Goal: Task Accomplishment & Management: Use online tool/utility

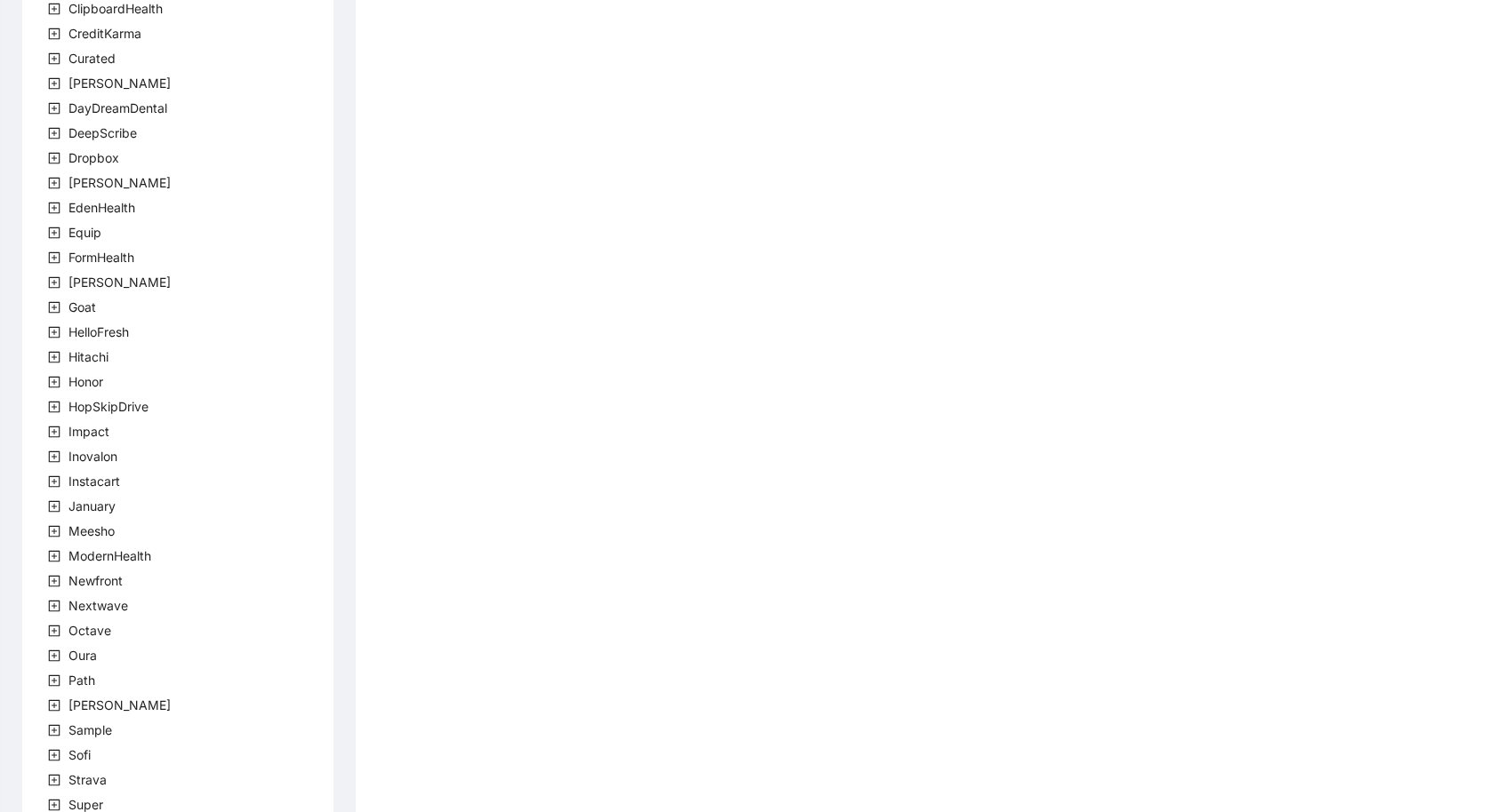
scroll to position [337, 0]
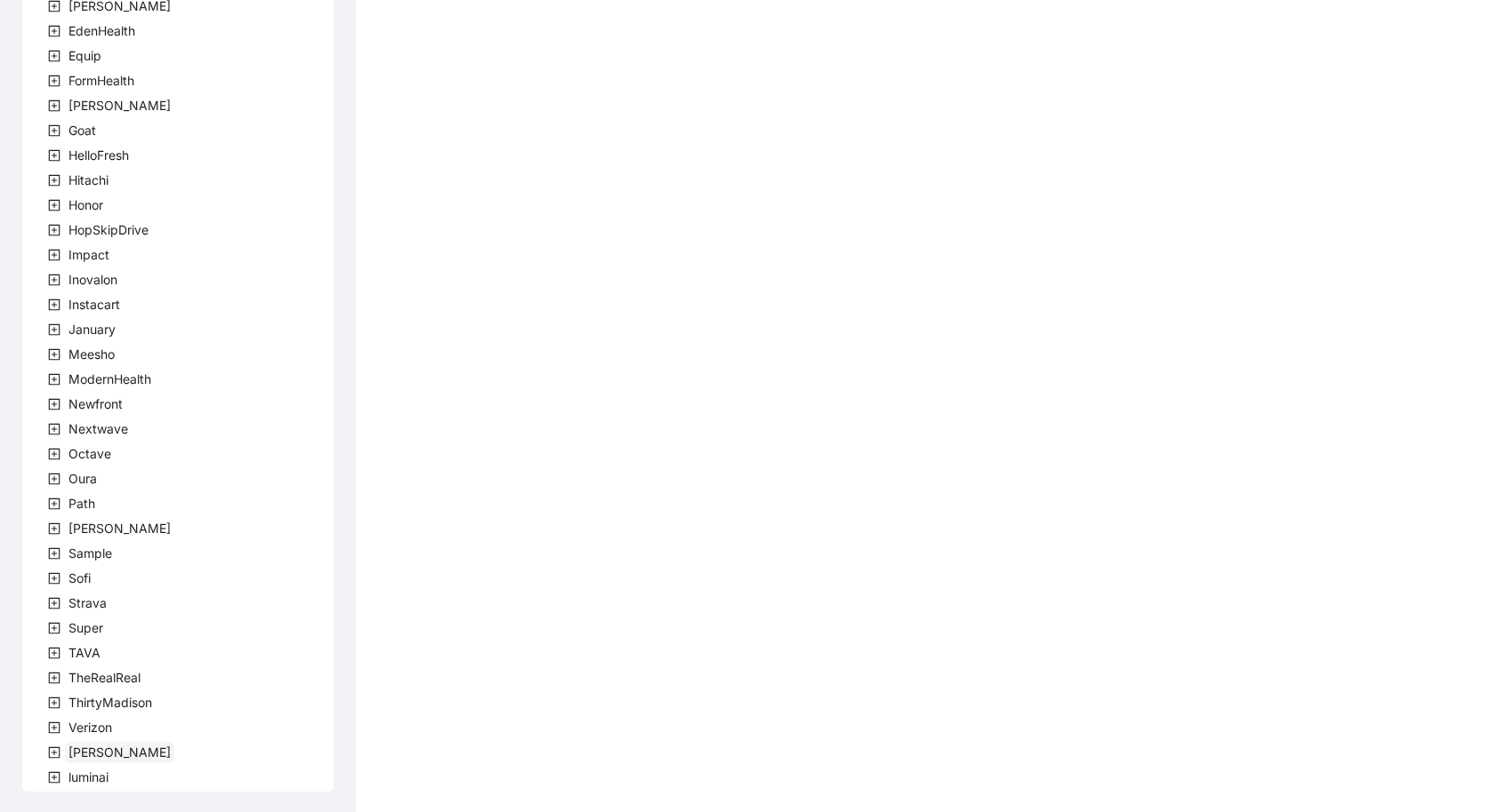
click at [87, 747] on span "[PERSON_NAME]" at bounding box center [120, 753] width 102 height 15
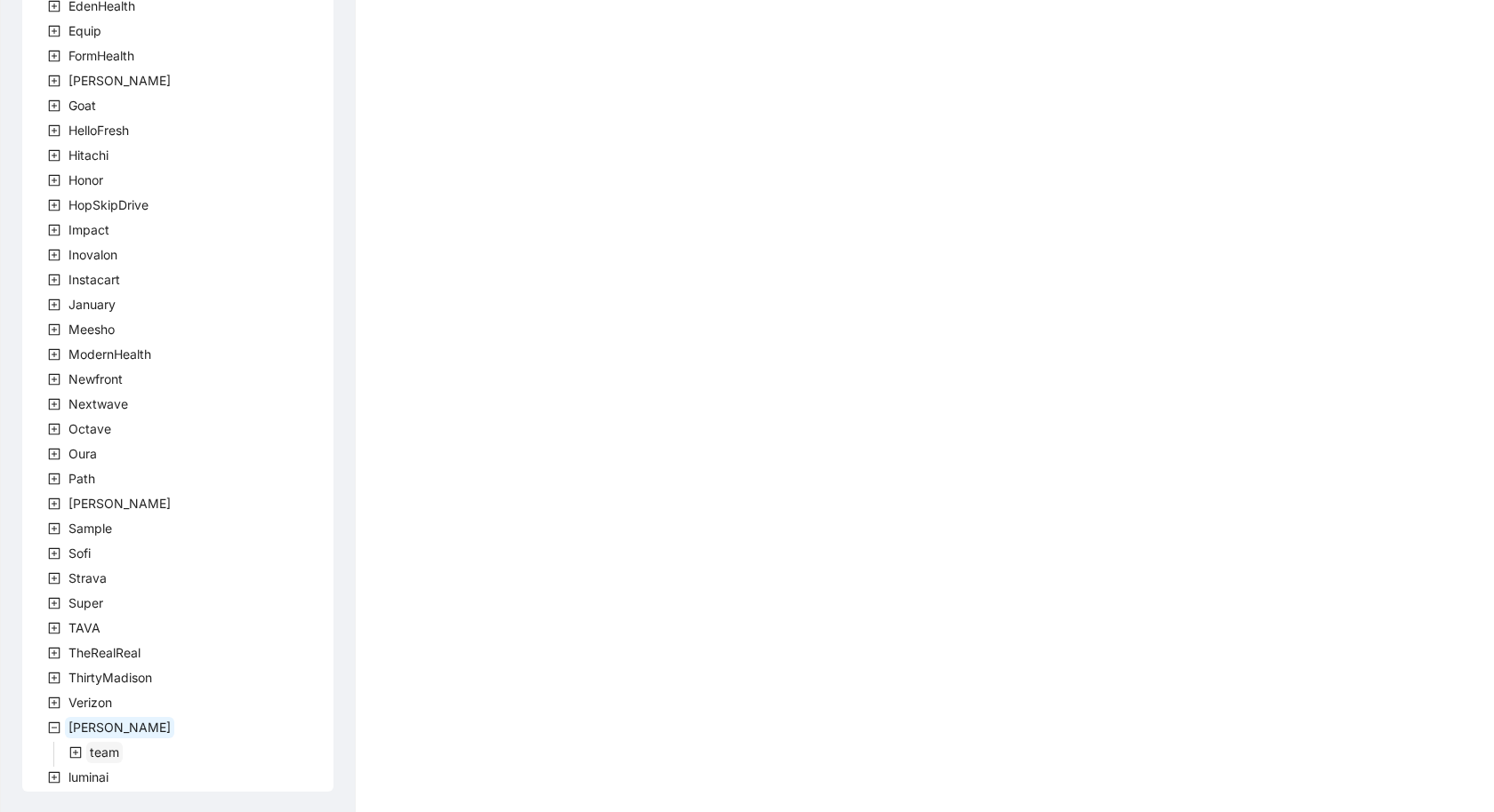
click at [102, 745] on span "team" at bounding box center [105, 753] width 30 height 15
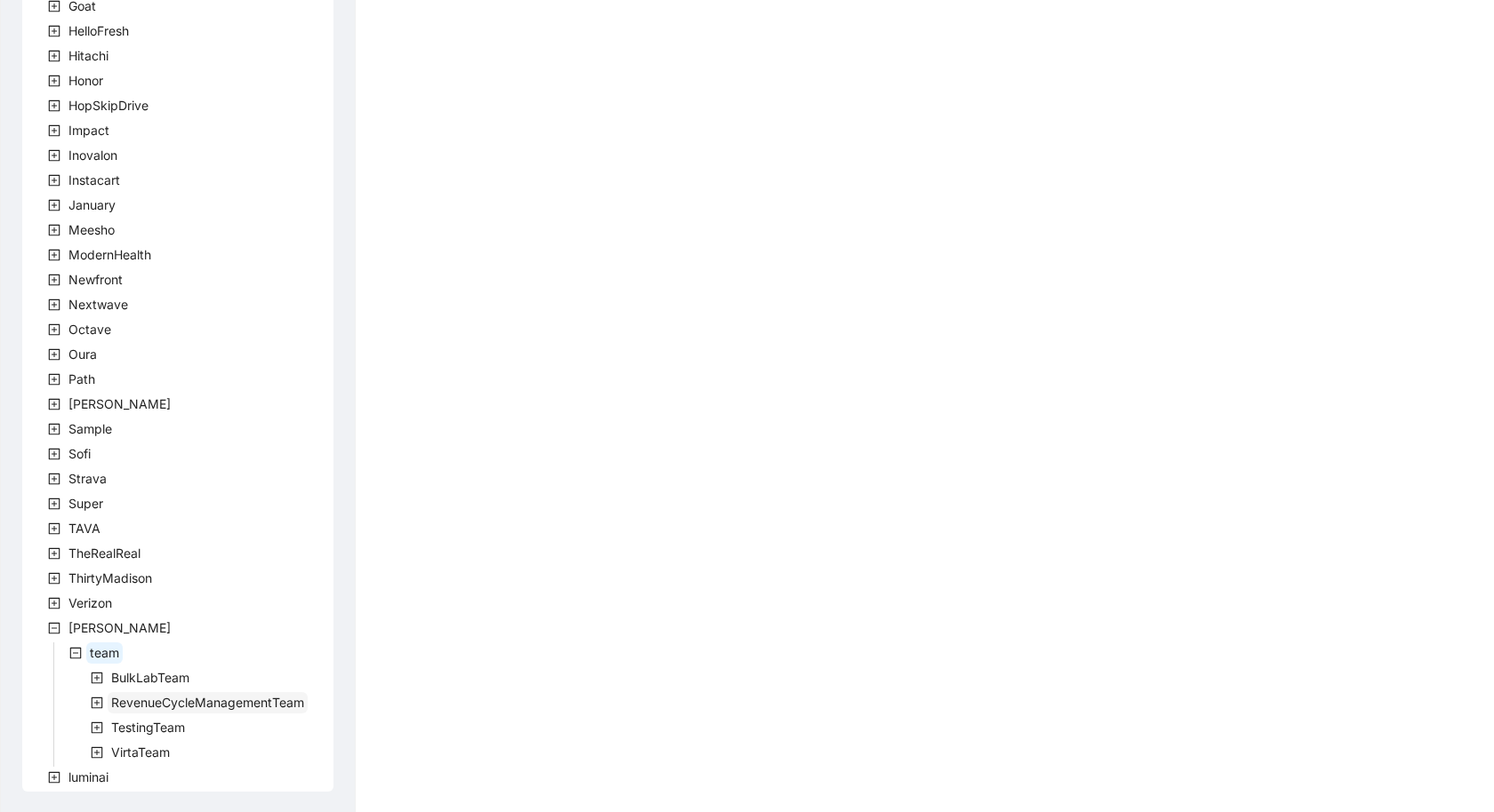
click at [130, 703] on span "RevenueCycleManagementTeam" at bounding box center [208, 703] width 193 height 15
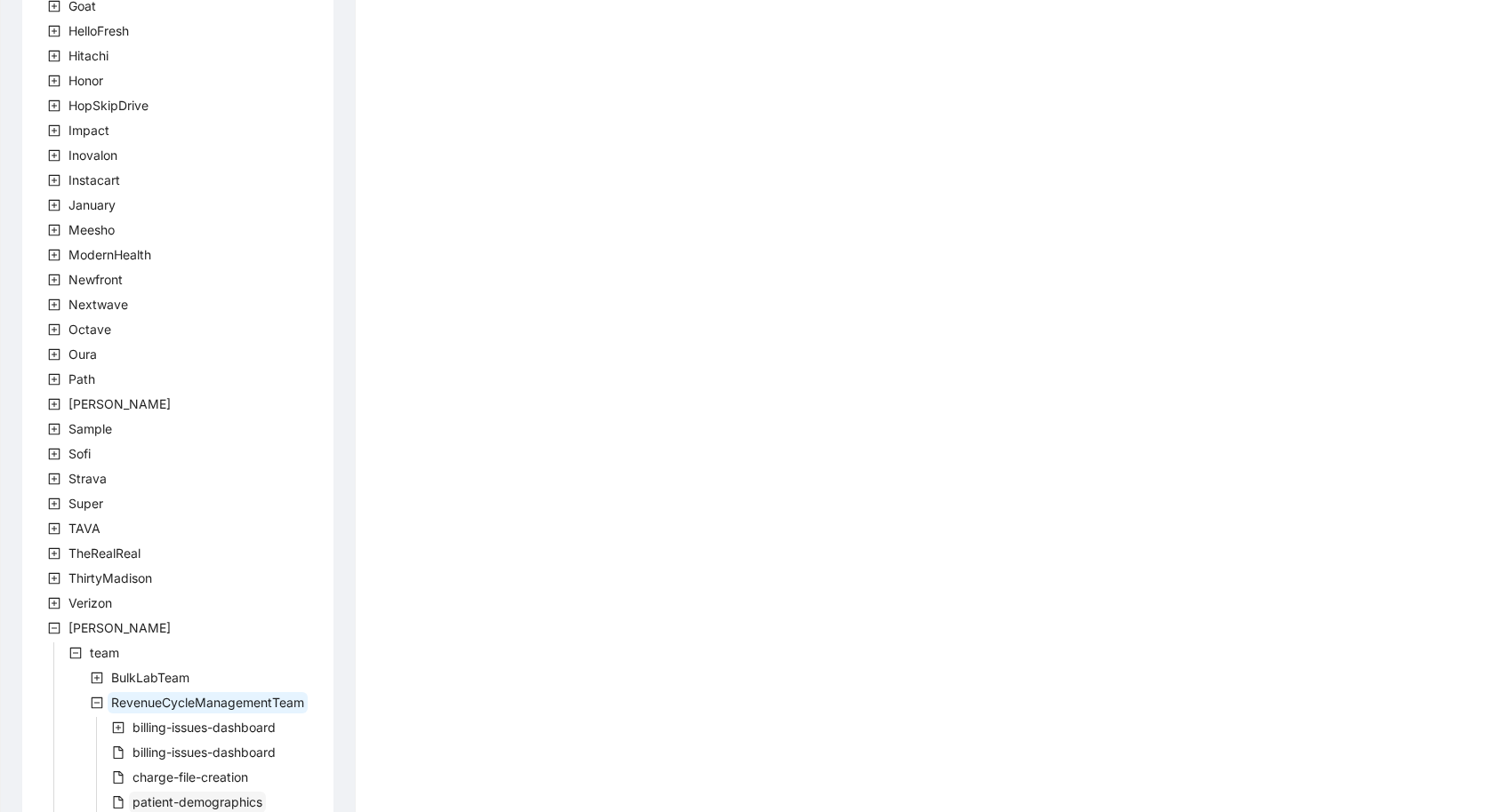
click at [146, 799] on span "patient-demographics" at bounding box center [198, 802] width 130 height 15
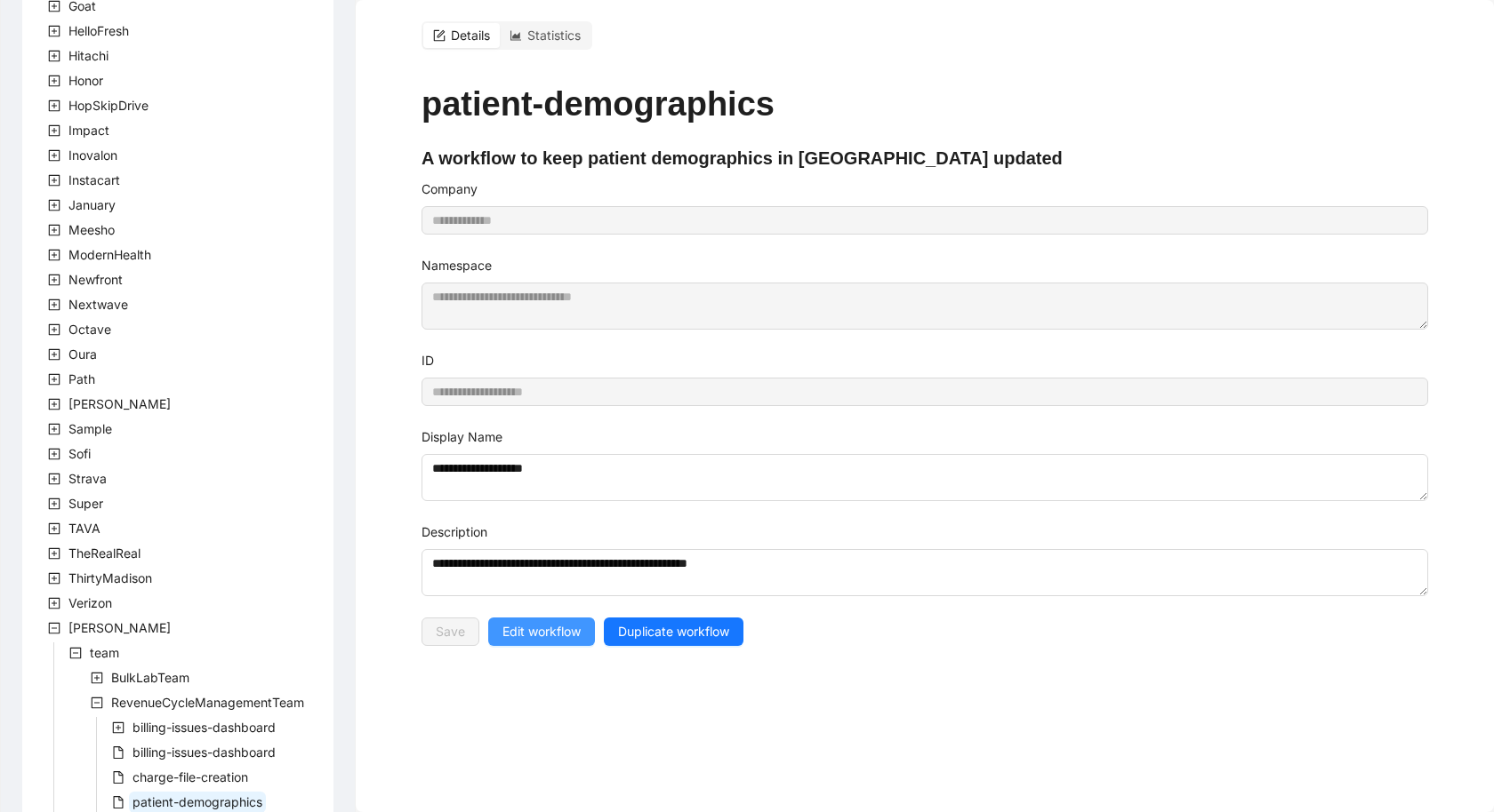
click at [572, 622] on span "Edit workflow" at bounding box center [542, 631] width 78 height 19
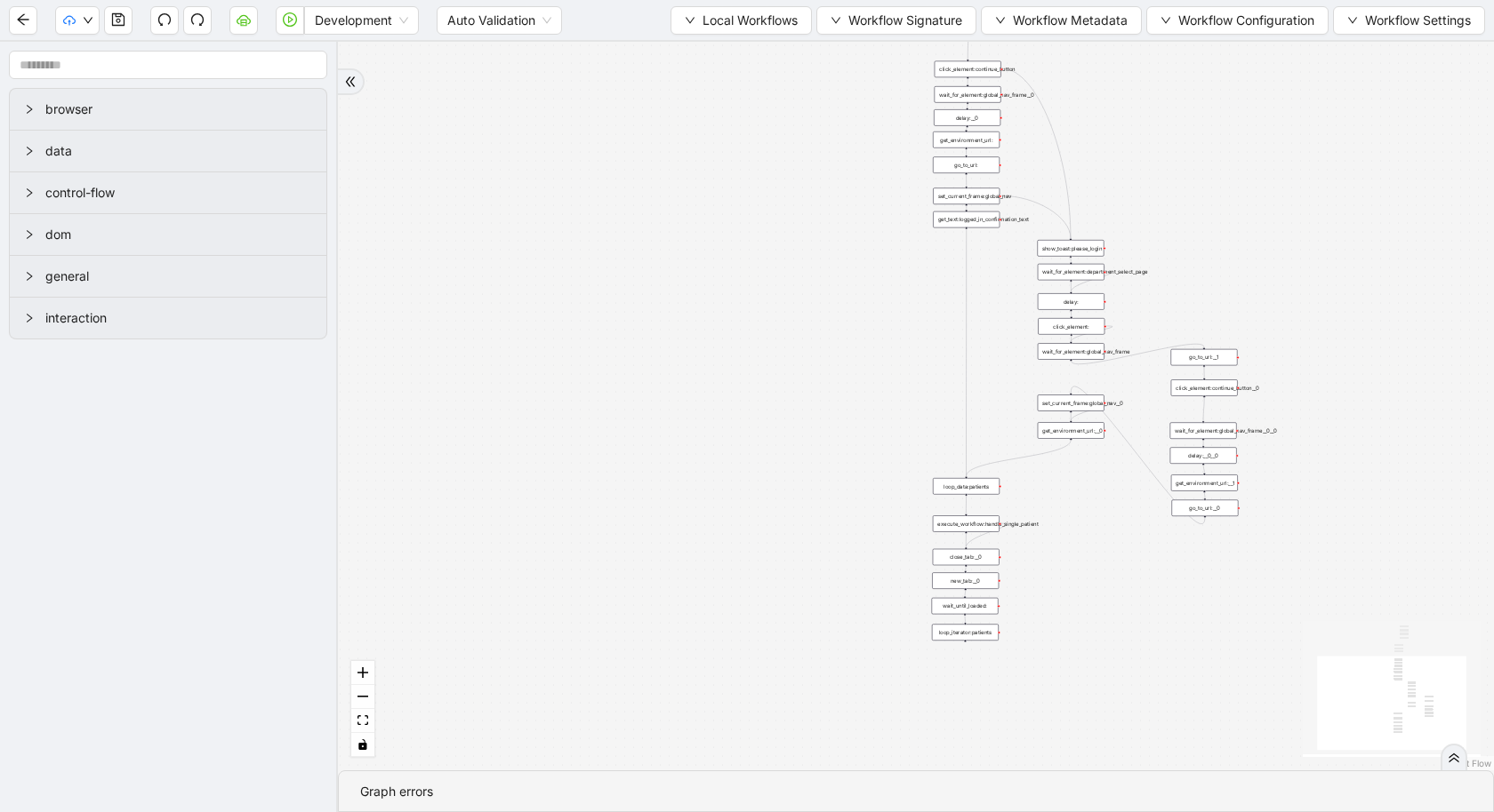
click at [762, 38] on div "Development Auto Validation Local Workflows Workflow Signature Workflow Metadat…" at bounding box center [747, 19] width 1494 height 40
click at [762, 28] on span "Local Workflows" at bounding box center [749, 20] width 96 height 19
click at [759, 50] on span "Select" at bounding box center [737, 54] width 115 height 19
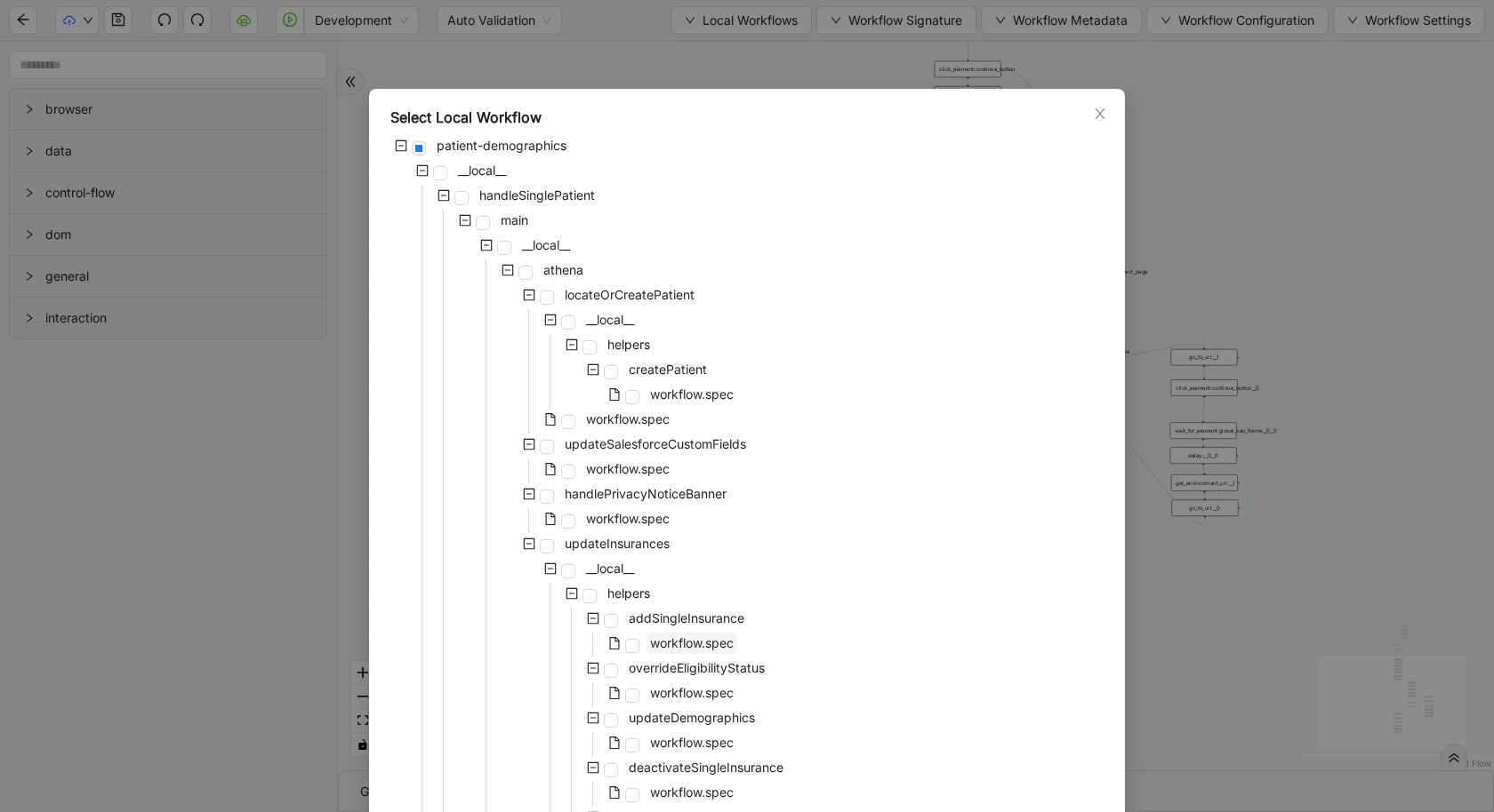
click at [697, 643] on span "workflow.spec" at bounding box center [692, 643] width 83 height 15
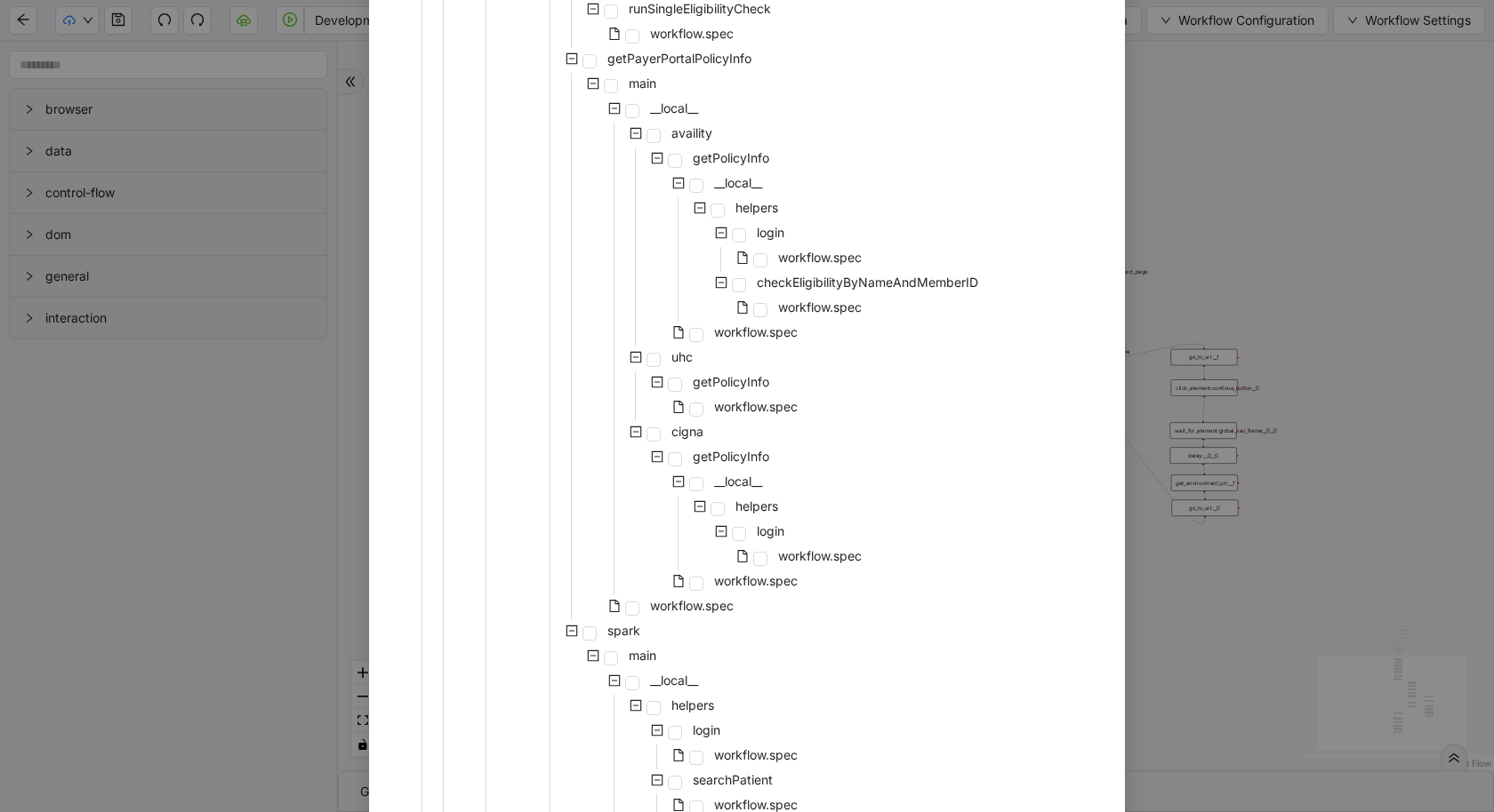
scroll to position [1266, 0]
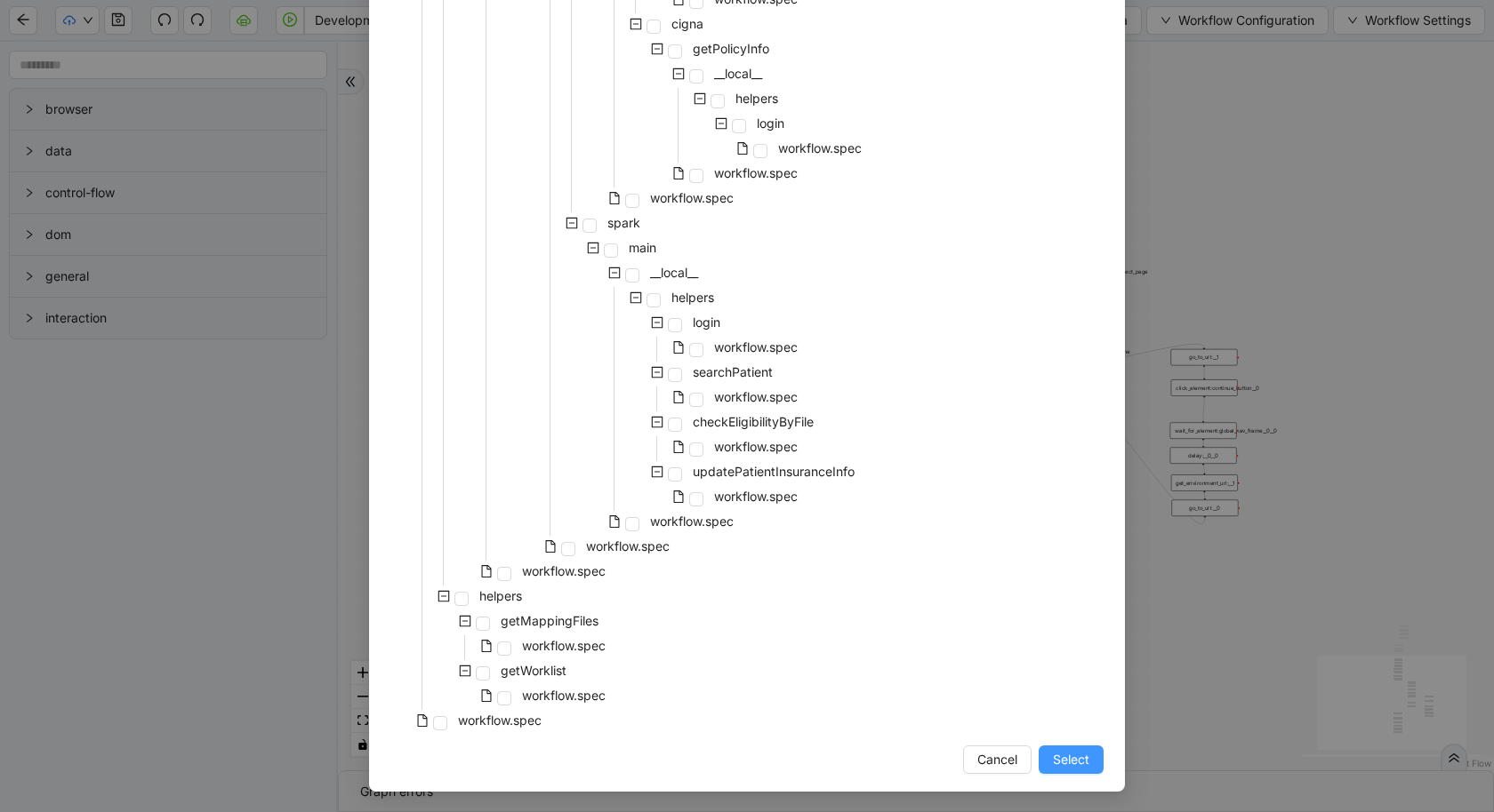
click at [1079, 761] on span "Select" at bounding box center [1070, 759] width 36 height 19
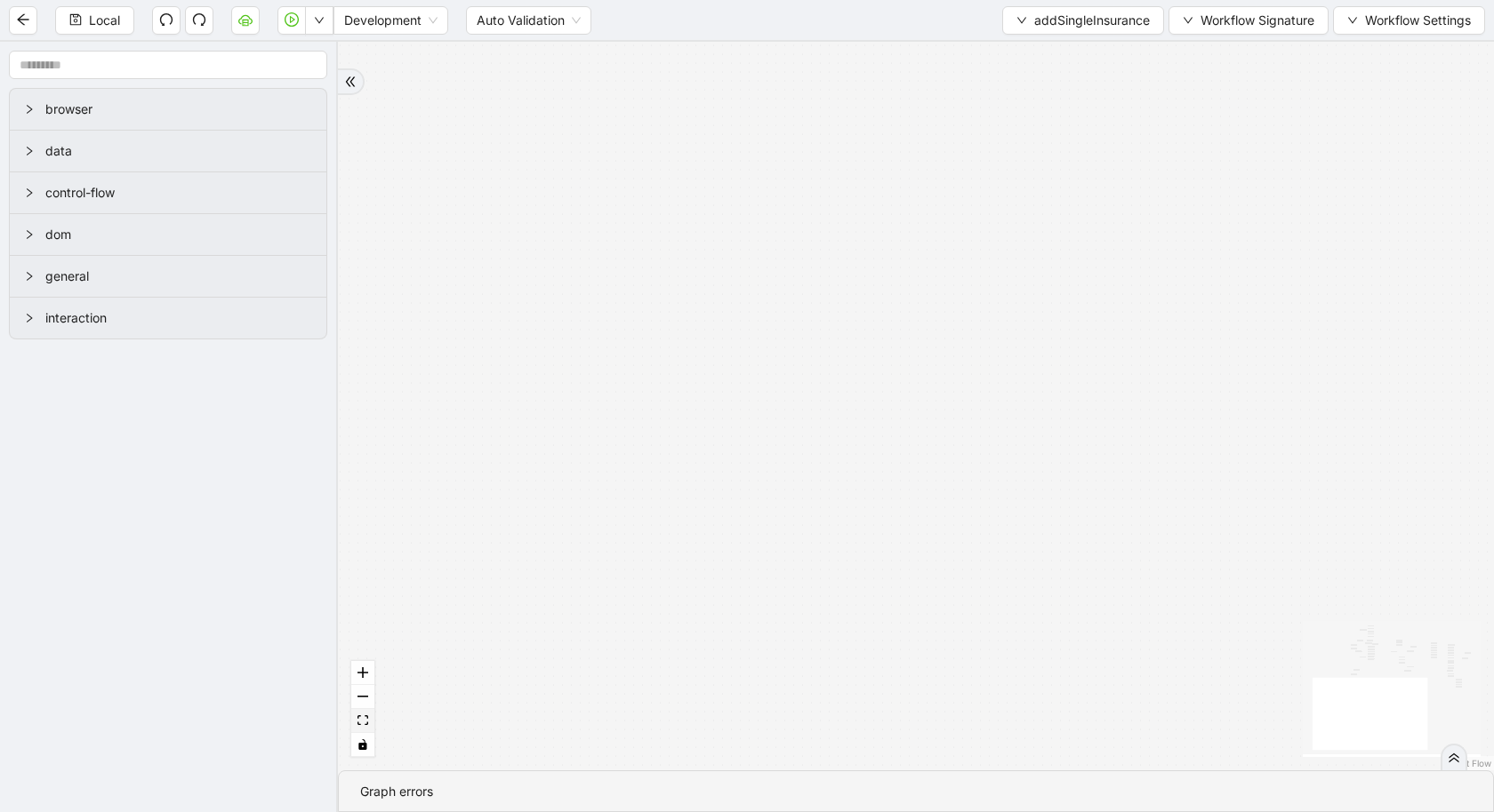
click at [365, 717] on icon "fit view" at bounding box center [363, 720] width 11 height 10
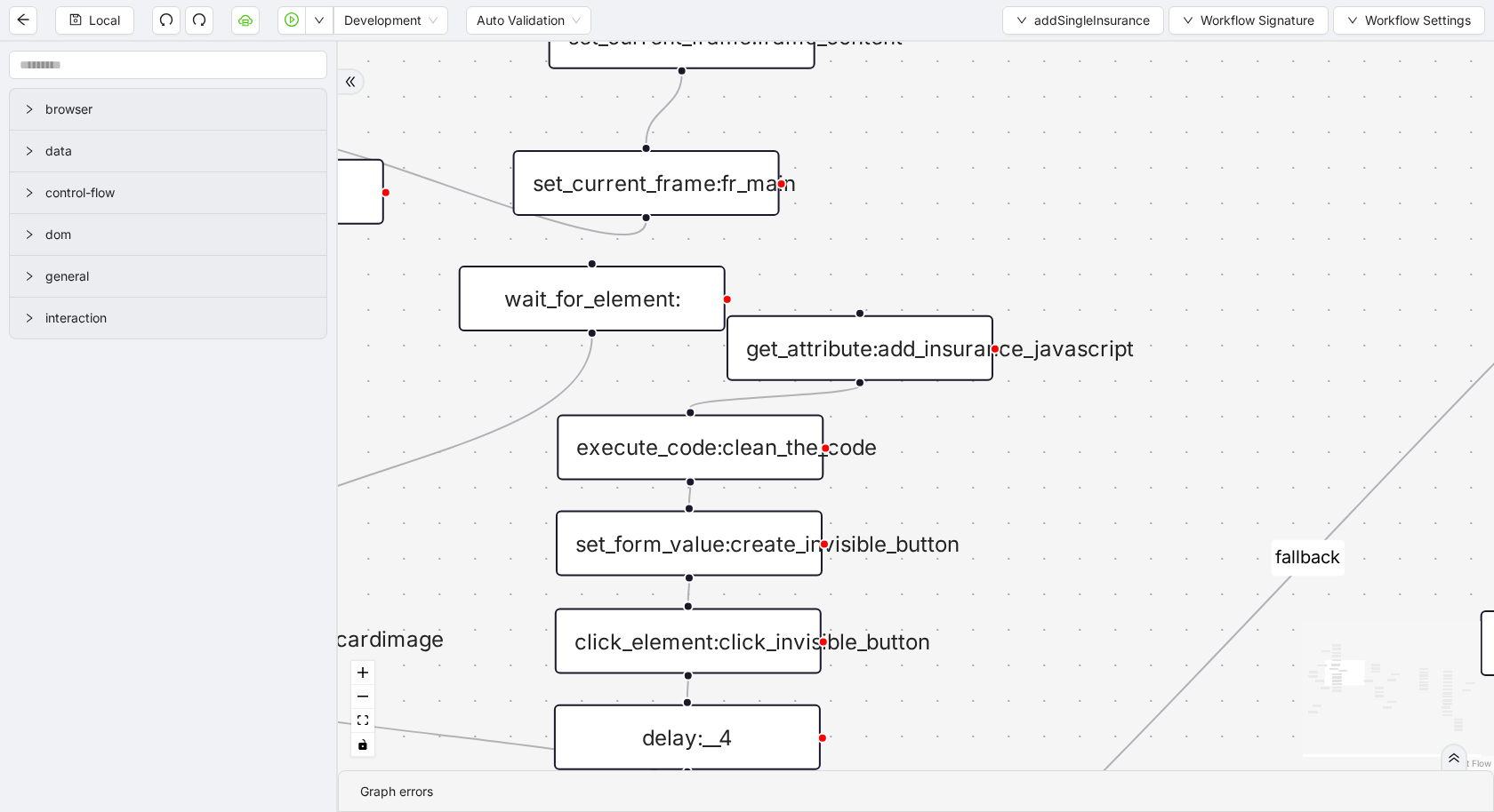
drag, startPoint x: 390, startPoint y: 227, endPoint x: 968, endPoint y: 260, distance: 578.9
click at [966, 255] on div "is_missing_values has_custom_rules success success success fallback fallback su…" at bounding box center [915, 406] width 1156 height 729
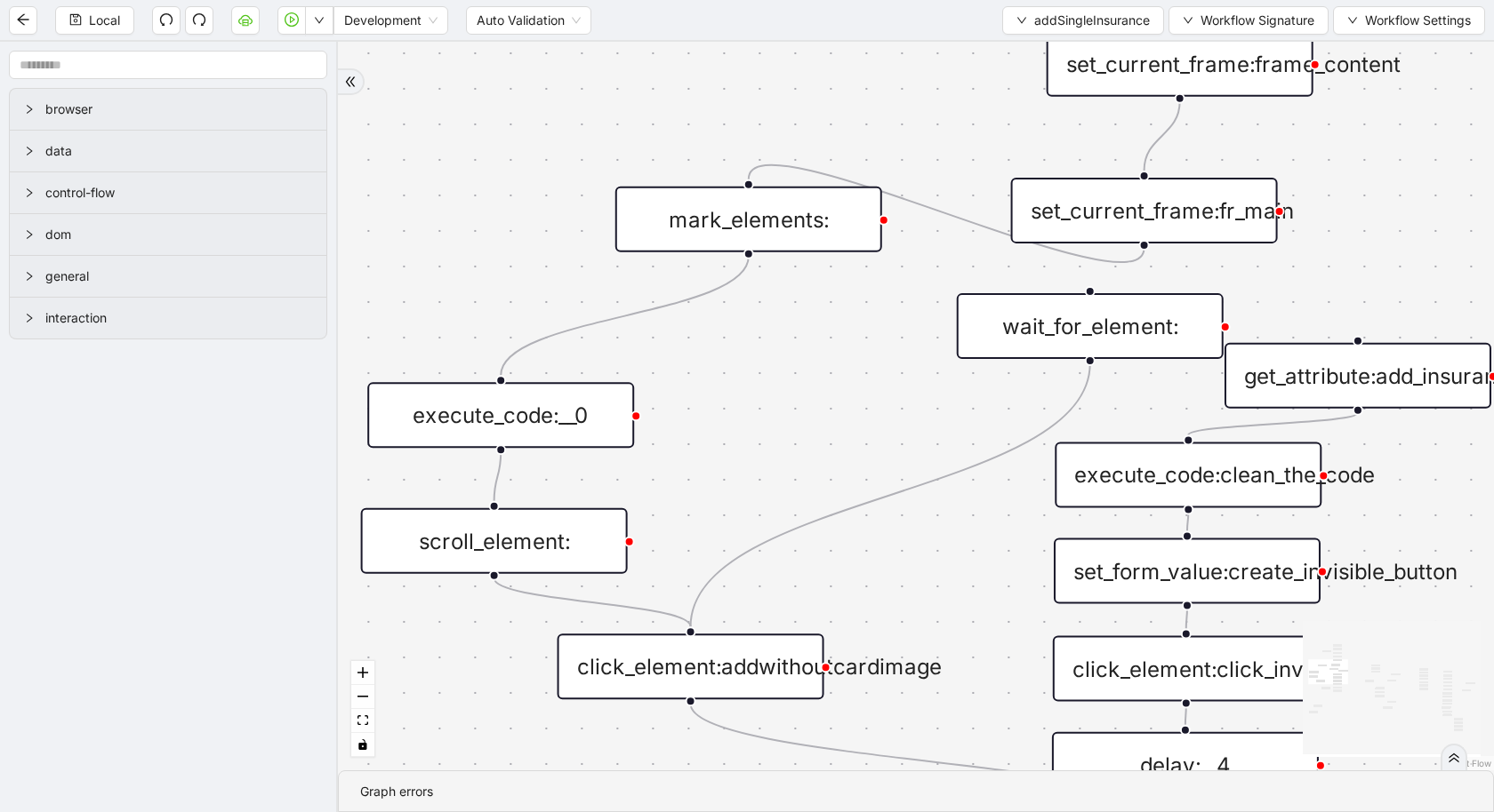
click at [801, 190] on div "mark_elements:" at bounding box center [749, 219] width 267 height 66
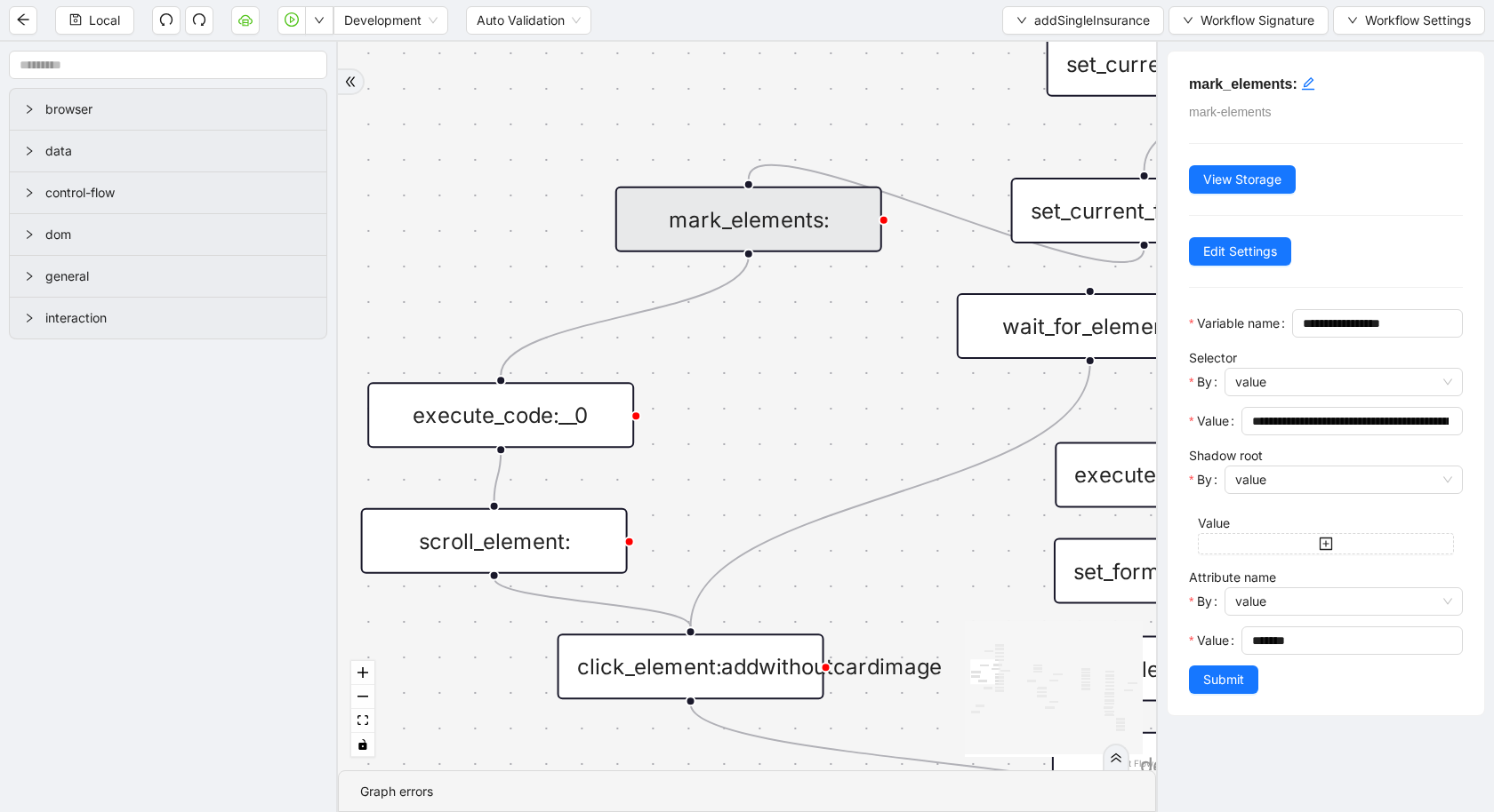
click at [570, 401] on div "execute_code:__0" at bounding box center [501, 414] width 267 height 66
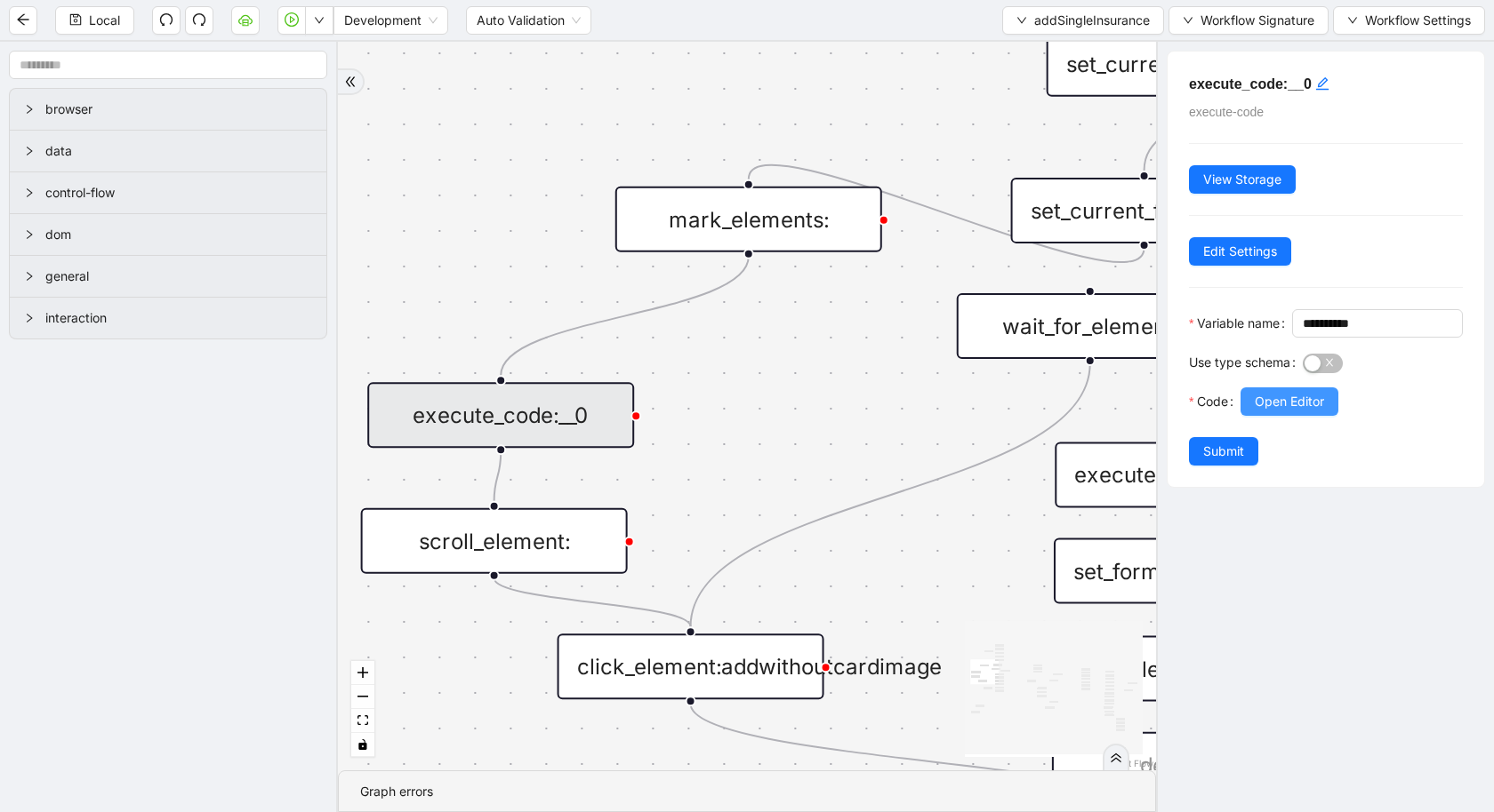
click at [1258, 412] on span "Open Editor" at bounding box center [1289, 401] width 70 height 19
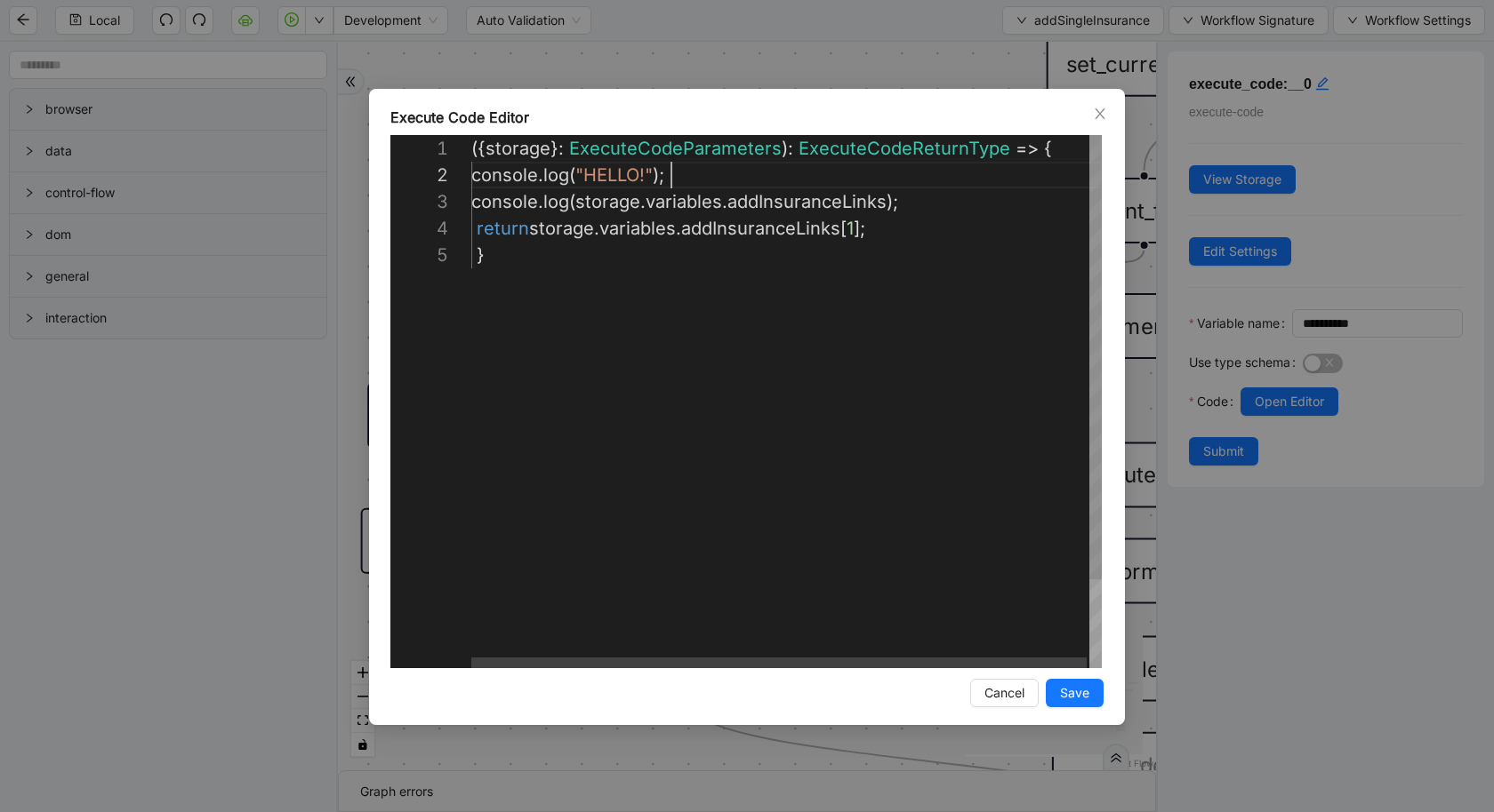
scroll to position [27, 0]
drag, startPoint x: 727, startPoint y: 181, endPoint x: 350, endPoint y: 183, distance: 377.0
click at [950, 193] on div "({ storage }: ExecuteCodeParameters ): ExecuteCodeReturnType => { console . log…" at bounding box center [787, 455] width 633 height 640
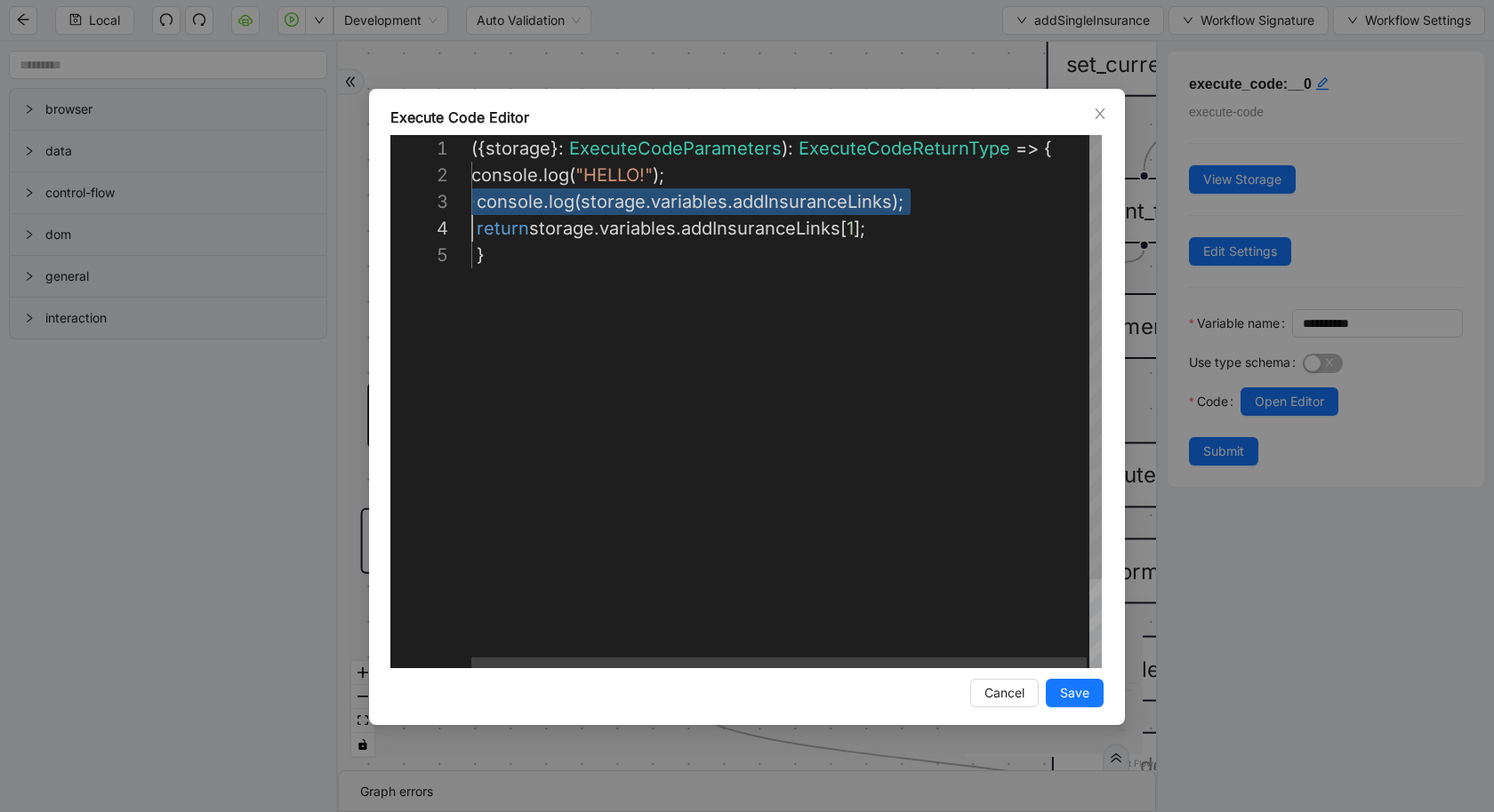
scroll to position [27, 0]
drag, startPoint x: 950, startPoint y: 193, endPoint x: 449, endPoint y: 181, distance: 501.1
type textarea "**********"
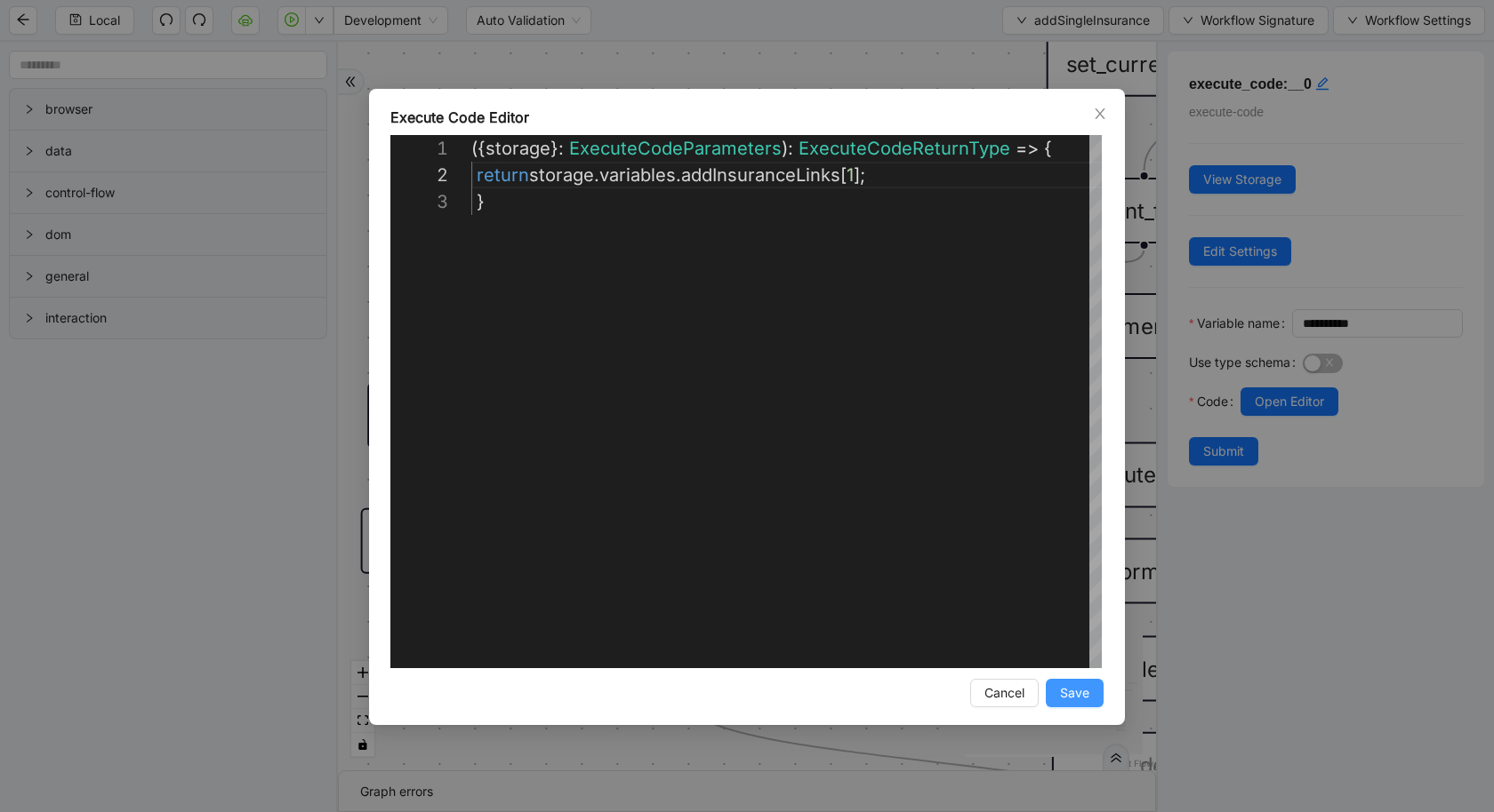
click at [1079, 704] on button "Save" at bounding box center [1075, 693] width 57 height 29
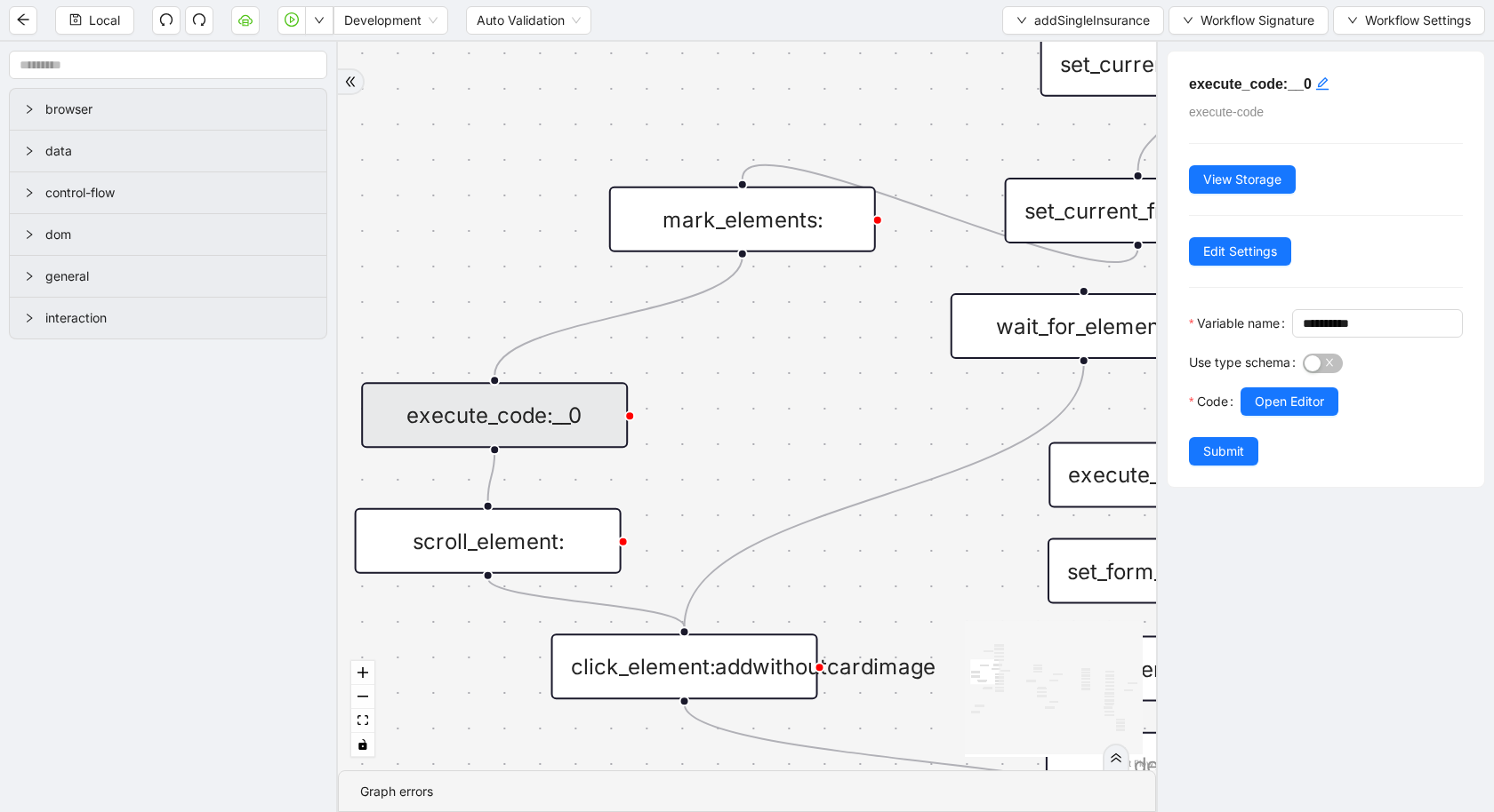
drag, startPoint x: 727, startPoint y: 479, endPoint x: 458, endPoint y: 488, distance: 269.2
click at [458, 488] on div "is_missing_values has_custom_rules success success success fallback fallback su…" at bounding box center [747, 406] width 818 height 729
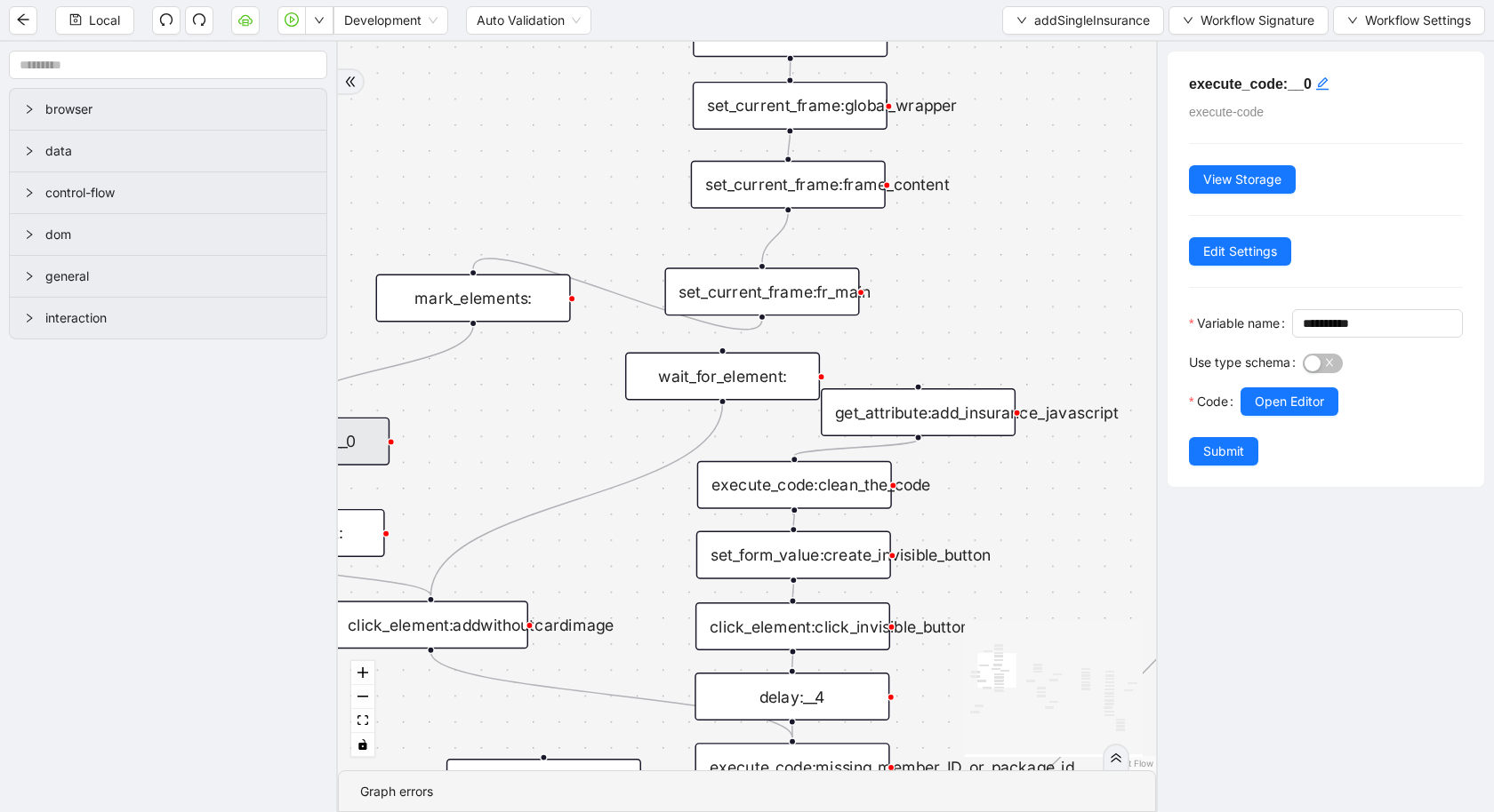
click at [862, 487] on div "execute_code:clean_the_code" at bounding box center [795, 486] width 195 height 48
click at [1271, 412] on span "Open Editor" at bounding box center [1289, 401] width 70 height 19
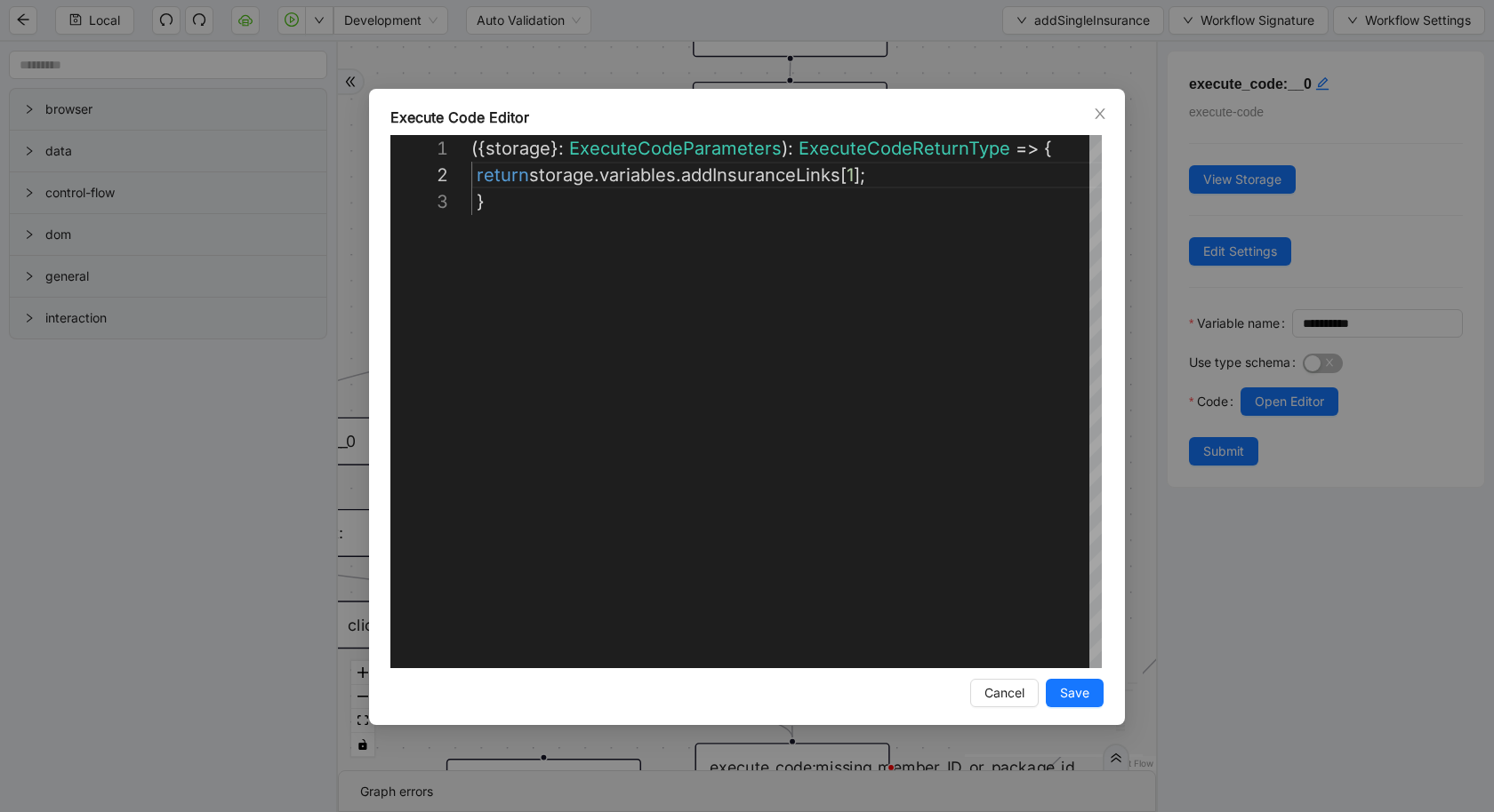
click at [1277, 698] on div "**********" at bounding box center [747, 406] width 1494 height 812
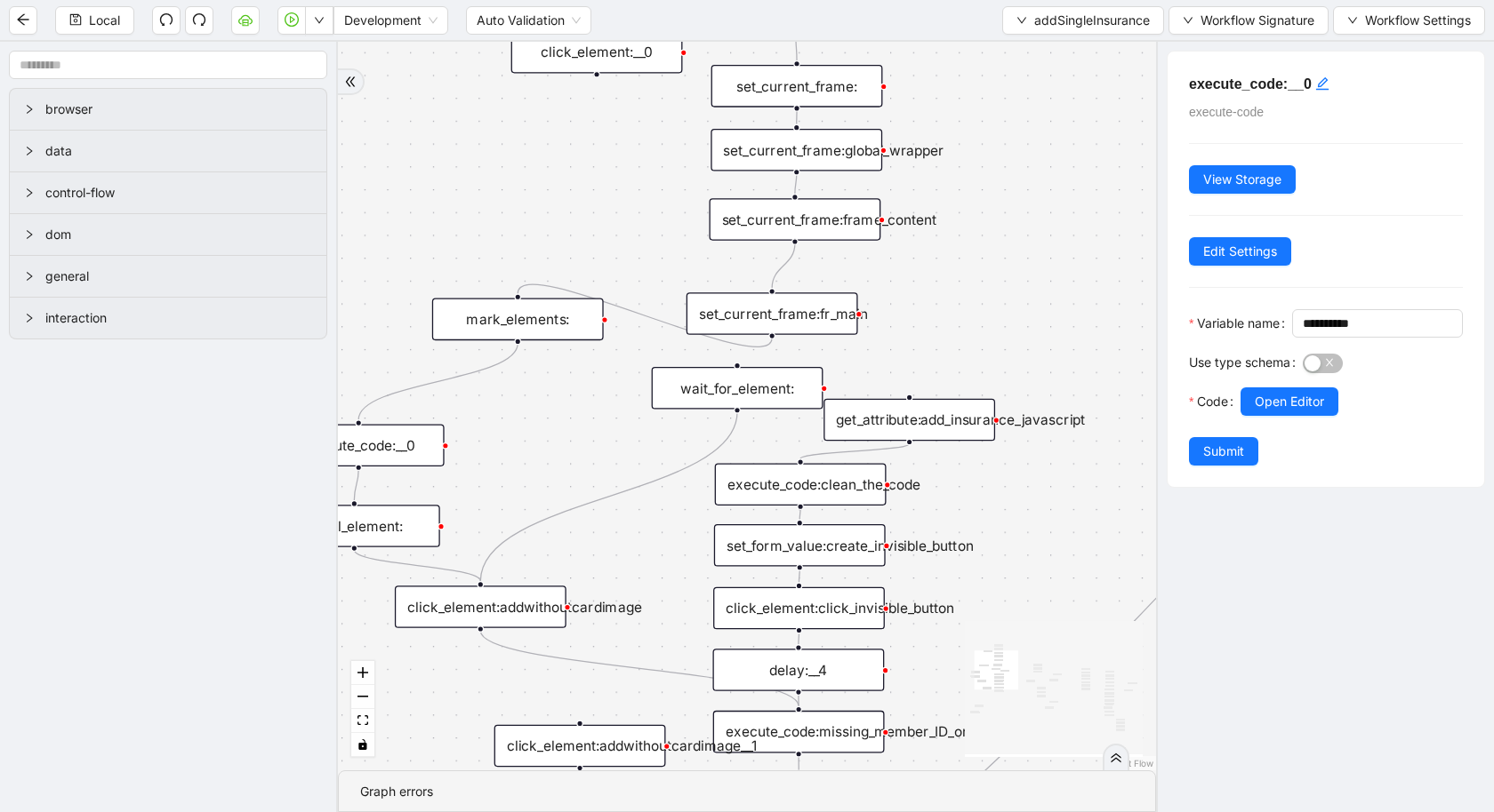
click at [813, 743] on div "execute_code:missing_member_ID_or_package_id" at bounding box center [798, 732] width 172 height 43
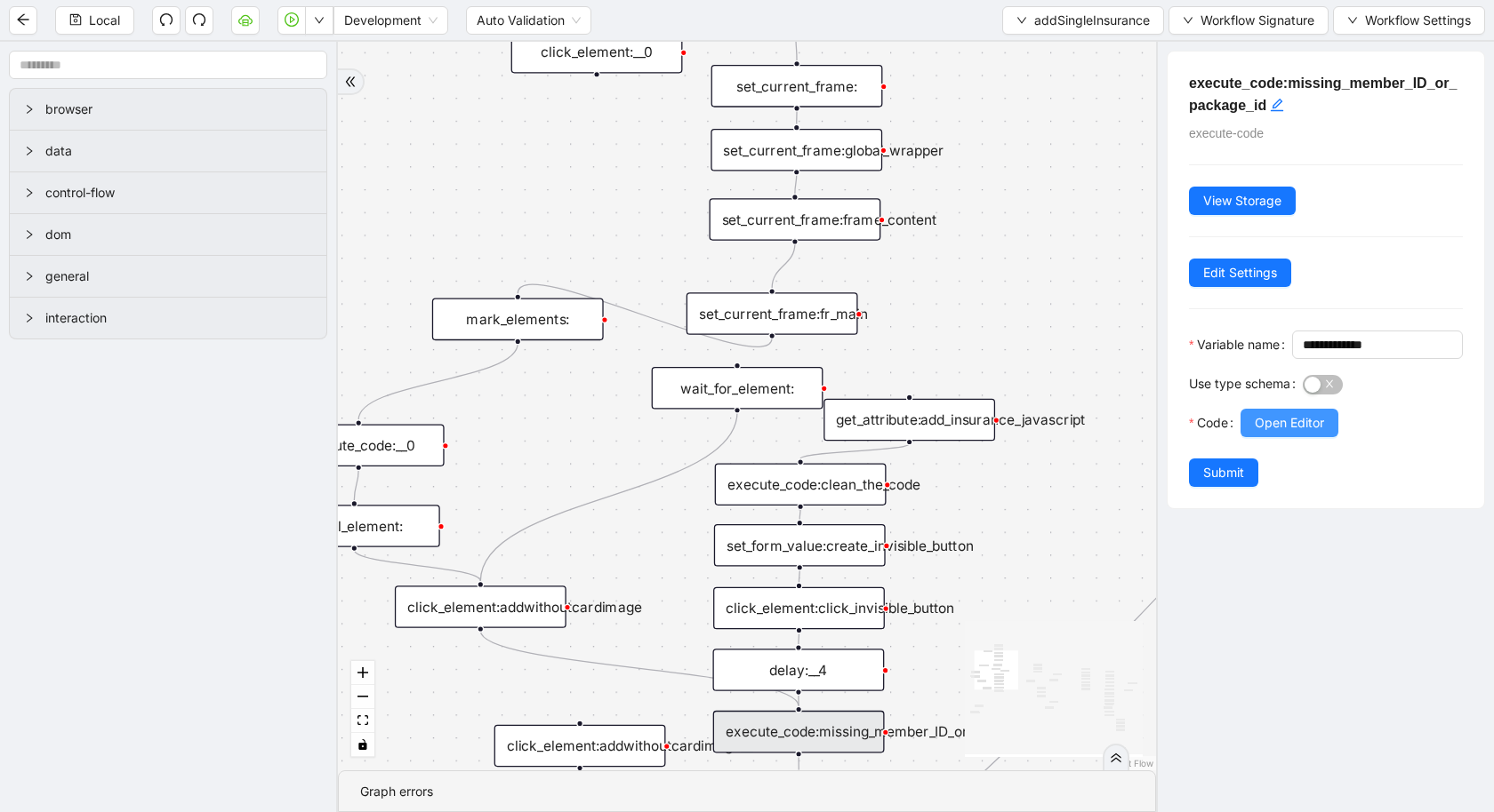
click at [1277, 436] on button "Open Editor" at bounding box center [1289, 423] width 97 height 29
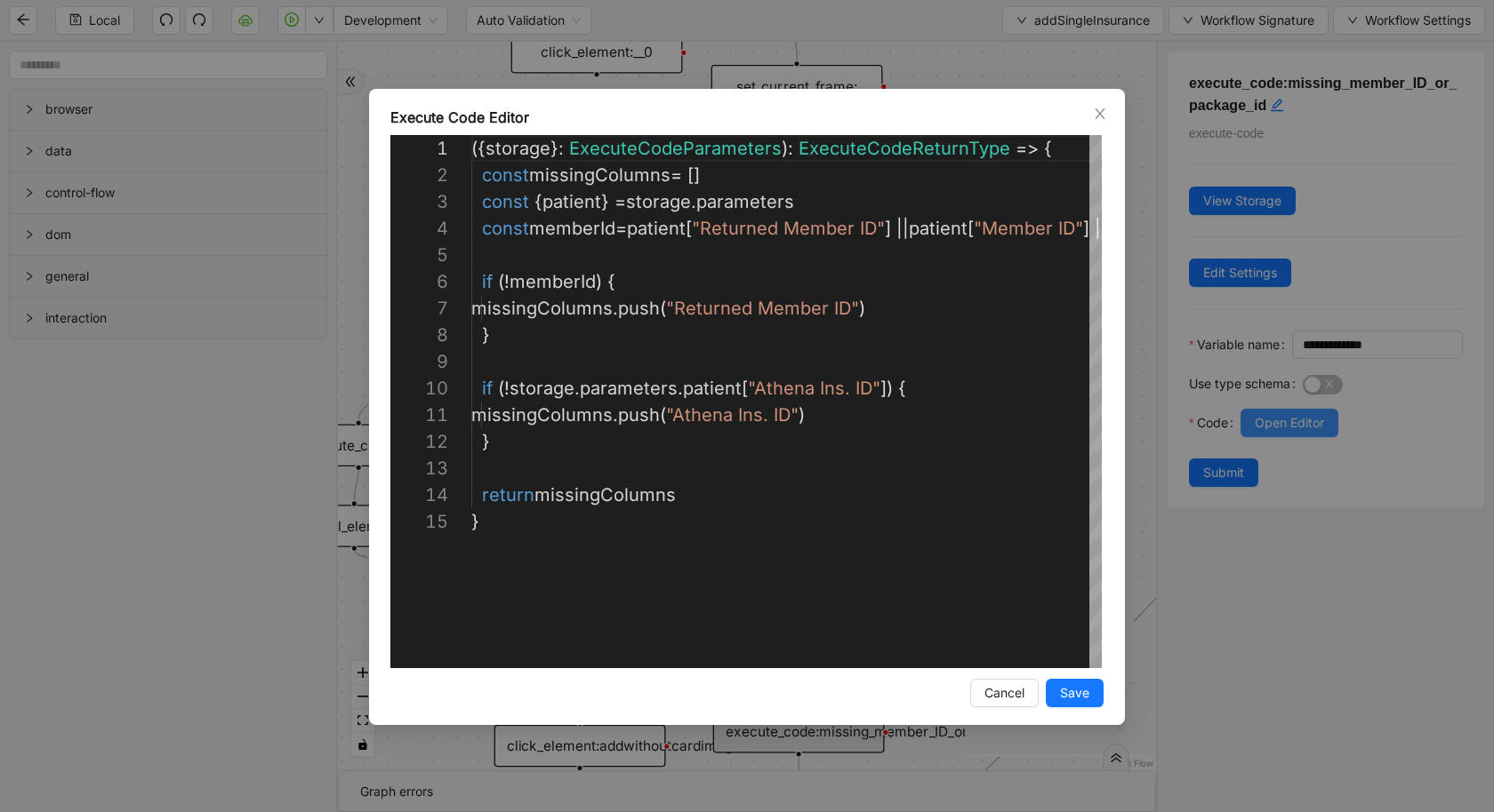
scroll to position [267, 0]
click at [249, 532] on div "**********" at bounding box center [747, 406] width 1494 height 812
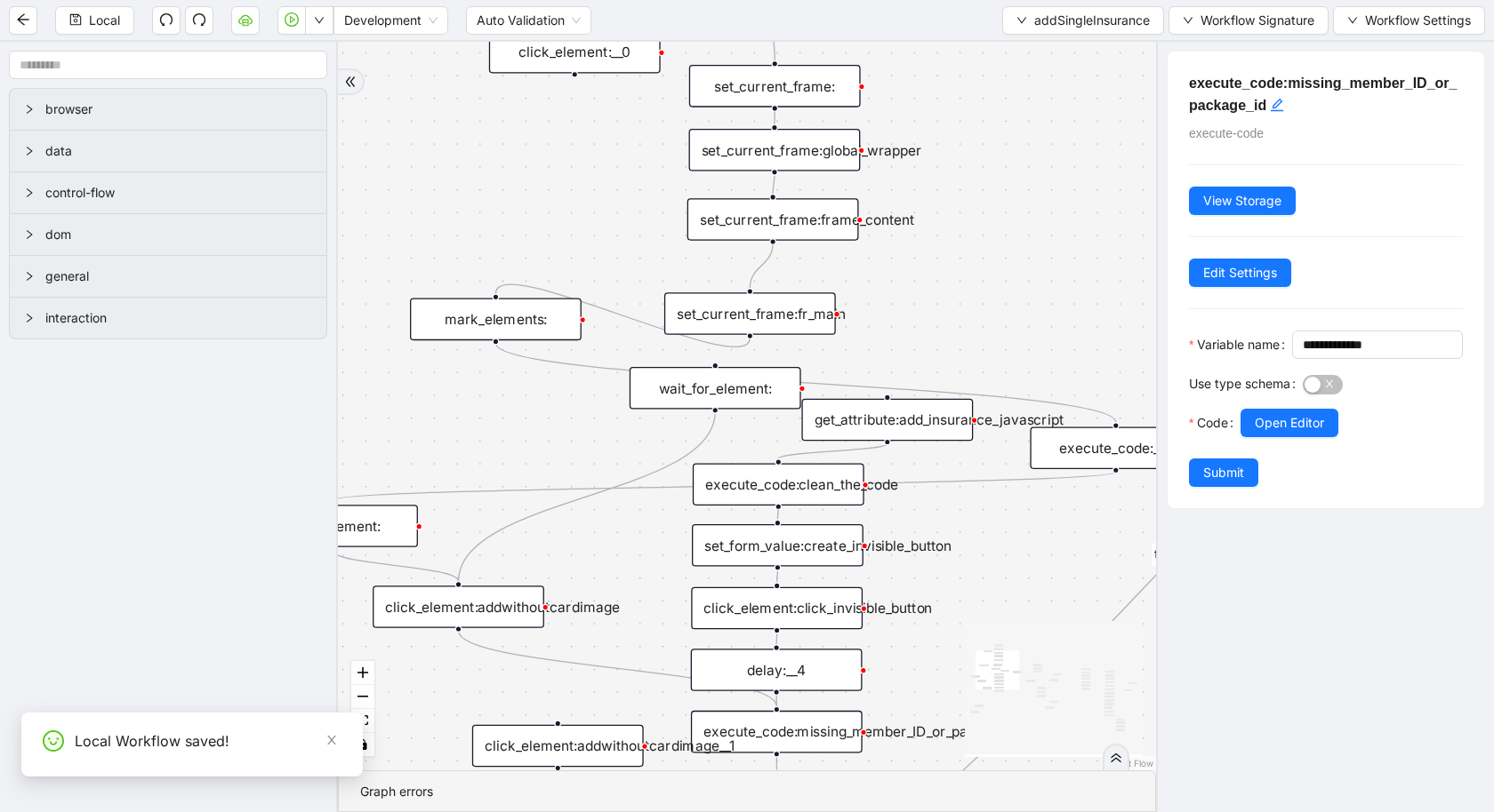
drag, startPoint x: 384, startPoint y: 442, endPoint x: 1153, endPoint y: 444, distance: 769.0
click at [1153, 444] on div "execute_code:__0" at bounding box center [1115, 448] width 172 height 43
drag, startPoint x: 1104, startPoint y: 446, endPoint x: 460, endPoint y: 442, distance: 644.0
click at [460, 442] on div "execute_code:__0" at bounding box center [485, 448] width 172 height 43
click at [460, 442] on div "execute_code:__0" at bounding box center [483, 443] width 172 height 43
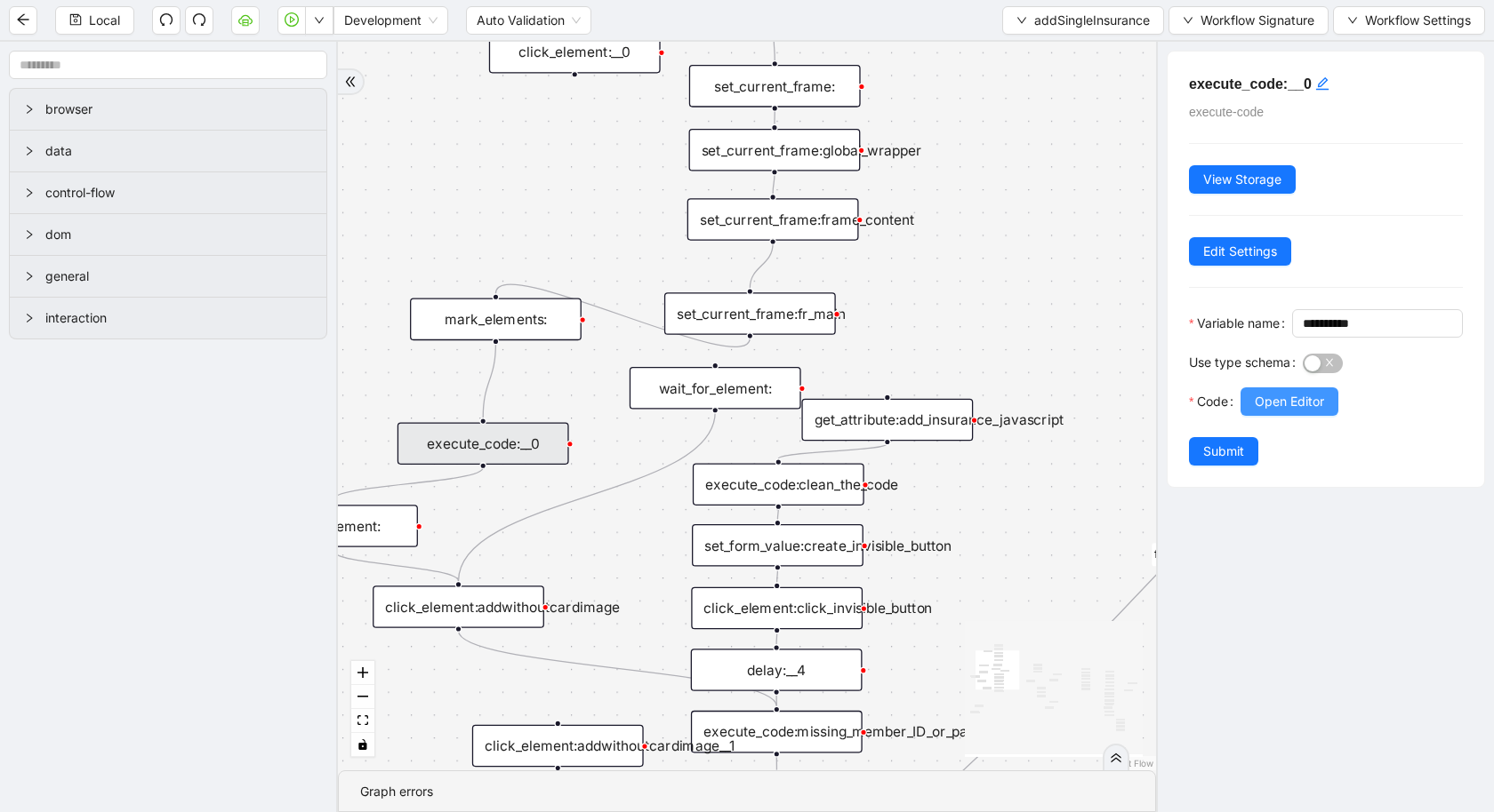
click at [1319, 412] on span "Open Editor" at bounding box center [1289, 401] width 70 height 19
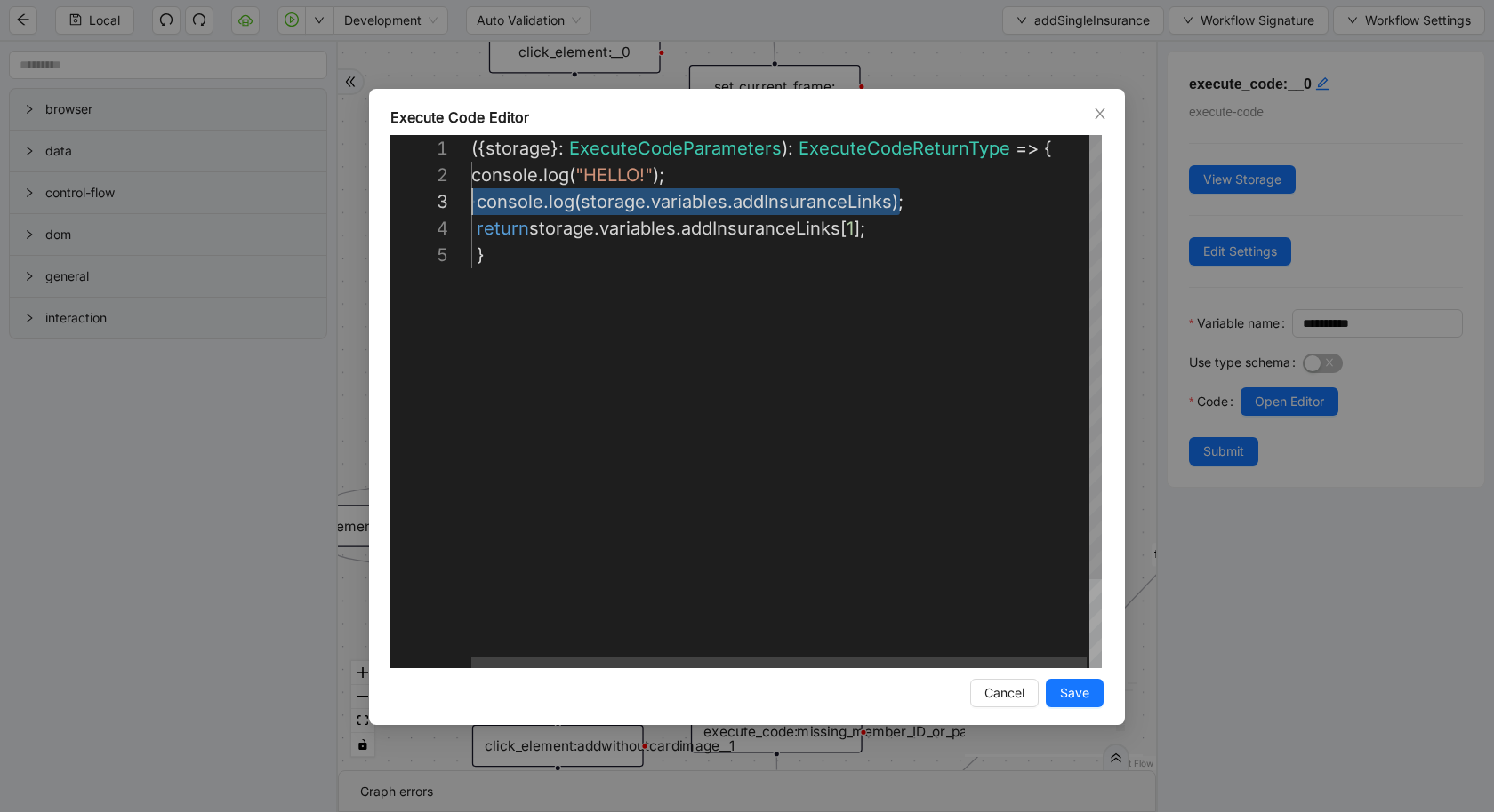
scroll to position [27, 0]
drag, startPoint x: 939, startPoint y: 206, endPoint x: 430, endPoint y: 183, distance: 509.5
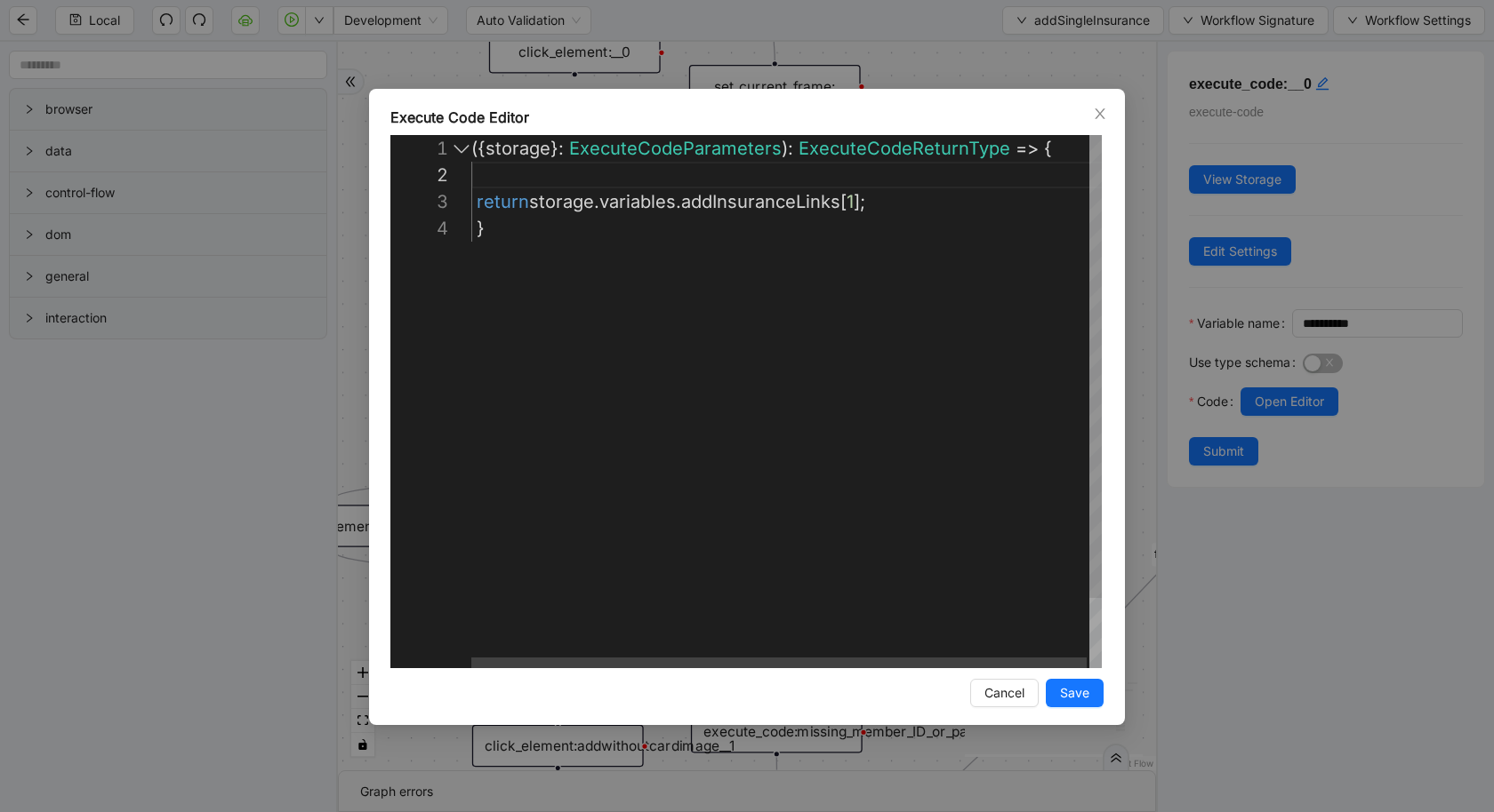
type textarea "**********"
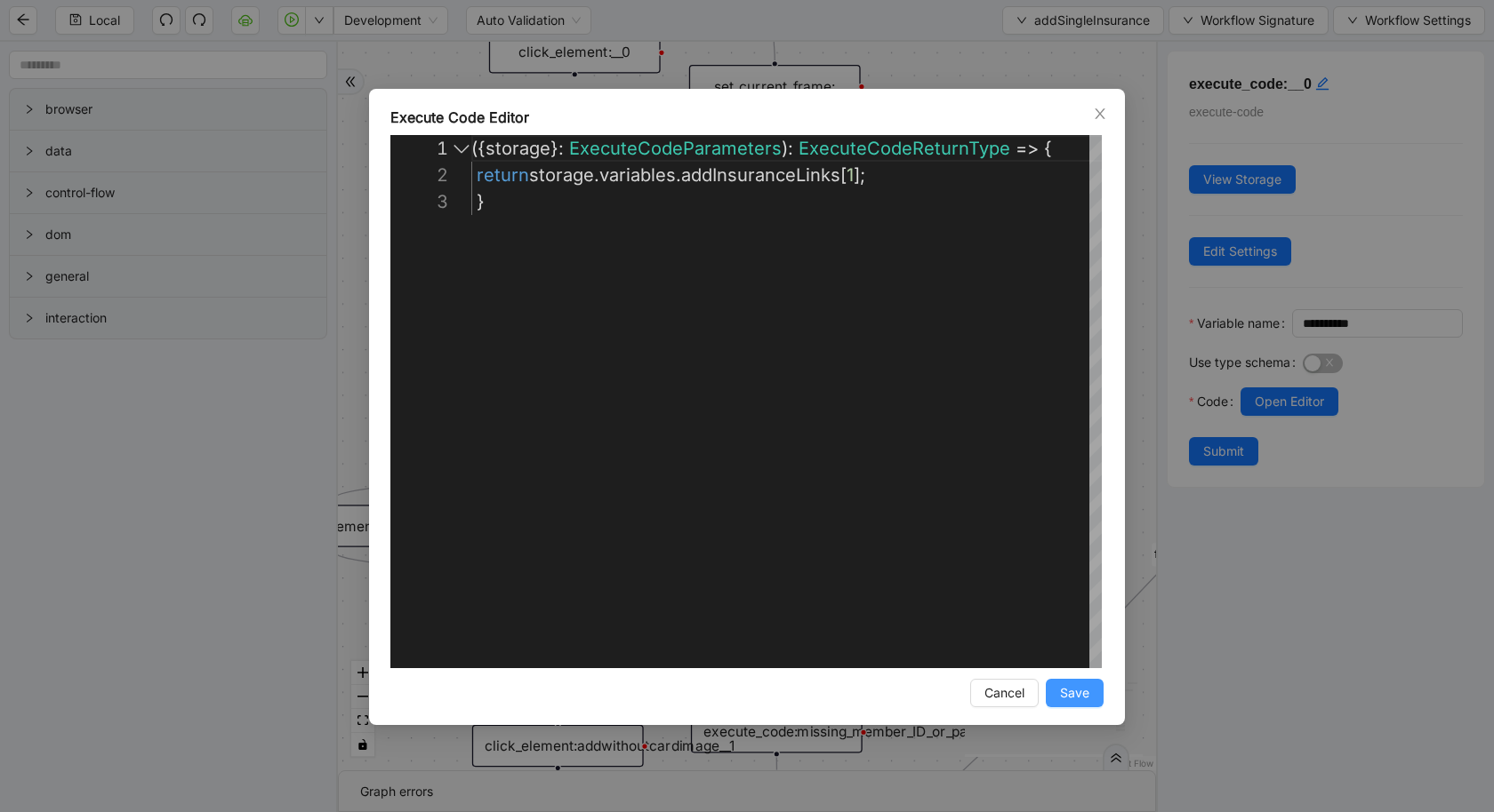
click at [1086, 685] on span "Save" at bounding box center [1075, 692] width 30 height 19
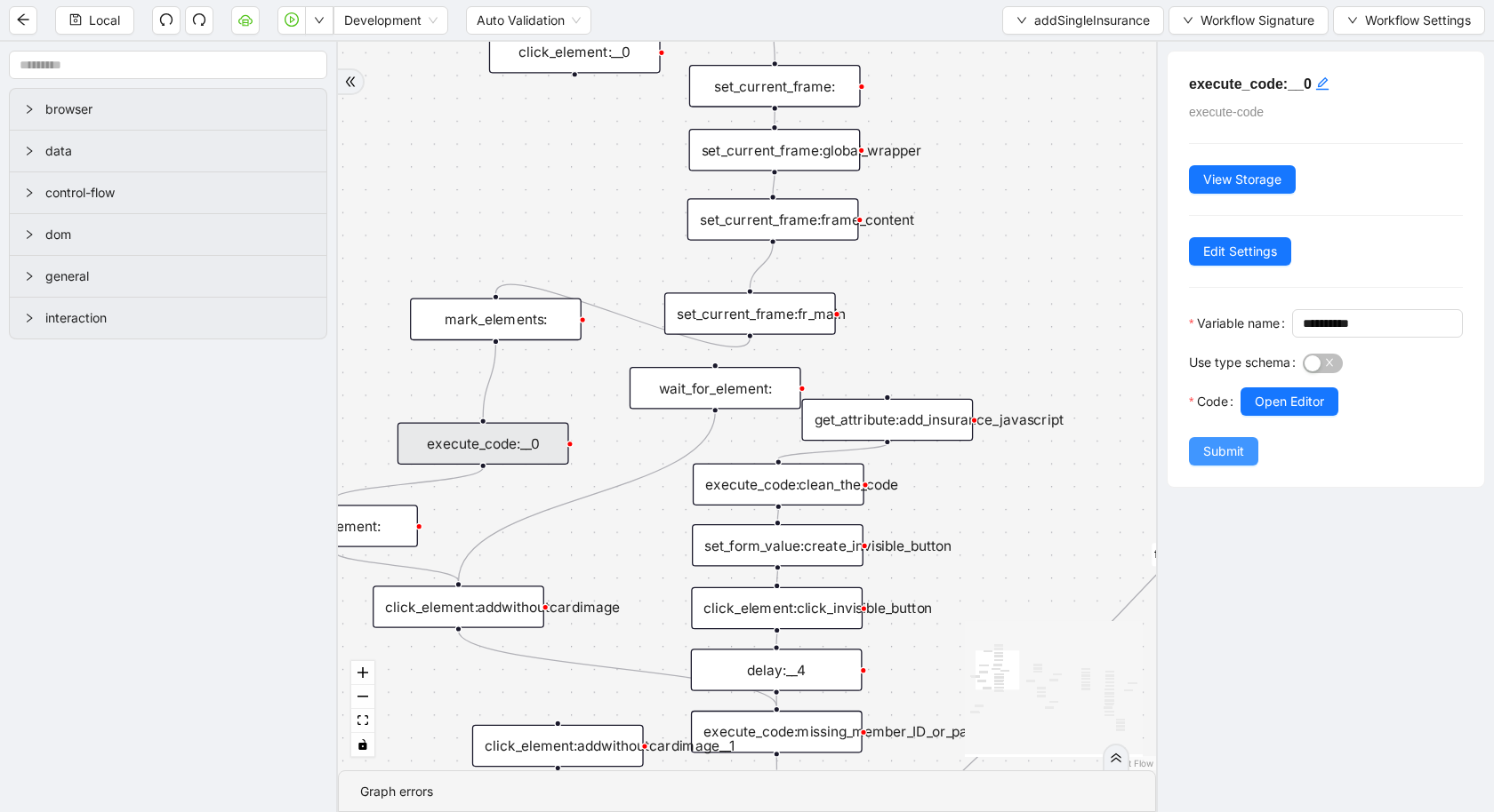
click at [1245, 465] on button "Submit" at bounding box center [1223, 451] width 70 height 29
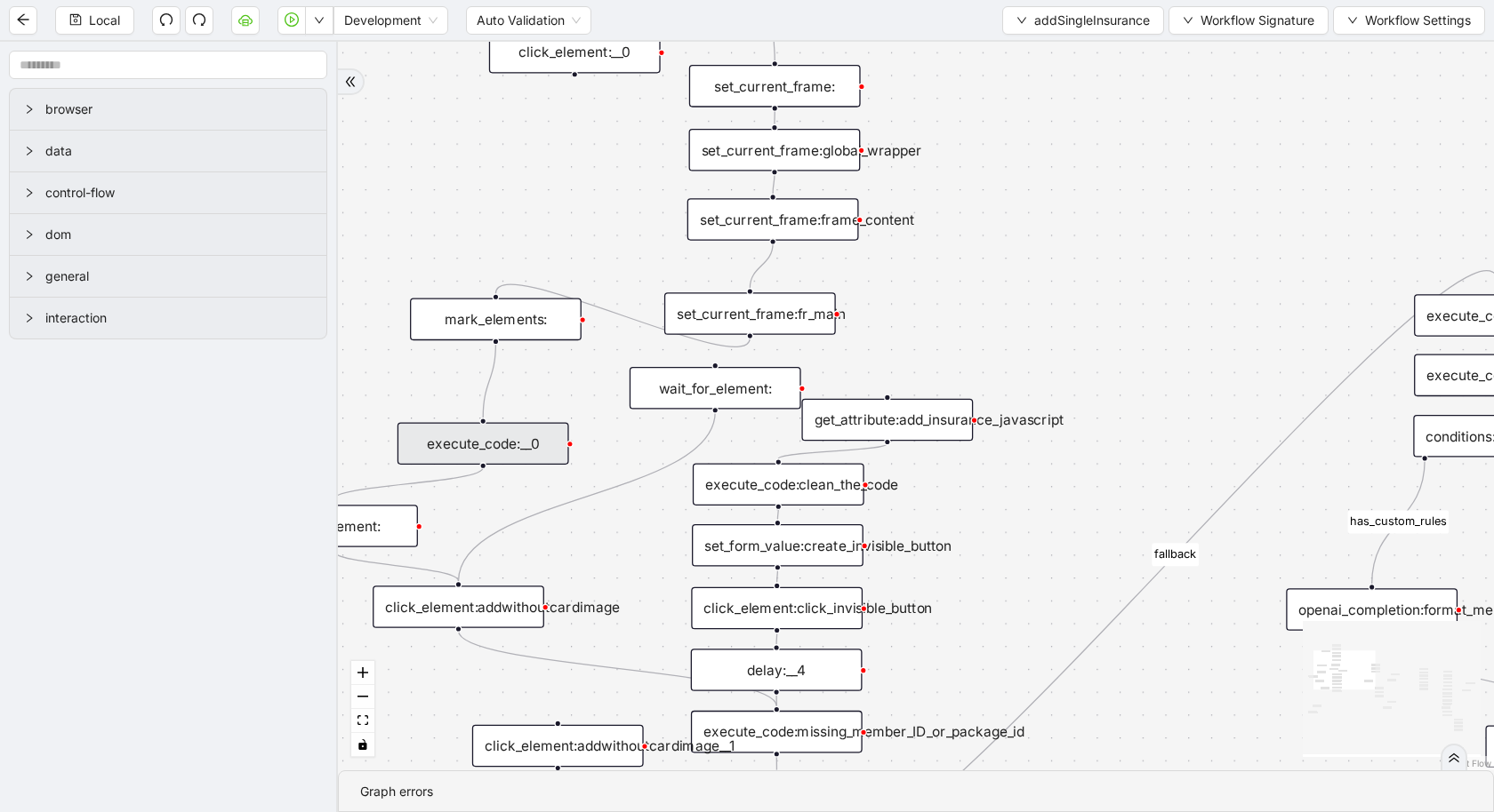
click at [975, 247] on div "is_missing_values has_custom_rules success success success fallback fallback su…" at bounding box center [915, 406] width 1156 height 729
click at [992, 622] on div "is_missing_values has_custom_rules success success success fallback fallback su…" at bounding box center [915, 406] width 1156 height 729
click at [1053, 24] on span "addSingleInsurance" at bounding box center [1092, 20] width 116 height 19
click at [1024, 42] on li "Select" at bounding box center [1081, 54] width 155 height 29
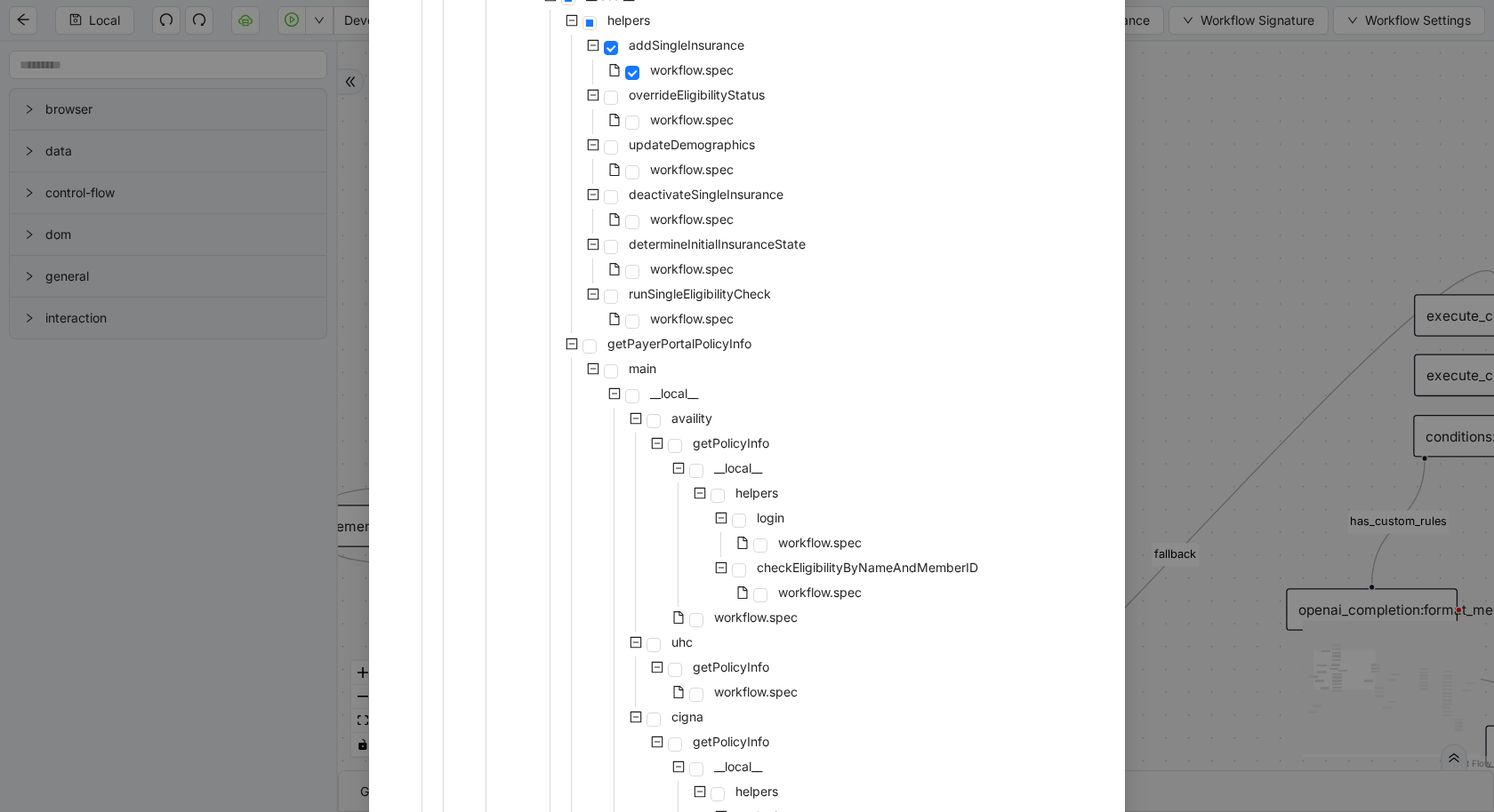
scroll to position [1266, 0]
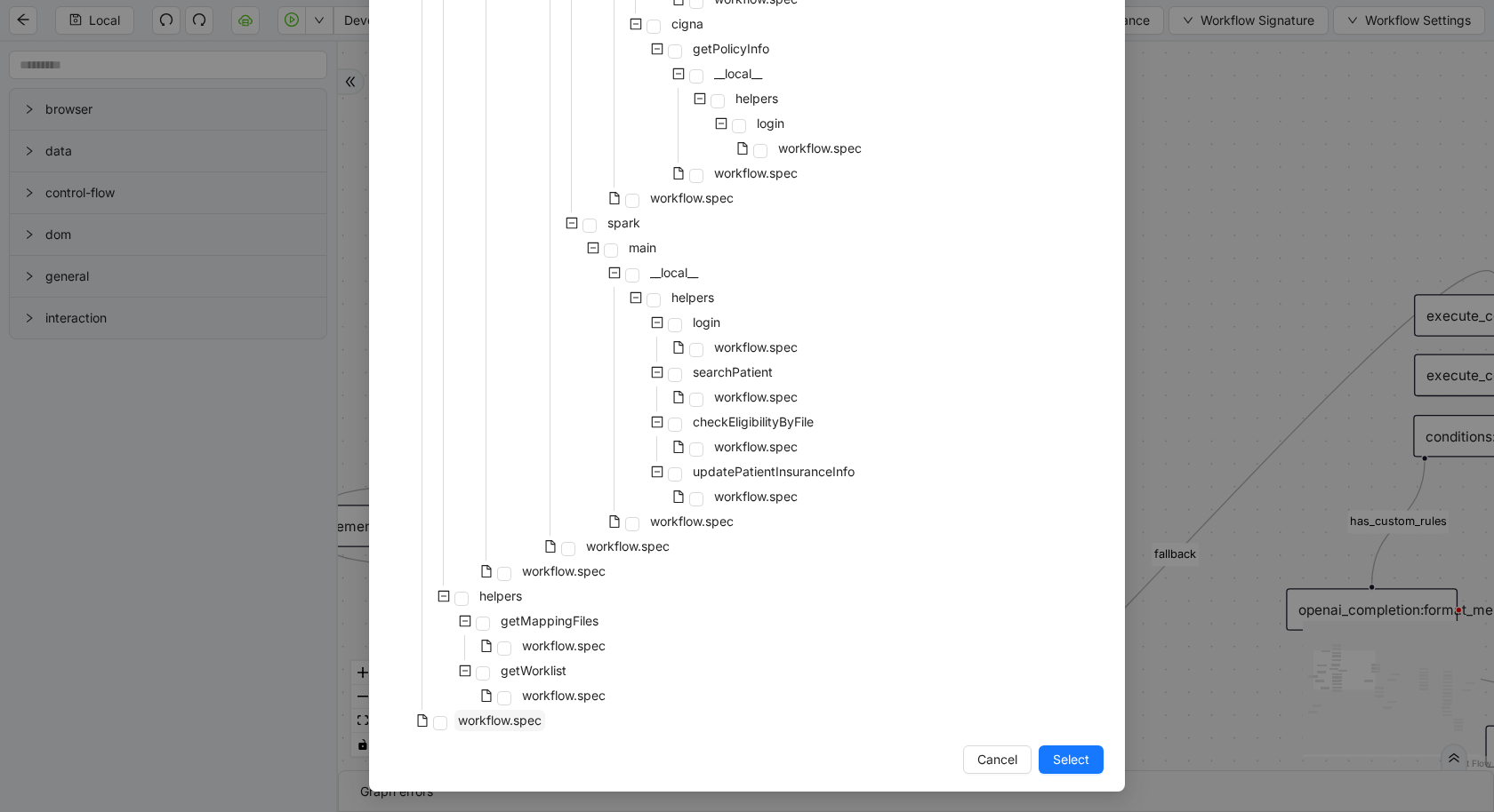
click at [491, 727] on span "workflow.spec" at bounding box center [500, 720] width 91 height 21
click at [1072, 764] on span "Select" at bounding box center [1070, 759] width 36 height 19
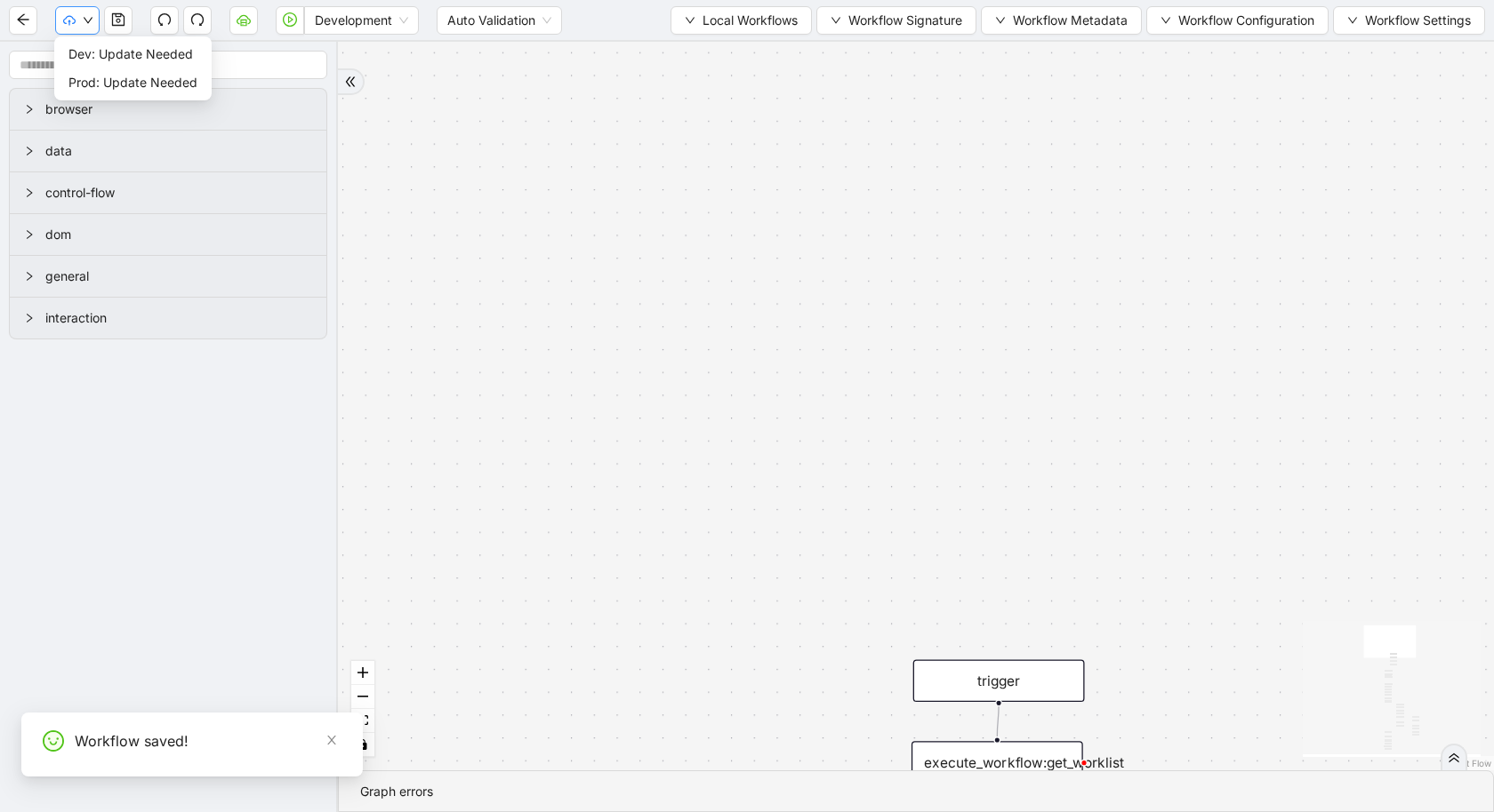
click at [76, 13] on button "button" at bounding box center [77, 20] width 45 height 29
click at [80, 23] on button "button" at bounding box center [77, 20] width 45 height 29
click at [91, 73] on span "Prod: Update Needed" at bounding box center [133, 82] width 129 height 19
click at [84, 20] on icon "down" at bounding box center [88, 20] width 11 height 11
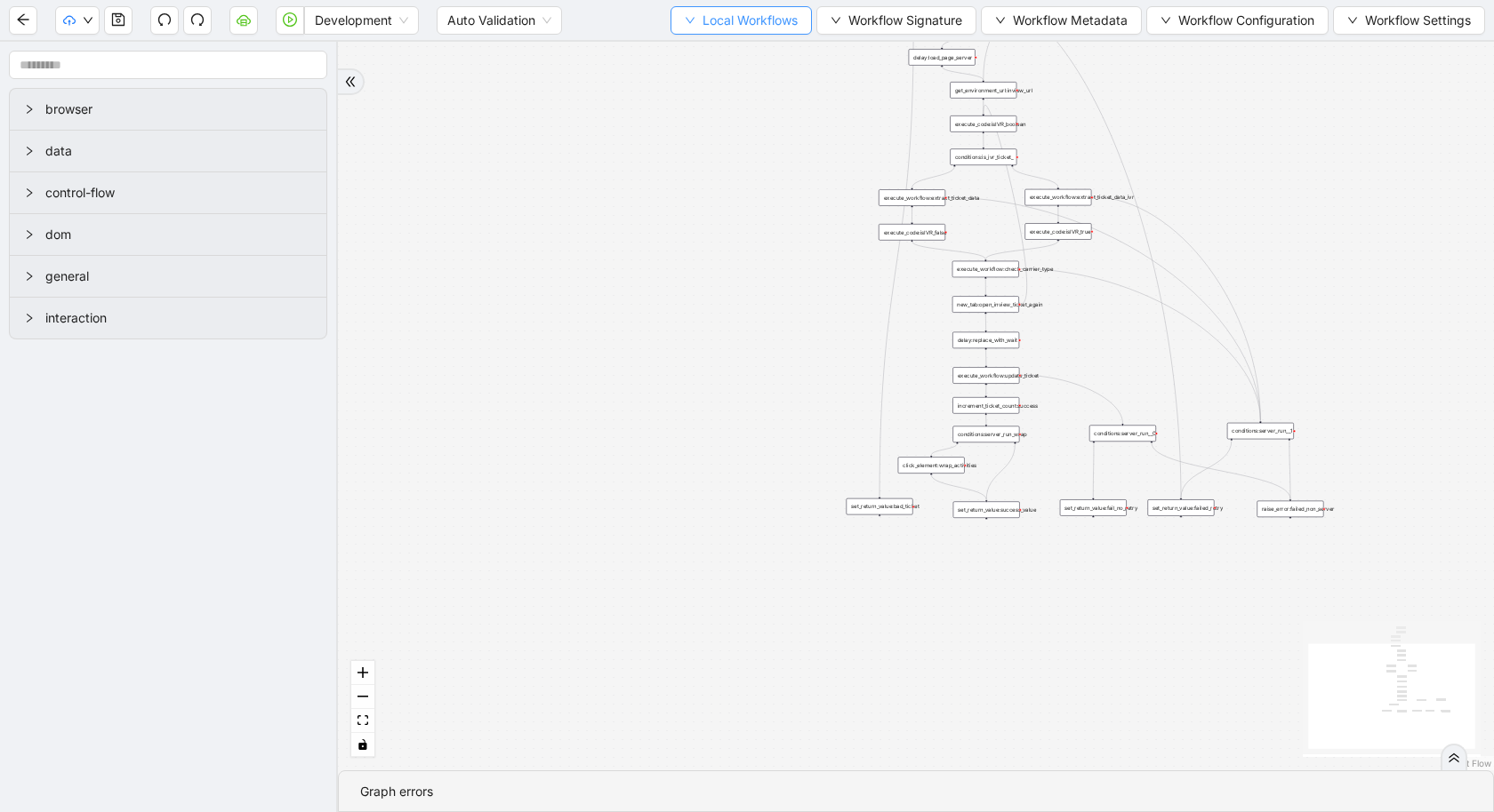
click at [758, 23] on span "Local Workflows" at bounding box center [749, 20] width 96 height 19
click at [755, 47] on span "Select" at bounding box center [737, 54] width 115 height 19
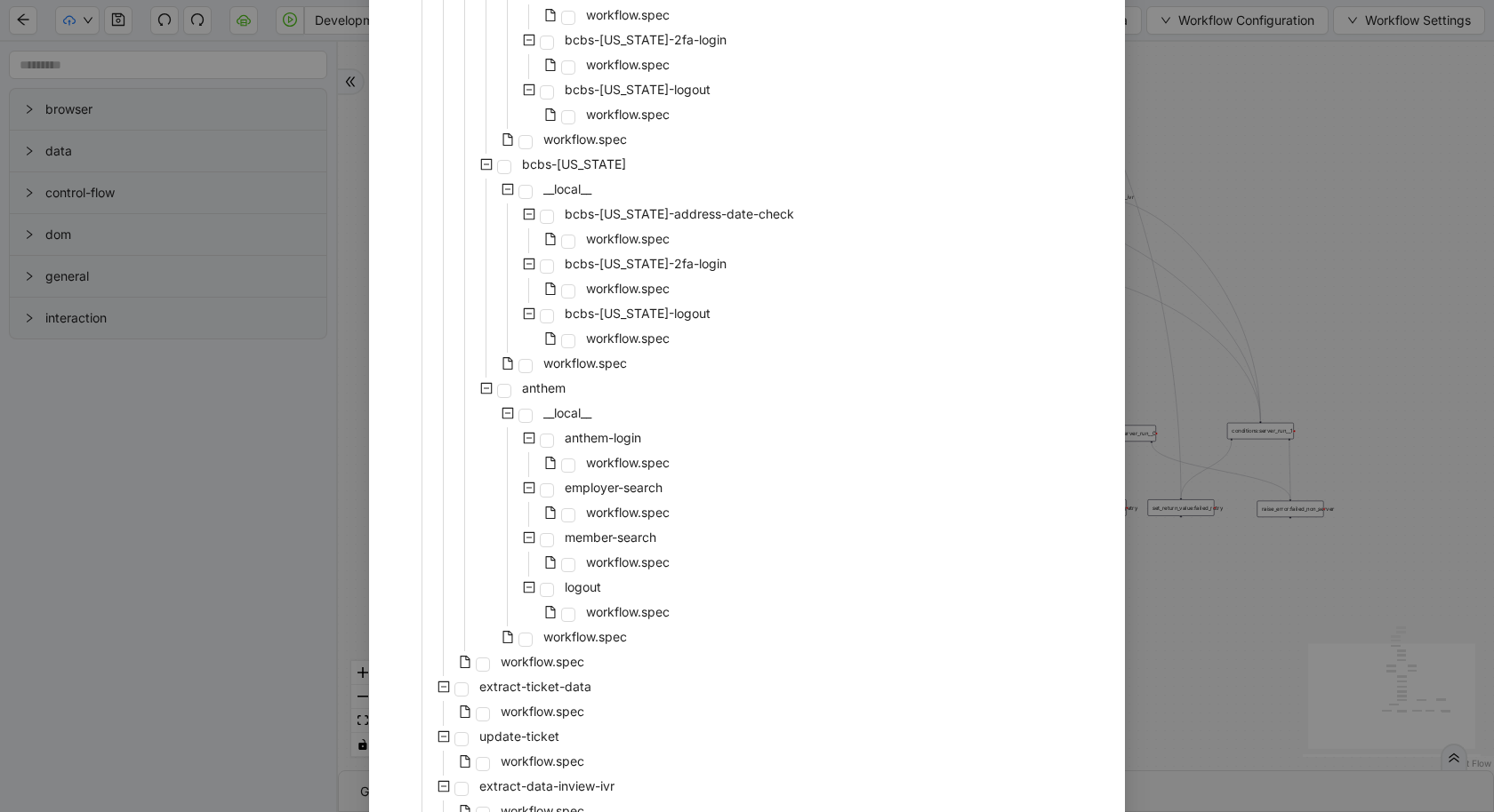
scroll to position [921, 0]
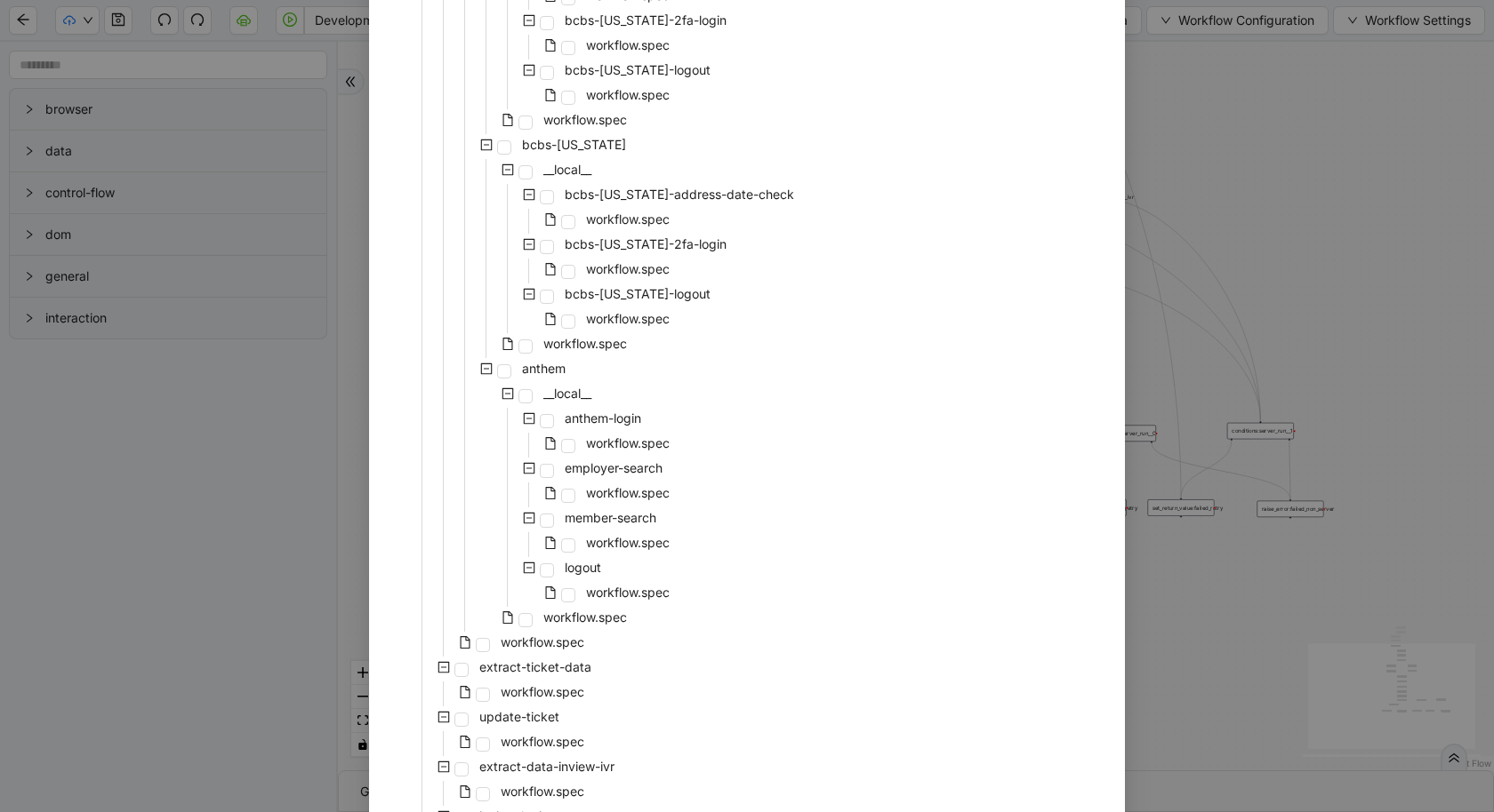
click at [258, 656] on div "Select Local Workflow id-cards __local__ check-carrier-type __local__ ameriben-…" at bounding box center [747, 406] width 1494 height 812
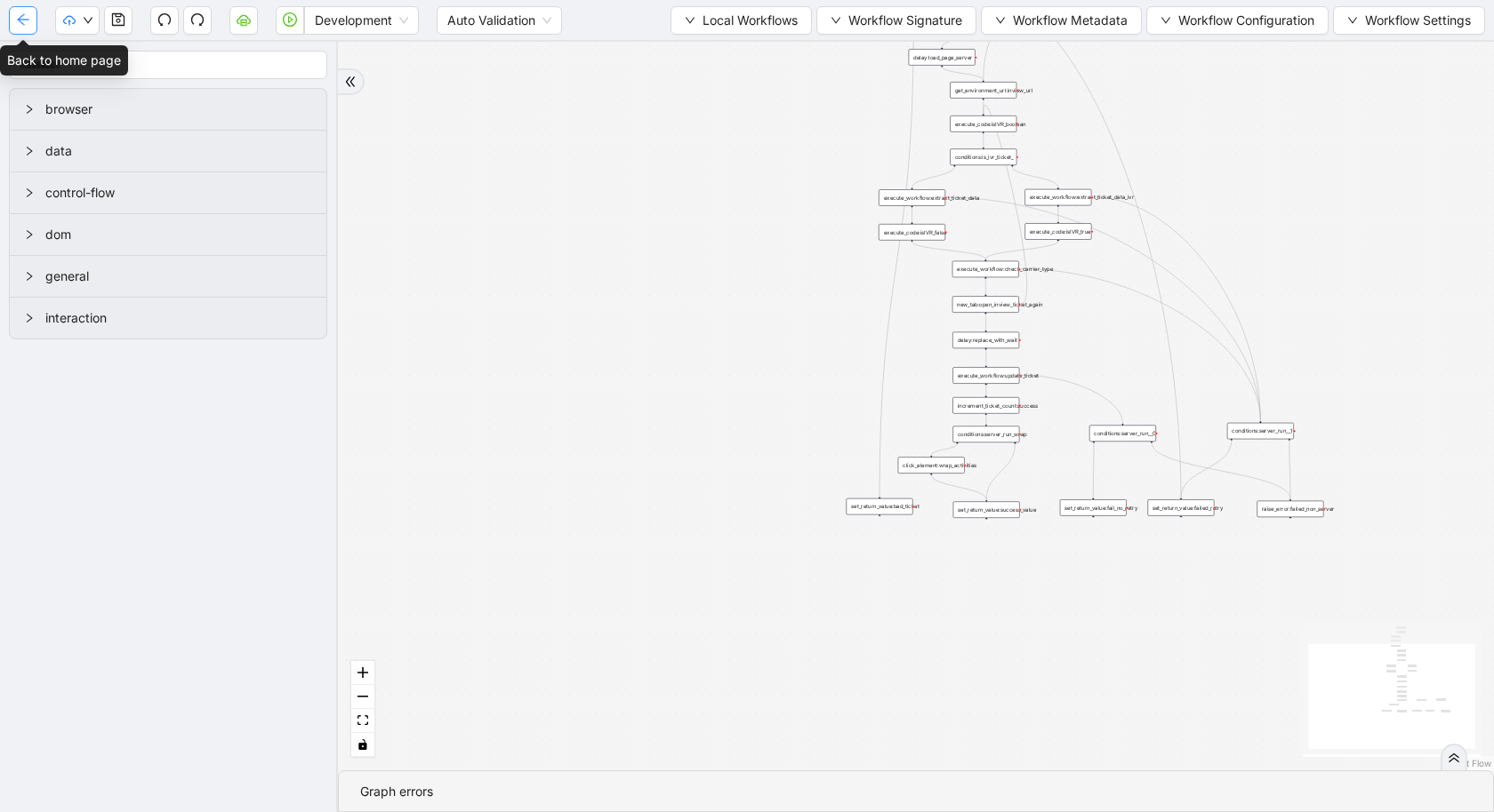
click at [18, 11] on button "button" at bounding box center [23, 20] width 29 height 29
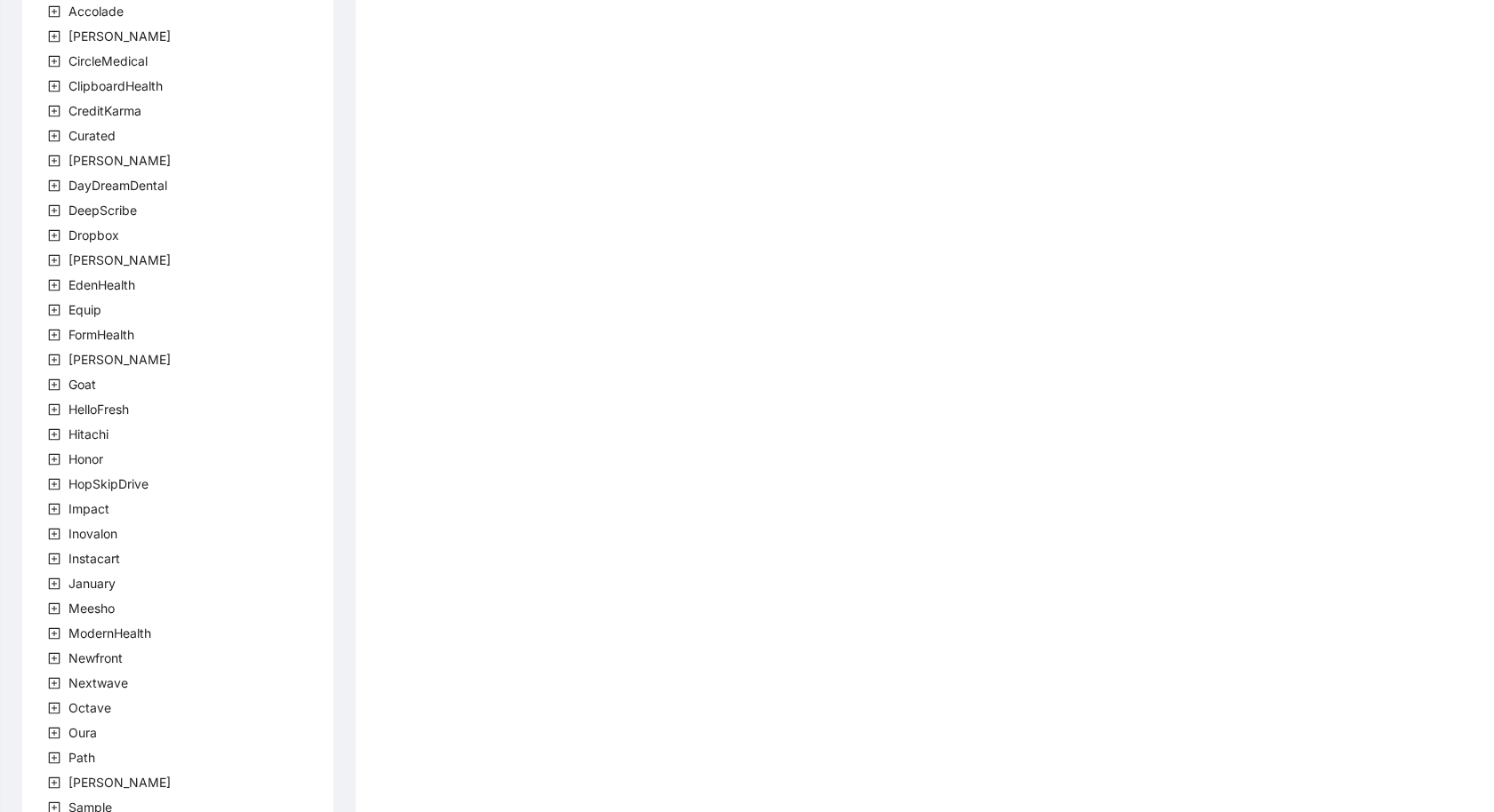
scroll to position [337, 0]
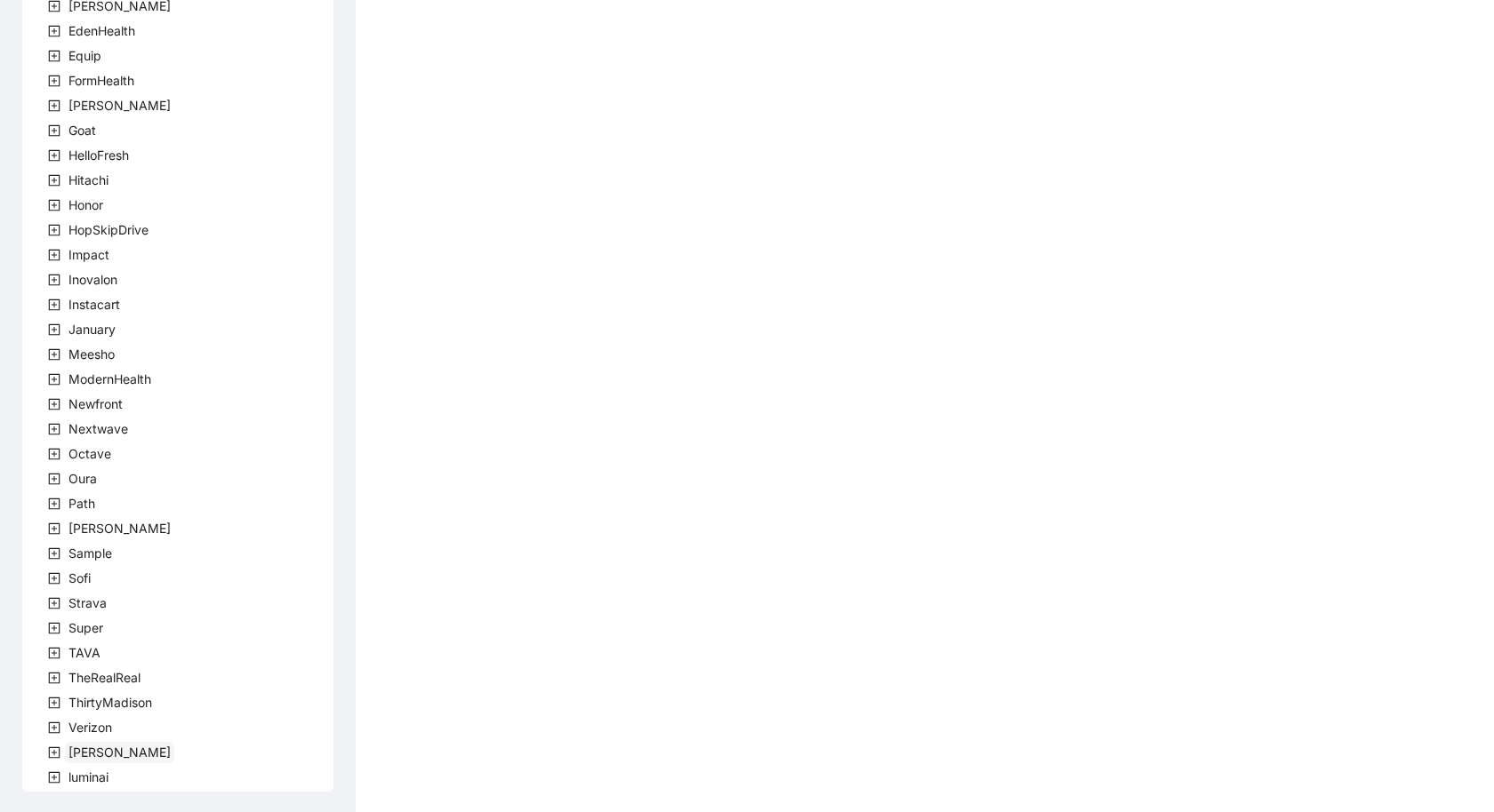
click at [93, 746] on span "[PERSON_NAME]" at bounding box center [120, 753] width 102 height 15
click at [108, 786] on span "team" at bounding box center [104, 777] width 36 height 21
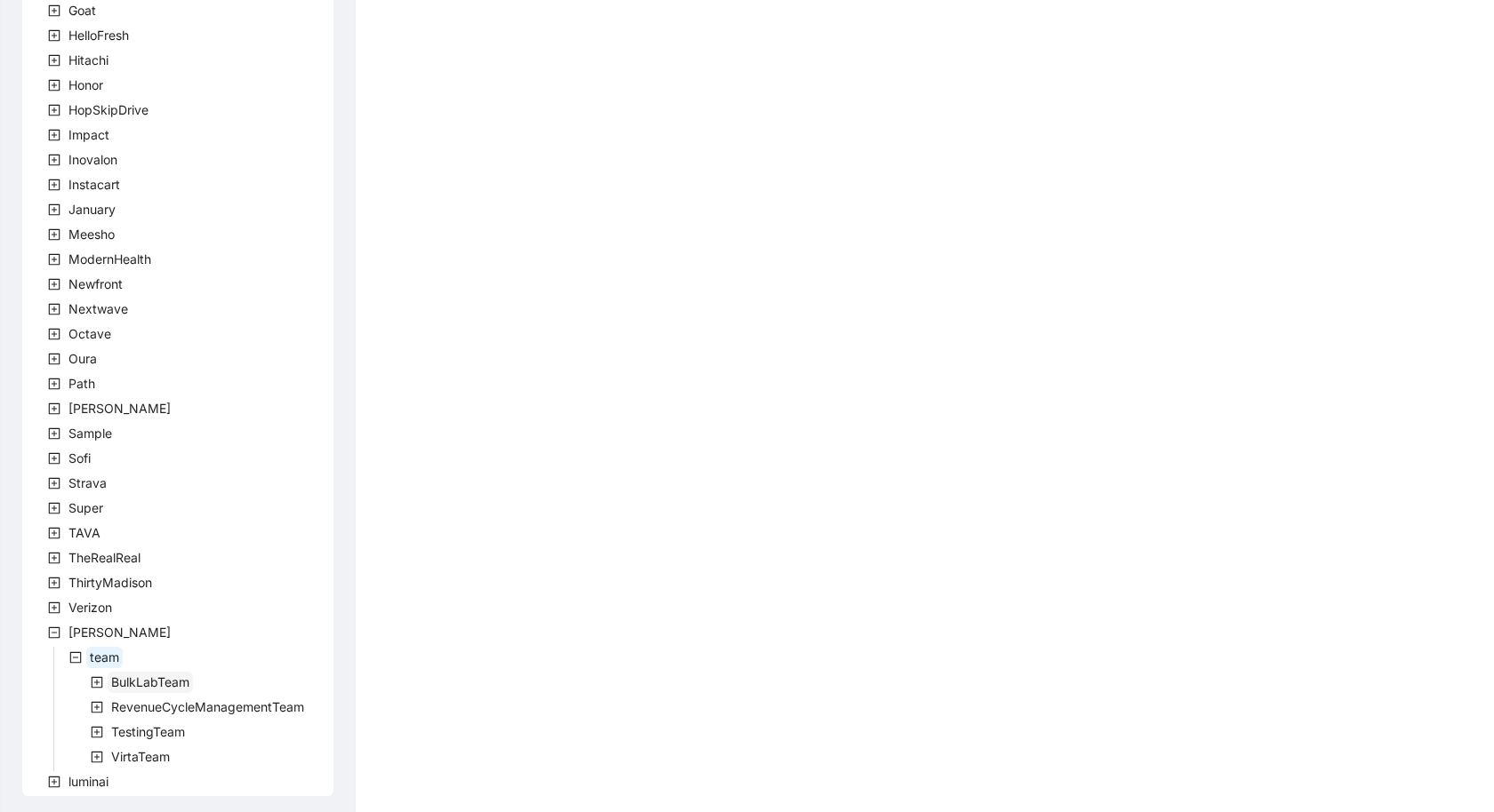
scroll to position [463, 0]
click at [137, 754] on span "VirtaTeam" at bounding box center [140, 753] width 58 height 15
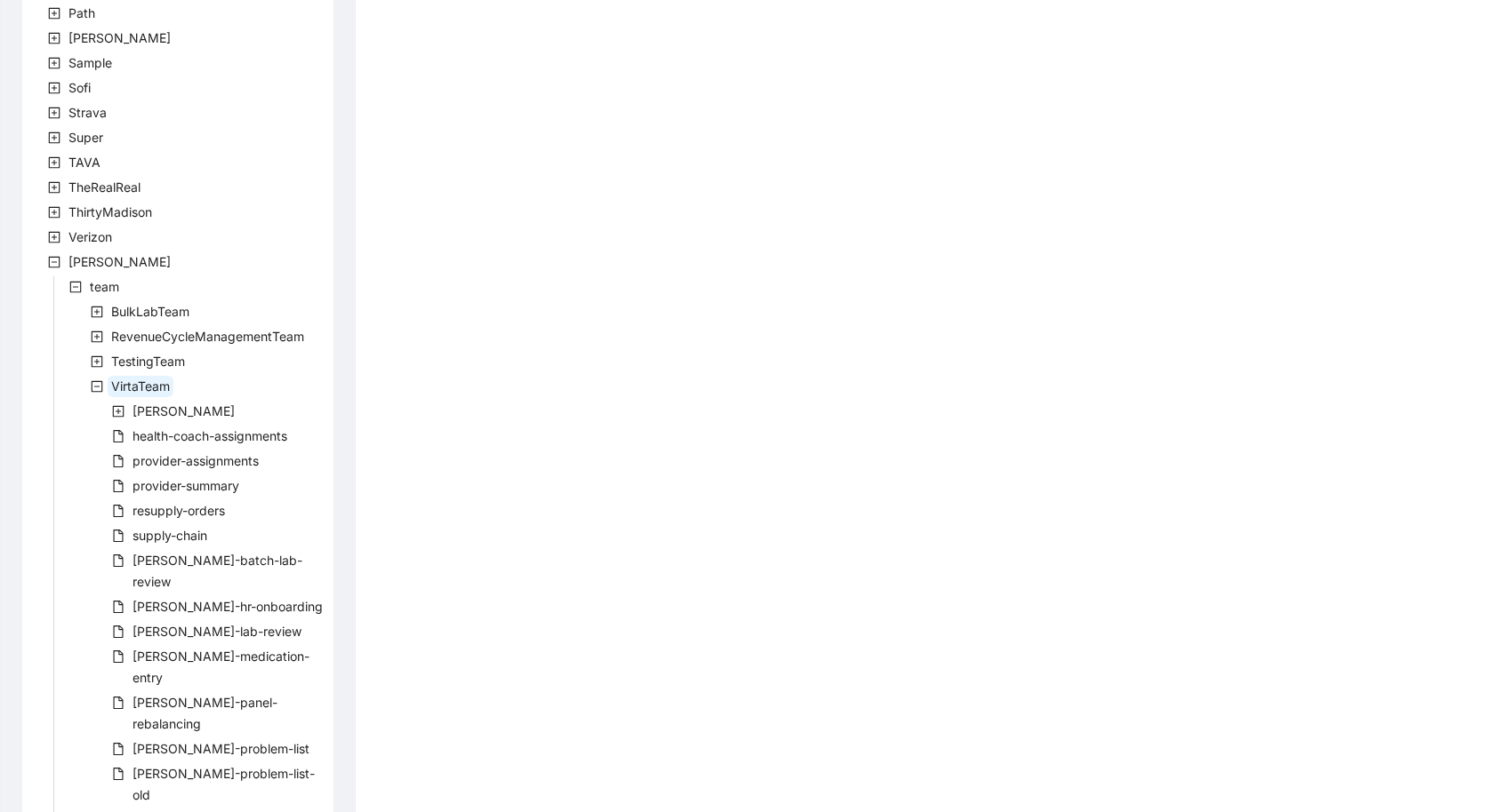
scroll to position [885, 0]
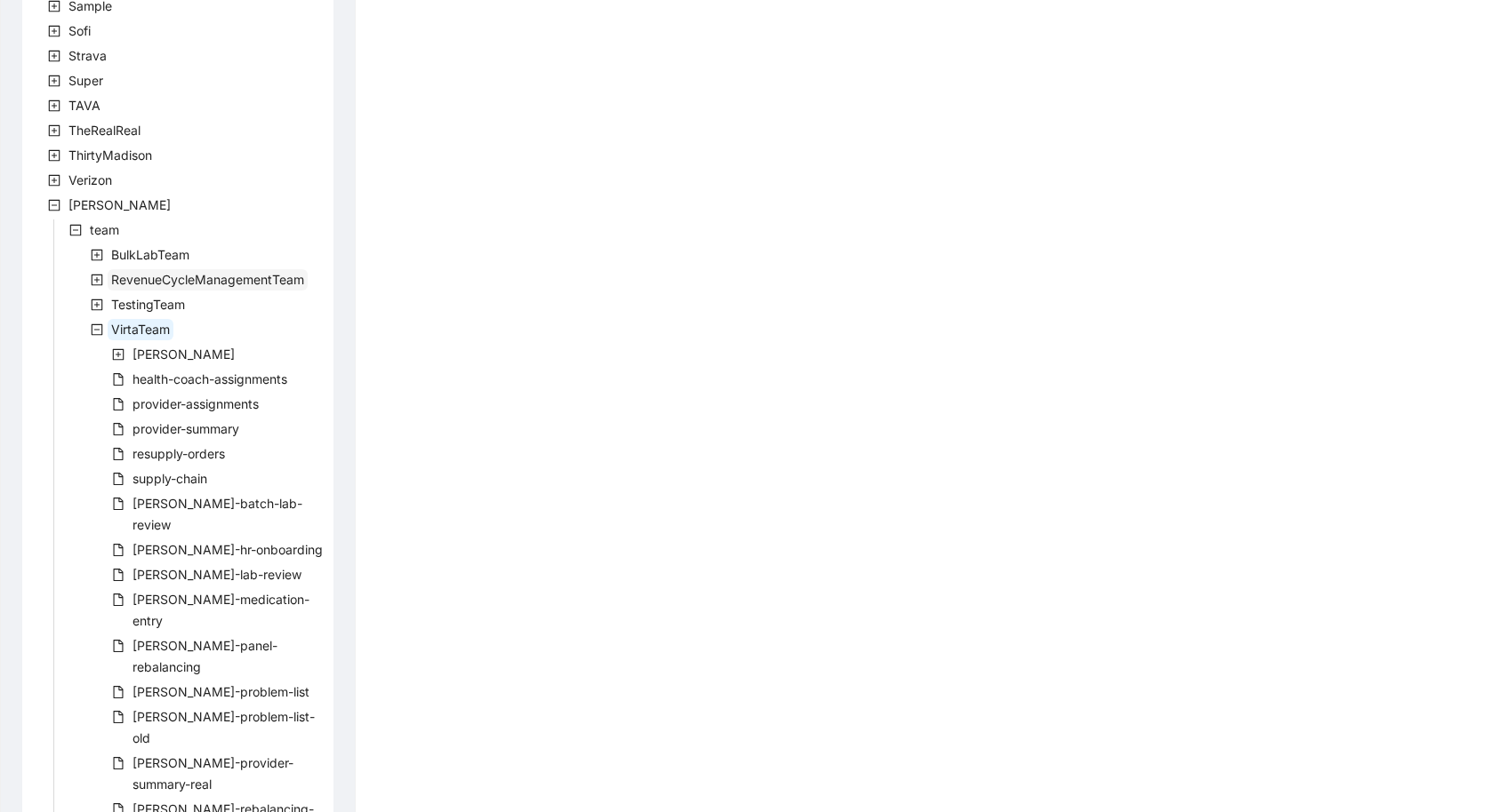
click at [191, 284] on span "RevenueCycleManagementTeam" at bounding box center [208, 279] width 193 height 15
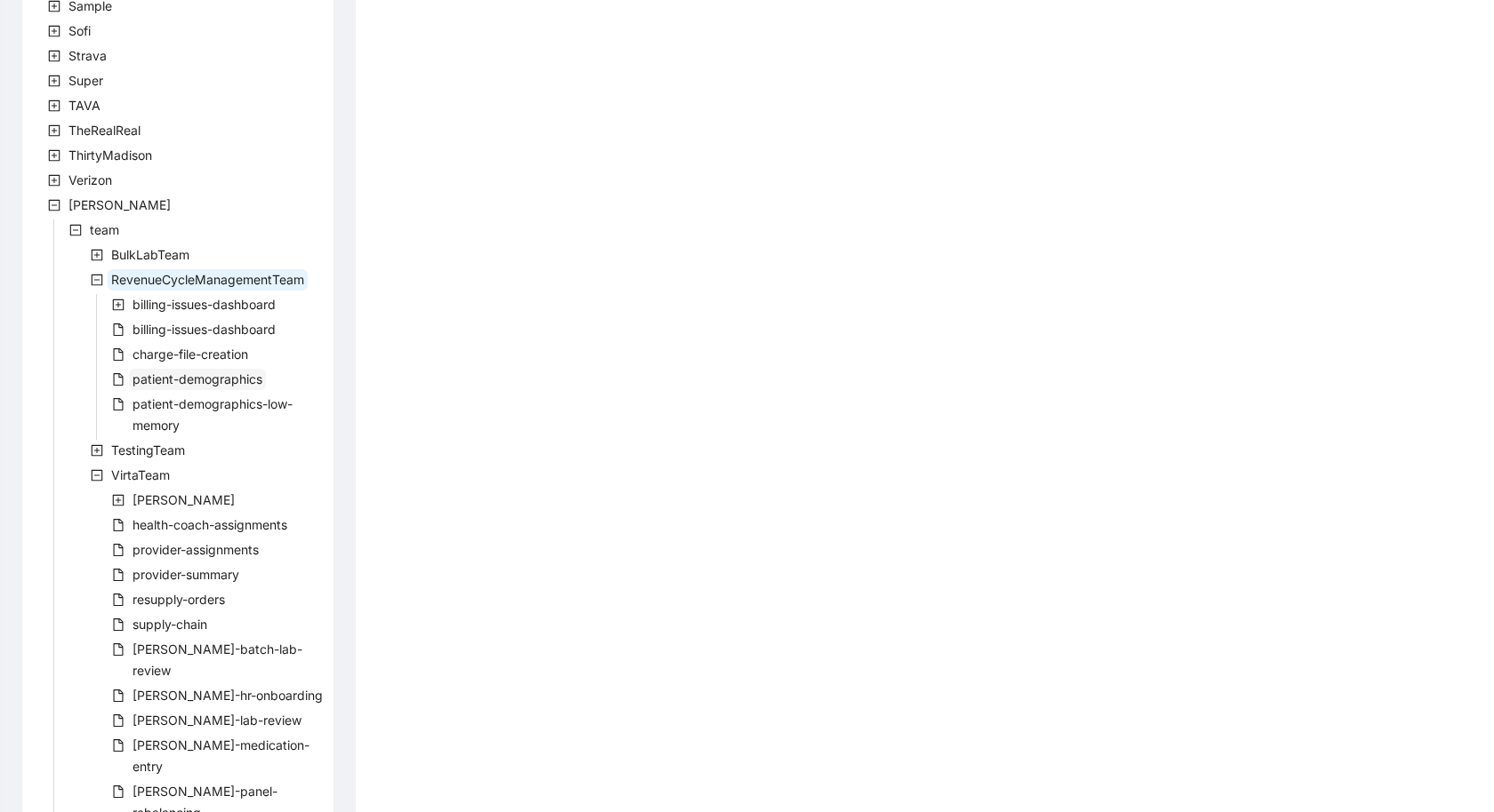
click at [194, 387] on span "patient-demographics" at bounding box center [198, 379] width 137 height 21
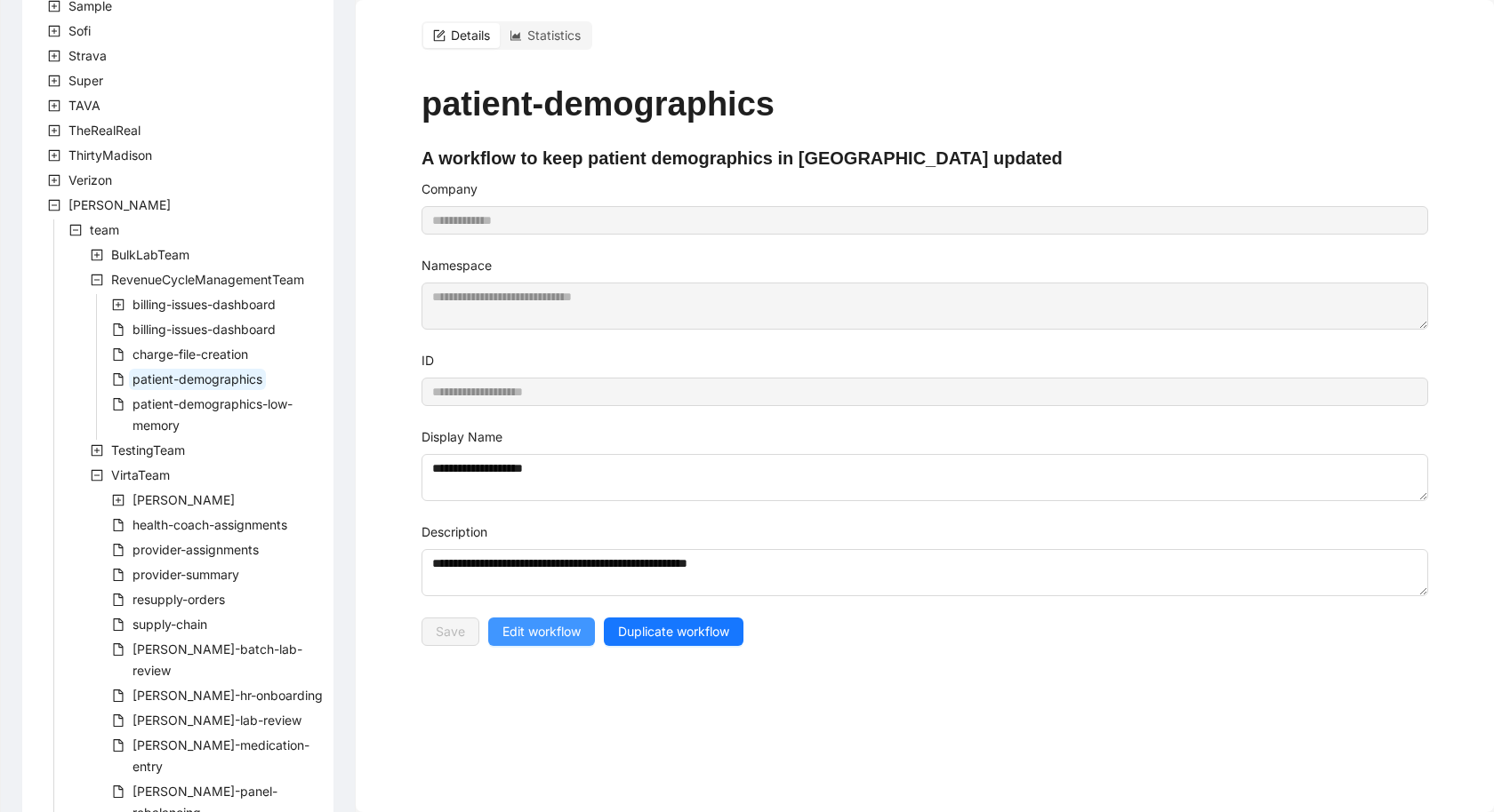
click at [559, 634] on button "Edit workflow" at bounding box center [541, 631] width 107 height 29
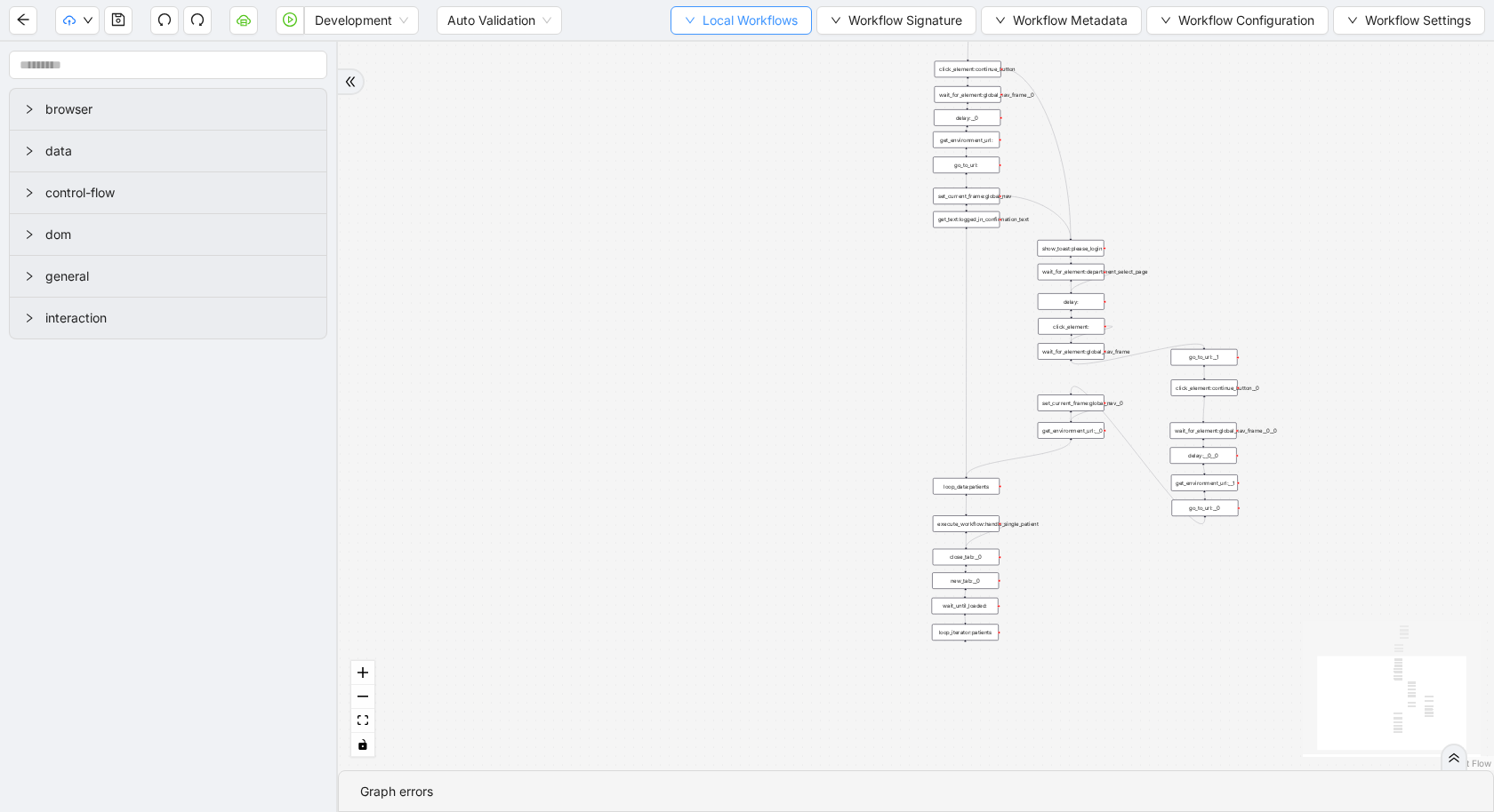
click at [754, 18] on span "Local Workflows" at bounding box center [749, 20] width 96 height 19
click at [760, 57] on span "Select" at bounding box center [737, 54] width 115 height 19
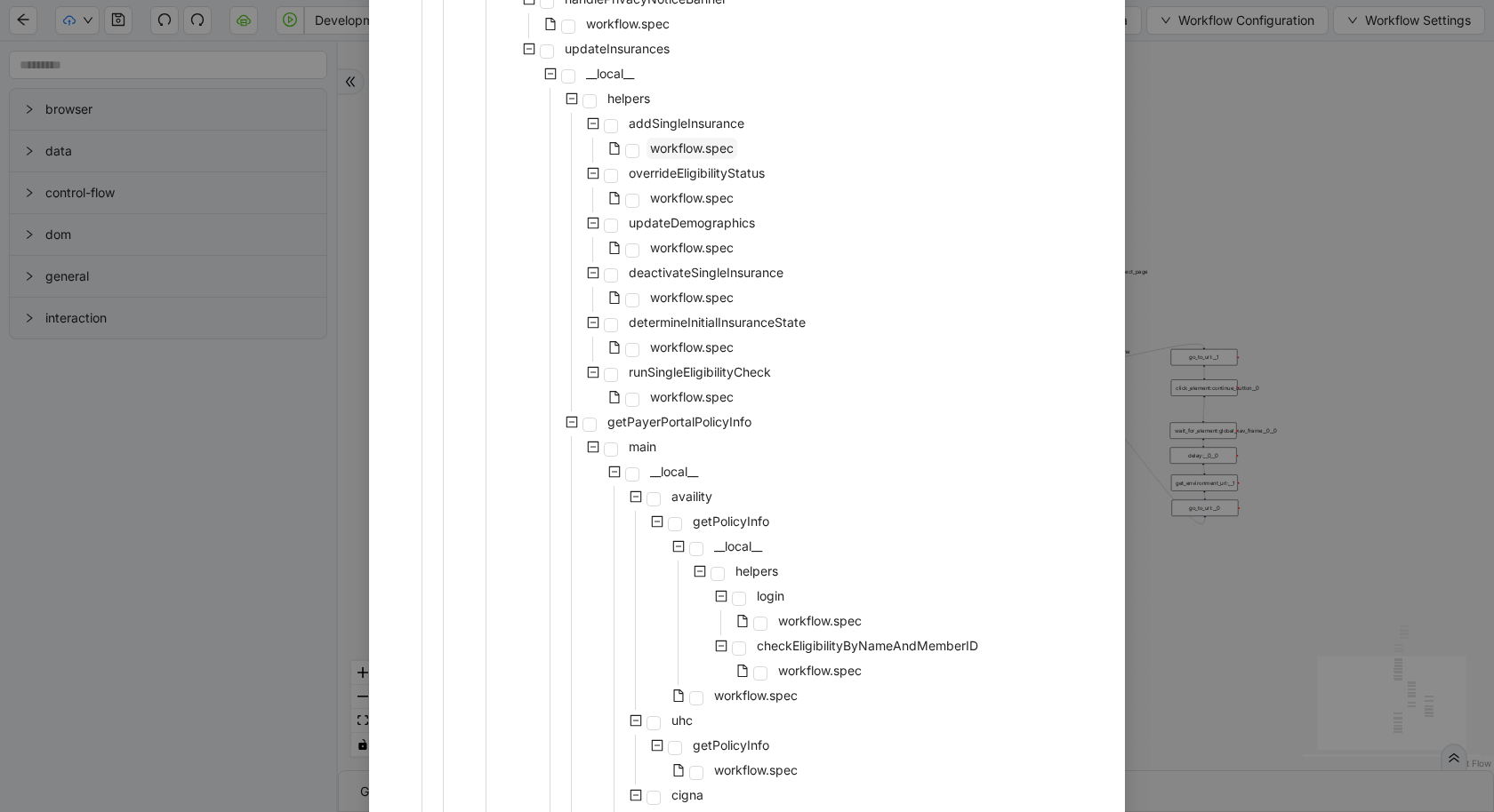
click at [711, 152] on span "workflow.spec" at bounding box center [692, 147] width 83 height 15
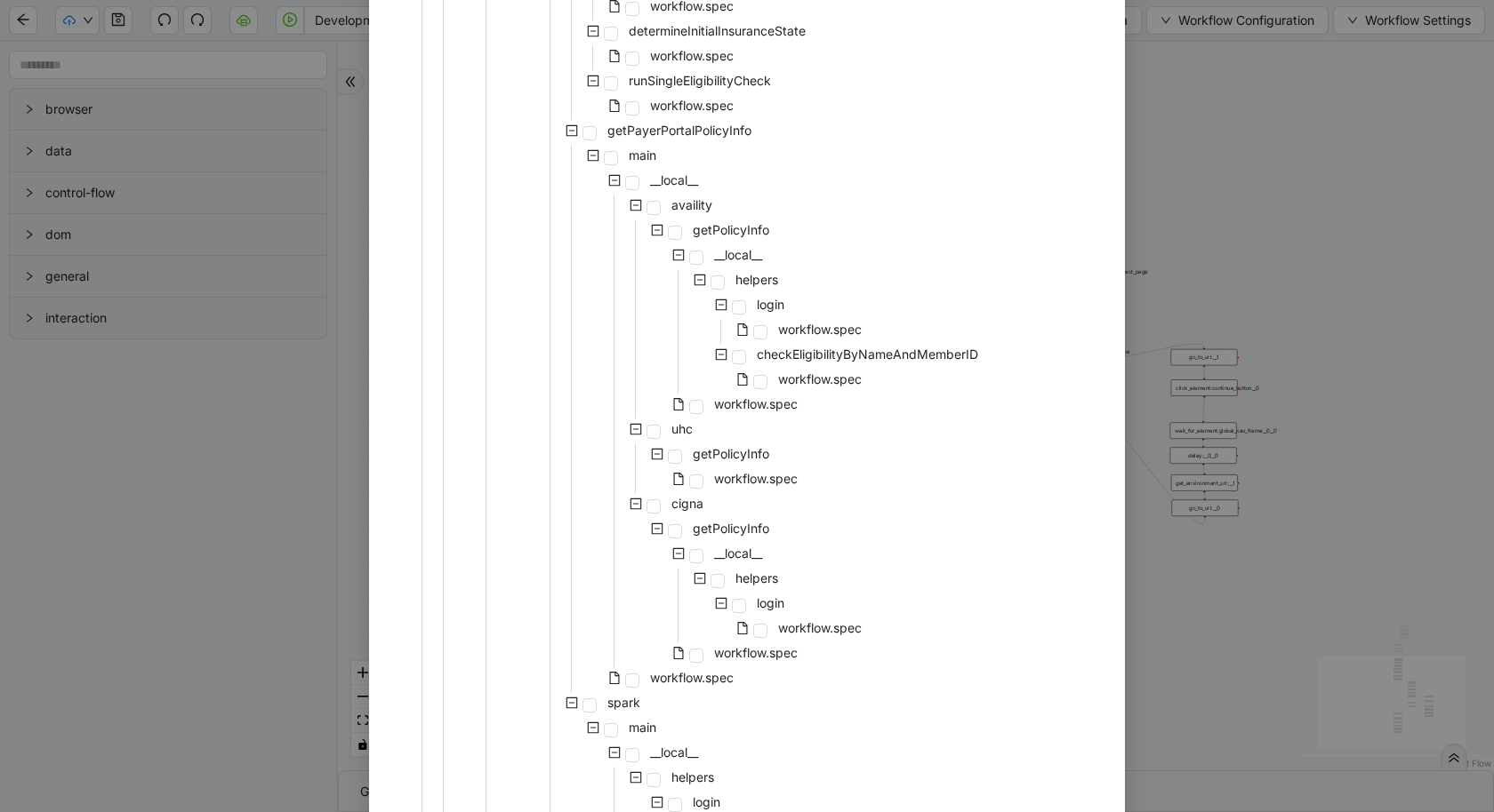
scroll to position [1266, 0]
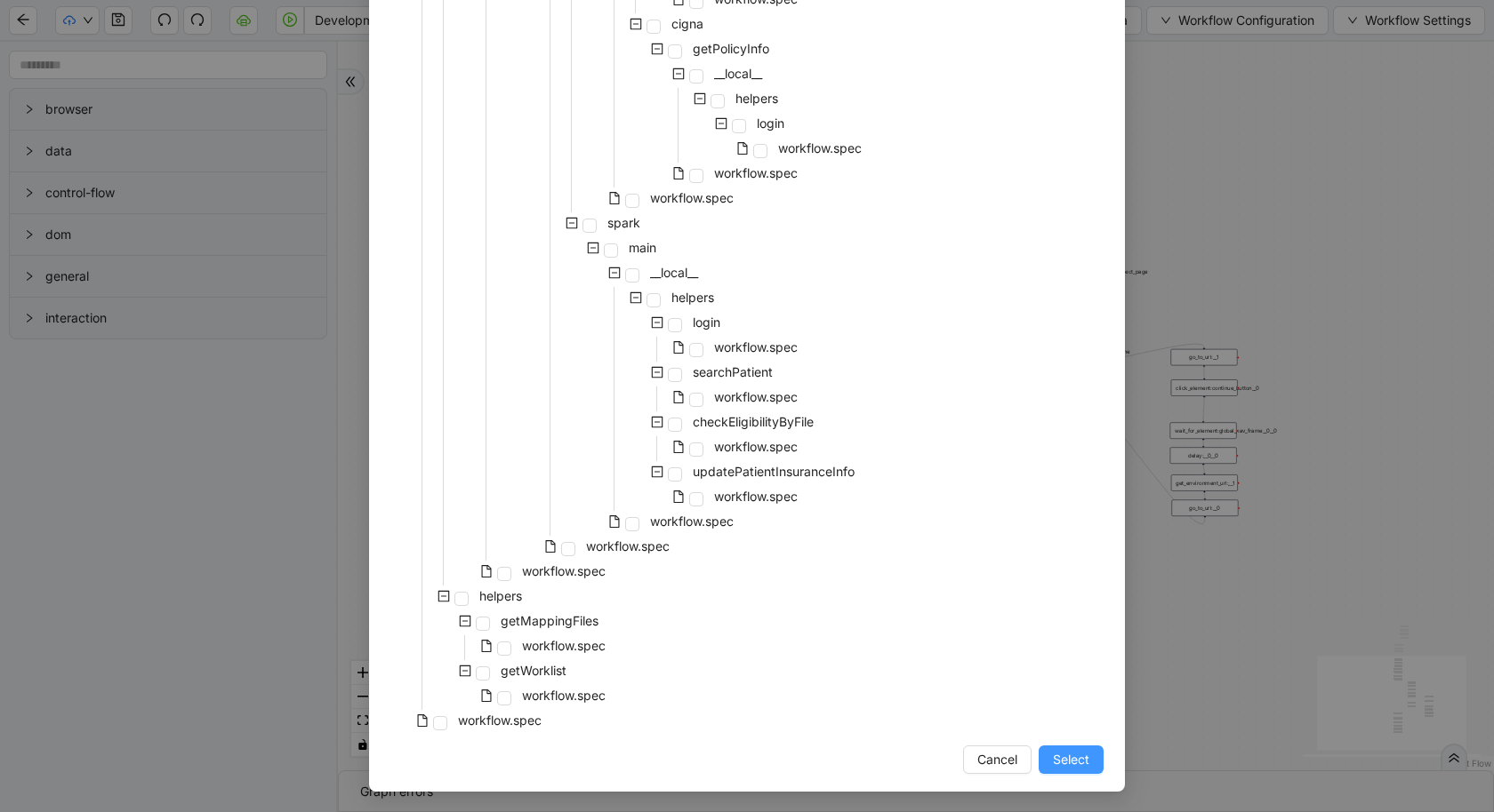
click at [1058, 755] on span "Select" at bounding box center [1070, 759] width 36 height 19
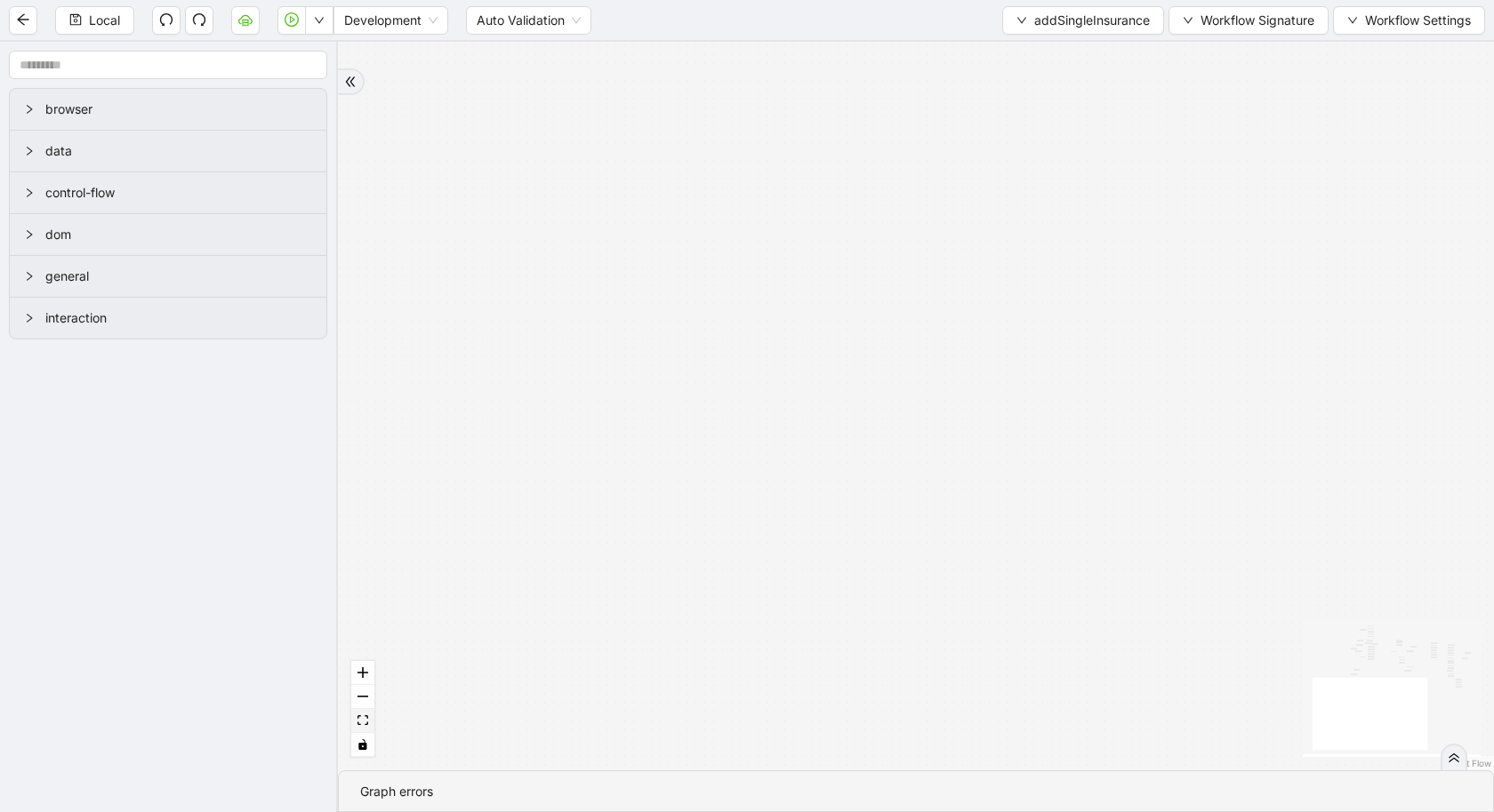
click at [368, 723] on button "fit view" at bounding box center [363, 721] width 23 height 24
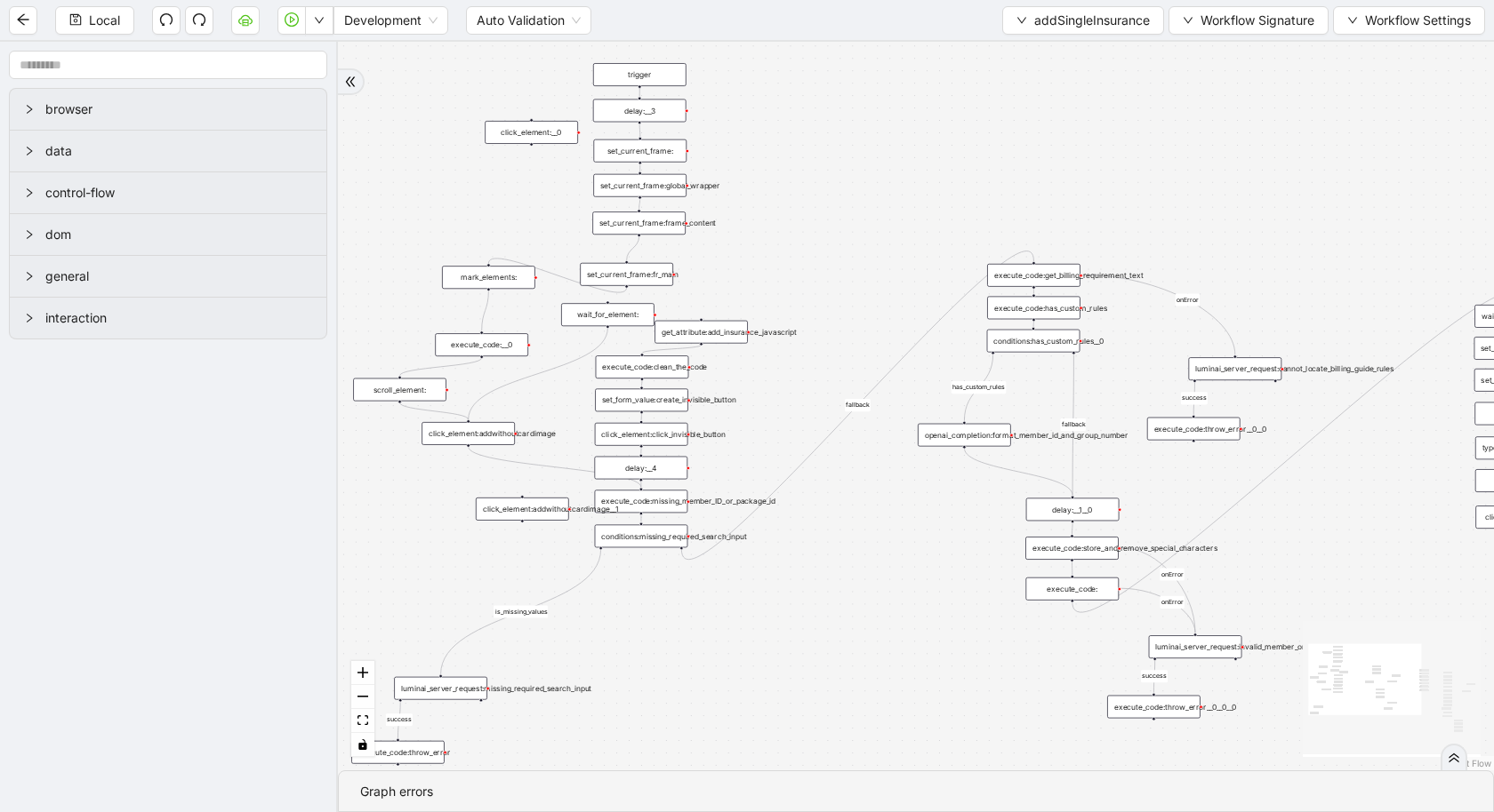
drag, startPoint x: 408, startPoint y: 190, endPoint x: 529, endPoint y: 220, distance: 124.7
click at [529, 220] on div "is_missing_values has_custom_rules success success success fallback fallback su…" at bounding box center [915, 406] width 1156 height 729
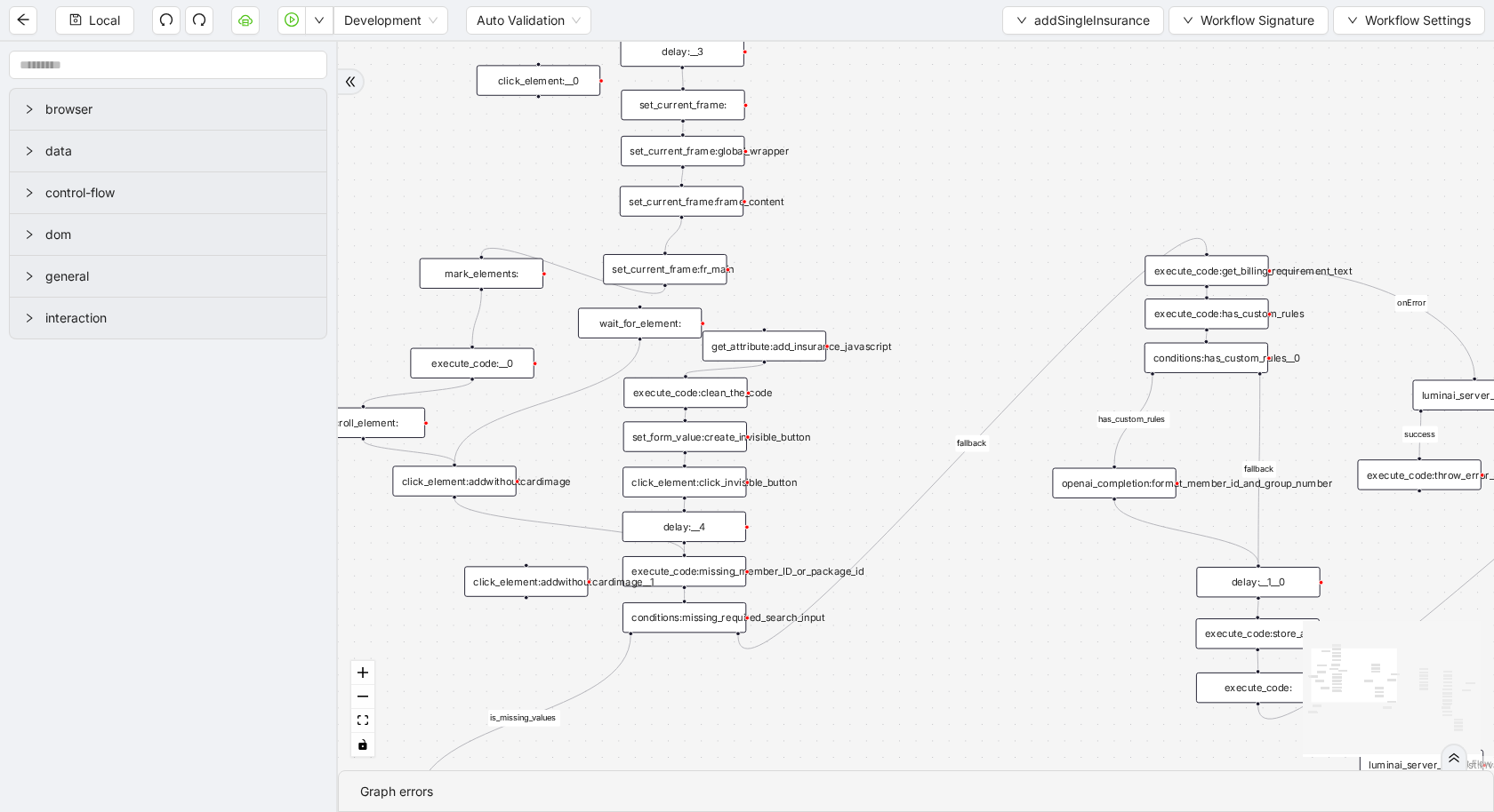
drag, startPoint x: 891, startPoint y: 674, endPoint x: 895, endPoint y: 651, distance: 23.3
click at [895, 651] on div "is_missing_values has_custom_rules success success success fallback fallback su…" at bounding box center [915, 406] width 1156 height 729
click at [461, 478] on div "click_element:addwithoutcardimage" at bounding box center [453, 480] width 123 height 31
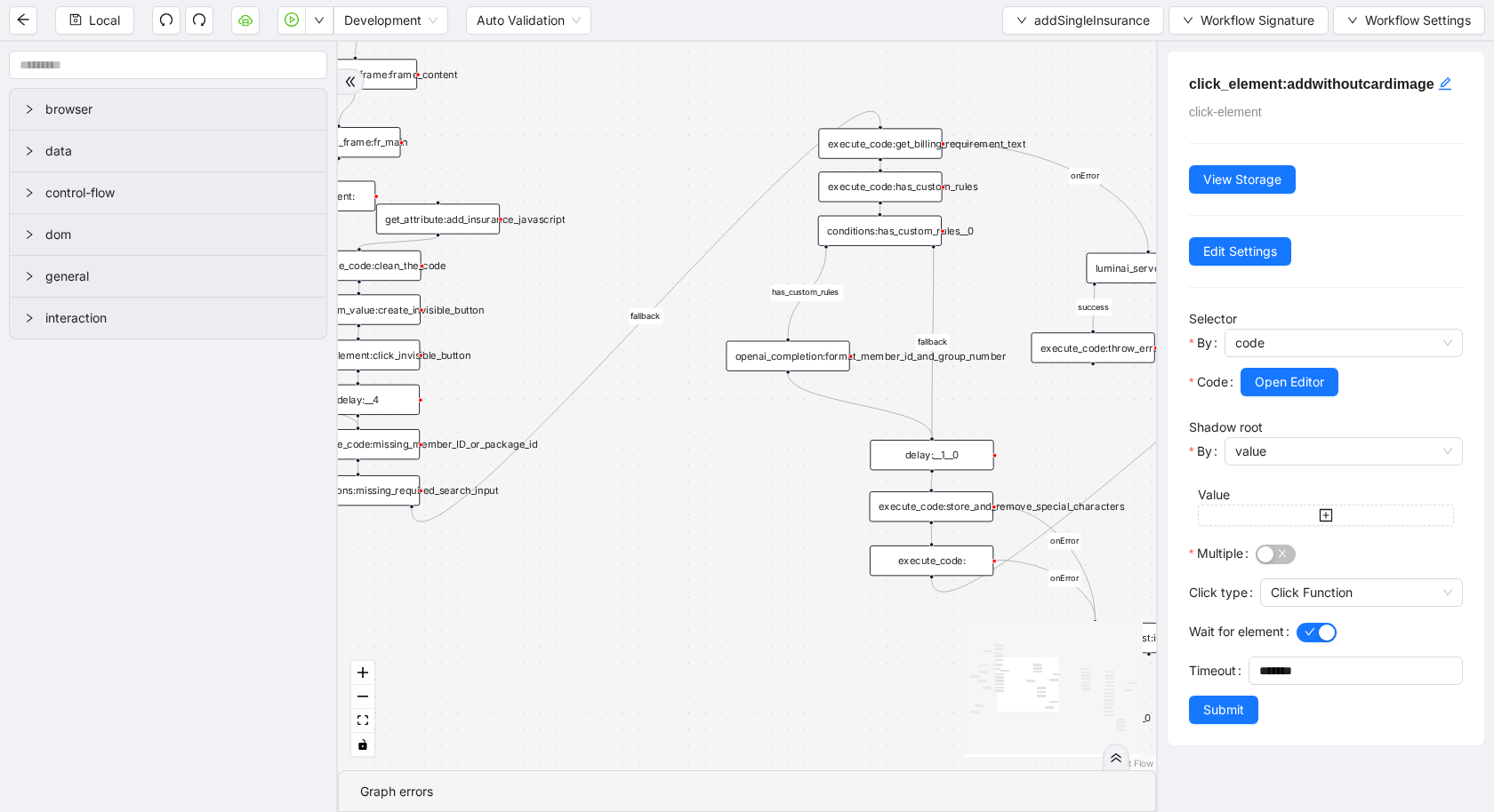
drag, startPoint x: 887, startPoint y: 691, endPoint x: 561, endPoint y: 565, distance: 349.5
click at [561, 565] on div "is_missing_values has_custom_rules success success success fallback fallback su…" at bounding box center [747, 406] width 818 height 729
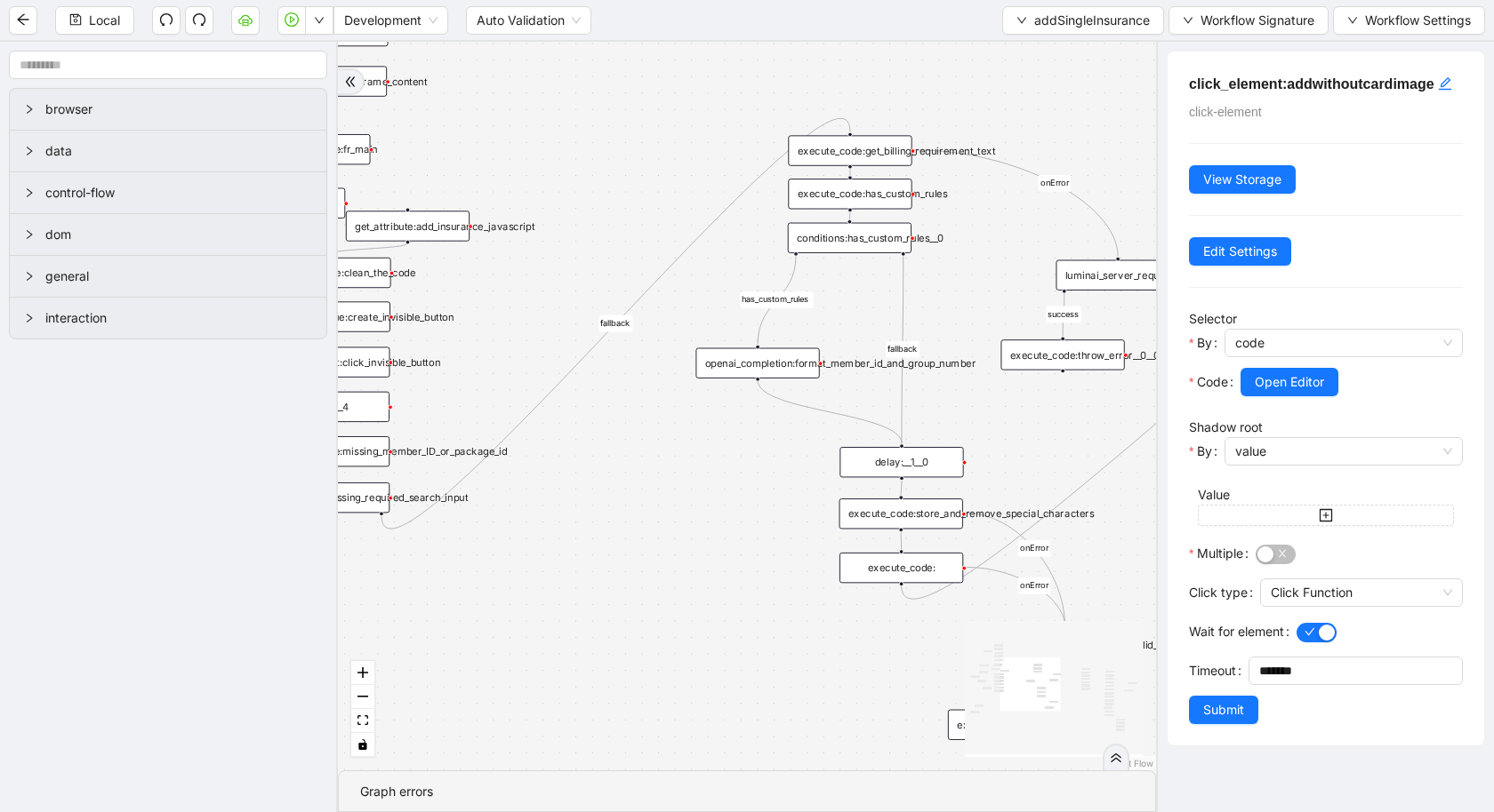
drag, startPoint x: 745, startPoint y: 593, endPoint x: 706, endPoint y: 600, distance: 39.6
click at [706, 600] on div "is_missing_values has_custom_rules success success success fallback fallback su…" at bounding box center [747, 406] width 818 height 729
click at [625, 600] on div "is_missing_values has_custom_rules success success success fallback fallback su…" at bounding box center [747, 406] width 818 height 729
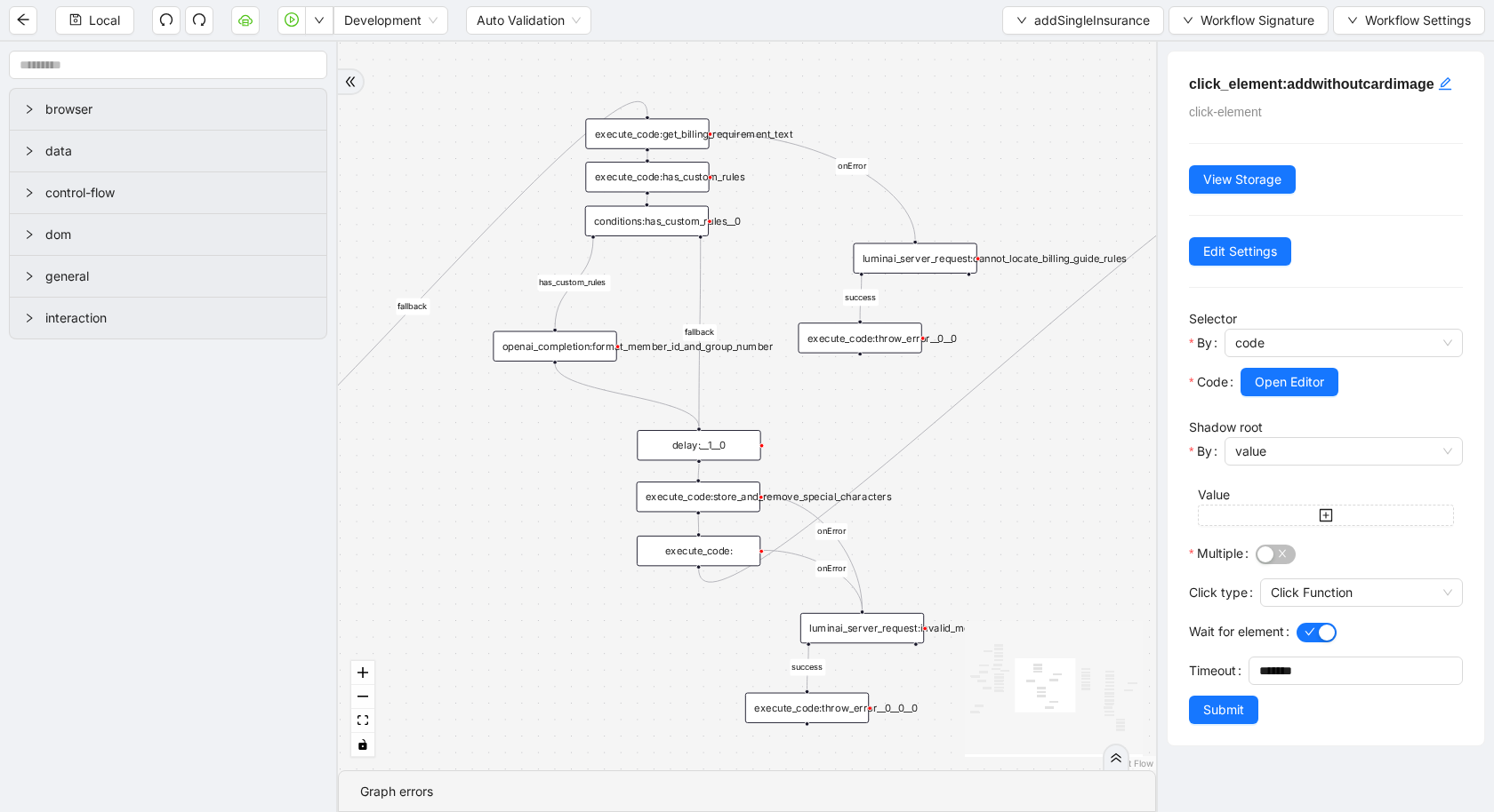
drag, startPoint x: 731, startPoint y: 578, endPoint x: 516, endPoint y: 546, distance: 217.4
click at [516, 549] on div "is_missing_values has_custom_rules success success success fallback fallback su…" at bounding box center [747, 406] width 818 height 729
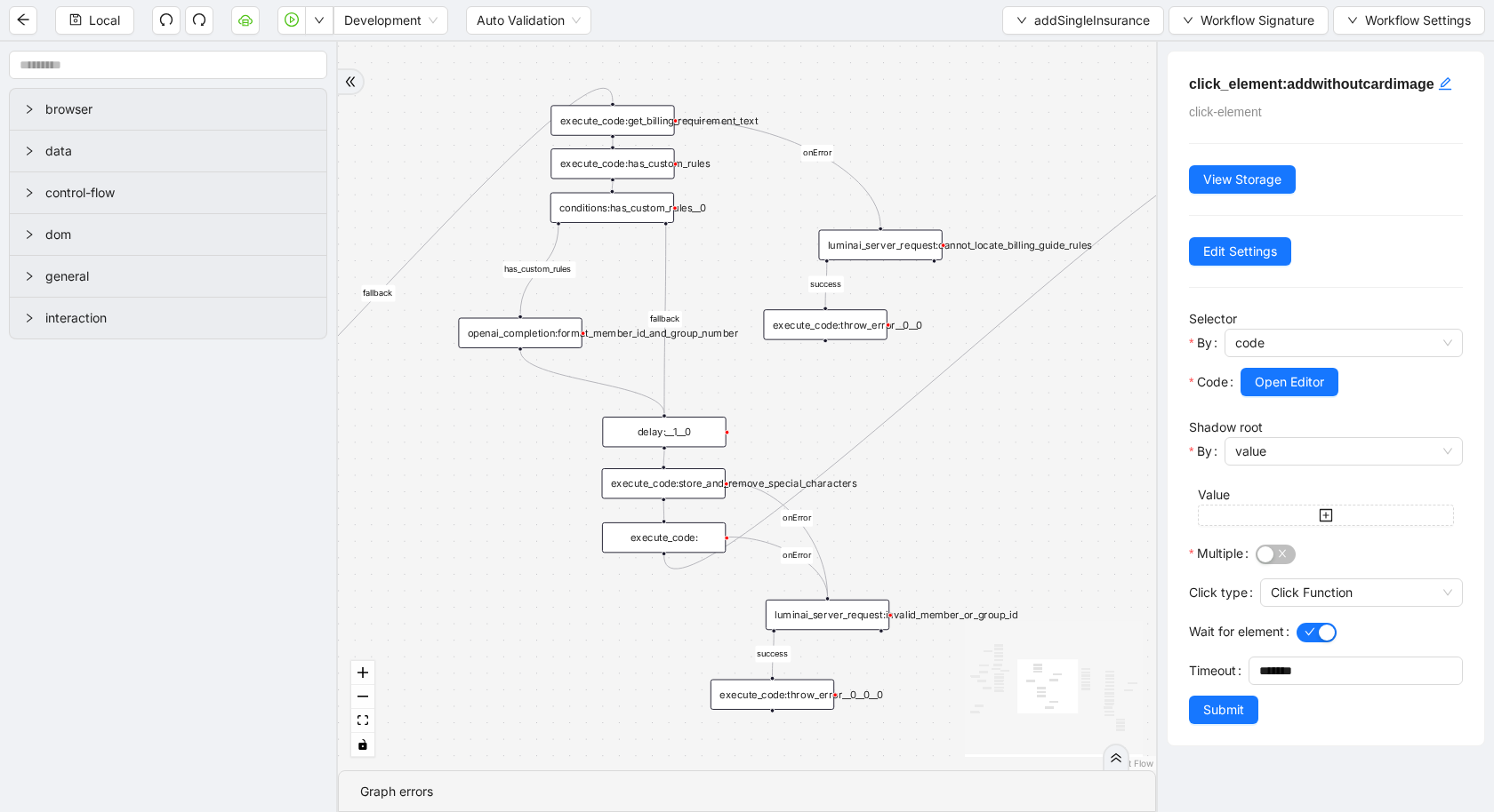
drag, startPoint x: 617, startPoint y: 620, endPoint x: 391, endPoint y: 683, distance: 234.6
click at [391, 683] on div "is_missing_values has_custom_rules success success success fallback fallback su…" at bounding box center [747, 406] width 818 height 729
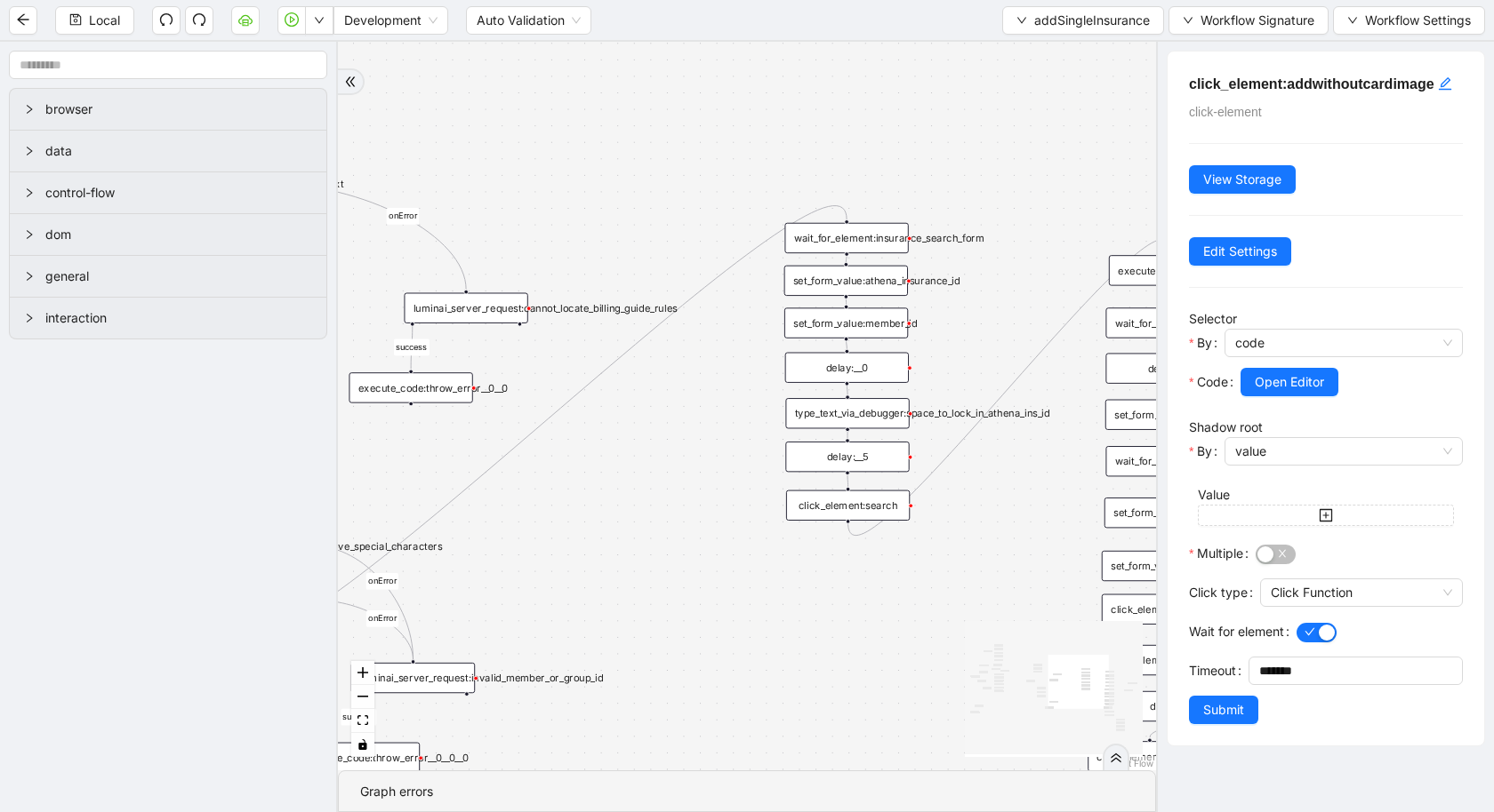
drag, startPoint x: 764, startPoint y: 586, endPoint x: 617, endPoint y: 580, distance: 147.1
click at [617, 580] on div "is_missing_values has_custom_rules success success success fallback fallback su…" at bounding box center [747, 406] width 818 height 729
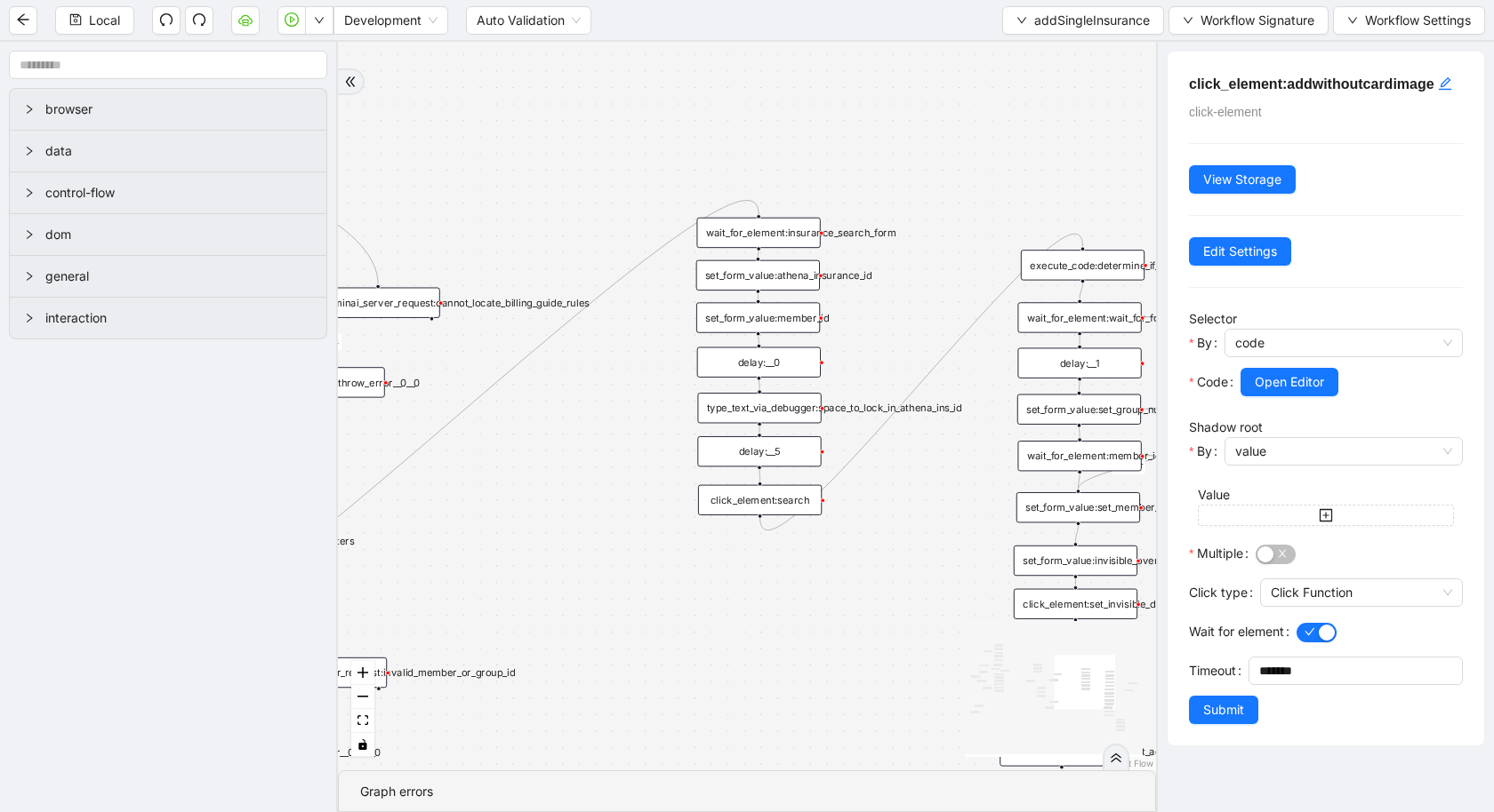
click at [798, 501] on div "click_element:search" at bounding box center [760, 501] width 123 height 31
click at [760, 500] on div "click_element:search" at bounding box center [759, 501] width 123 height 31
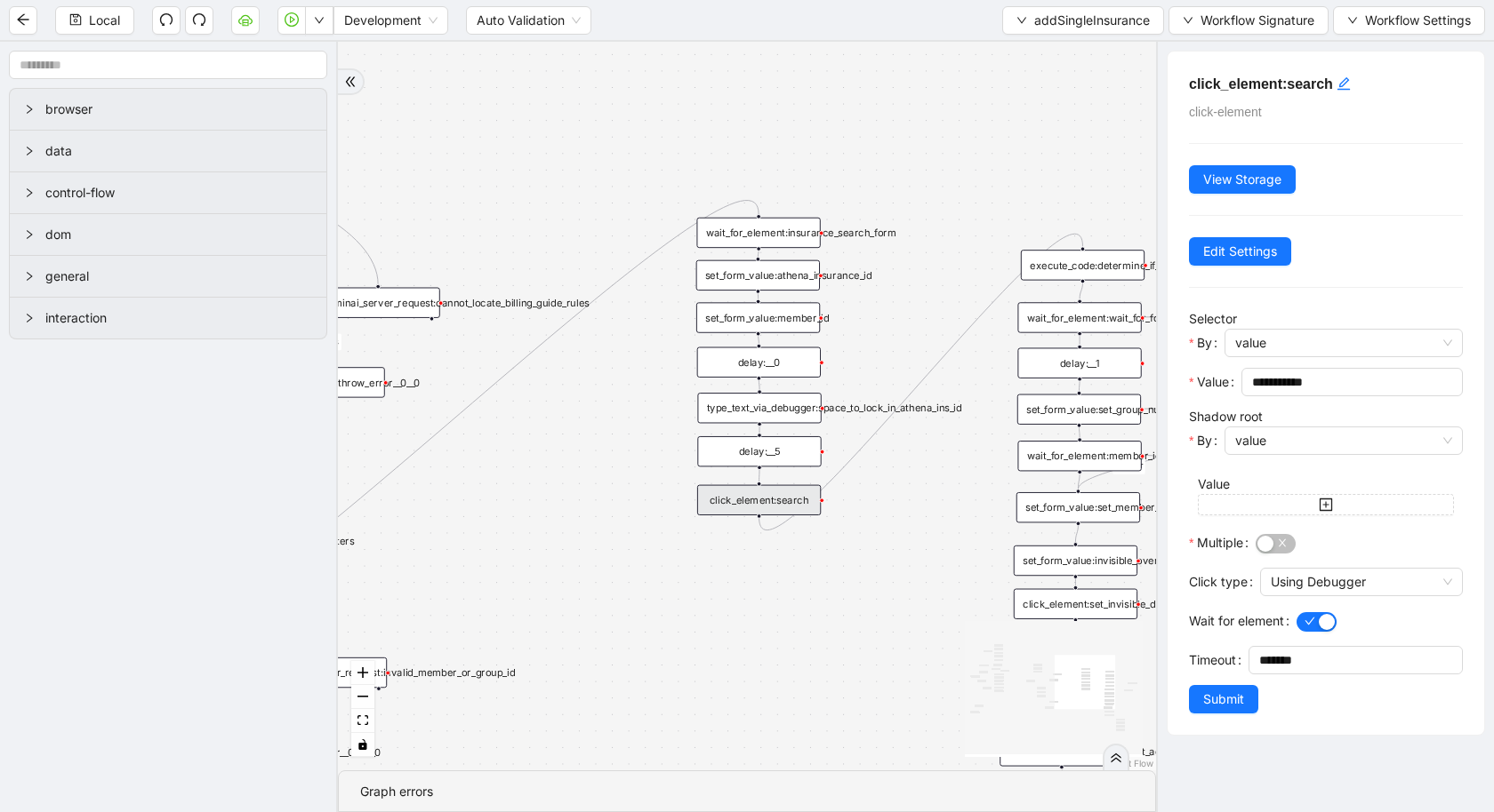
click at [1158, 670] on div "**********" at bounding box center [1324, 426] width 338 height 770
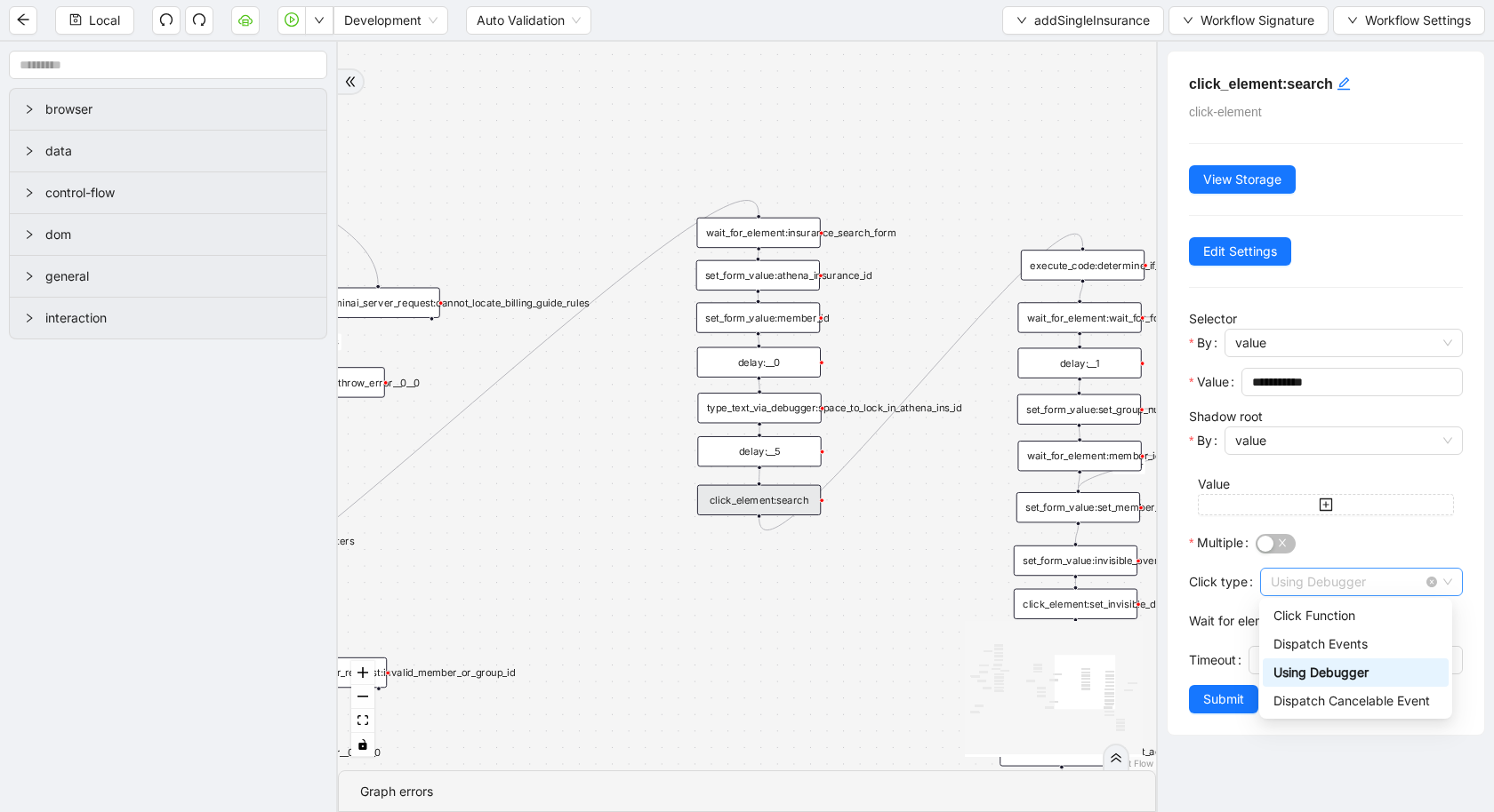
click at [1296, 577] on span "Using Debugger" at bounding box center [1361, 582] width 182 height 27
click at [1307, 606] on div "Click Function" at bounding box center [1355, 615] width 164 height 19
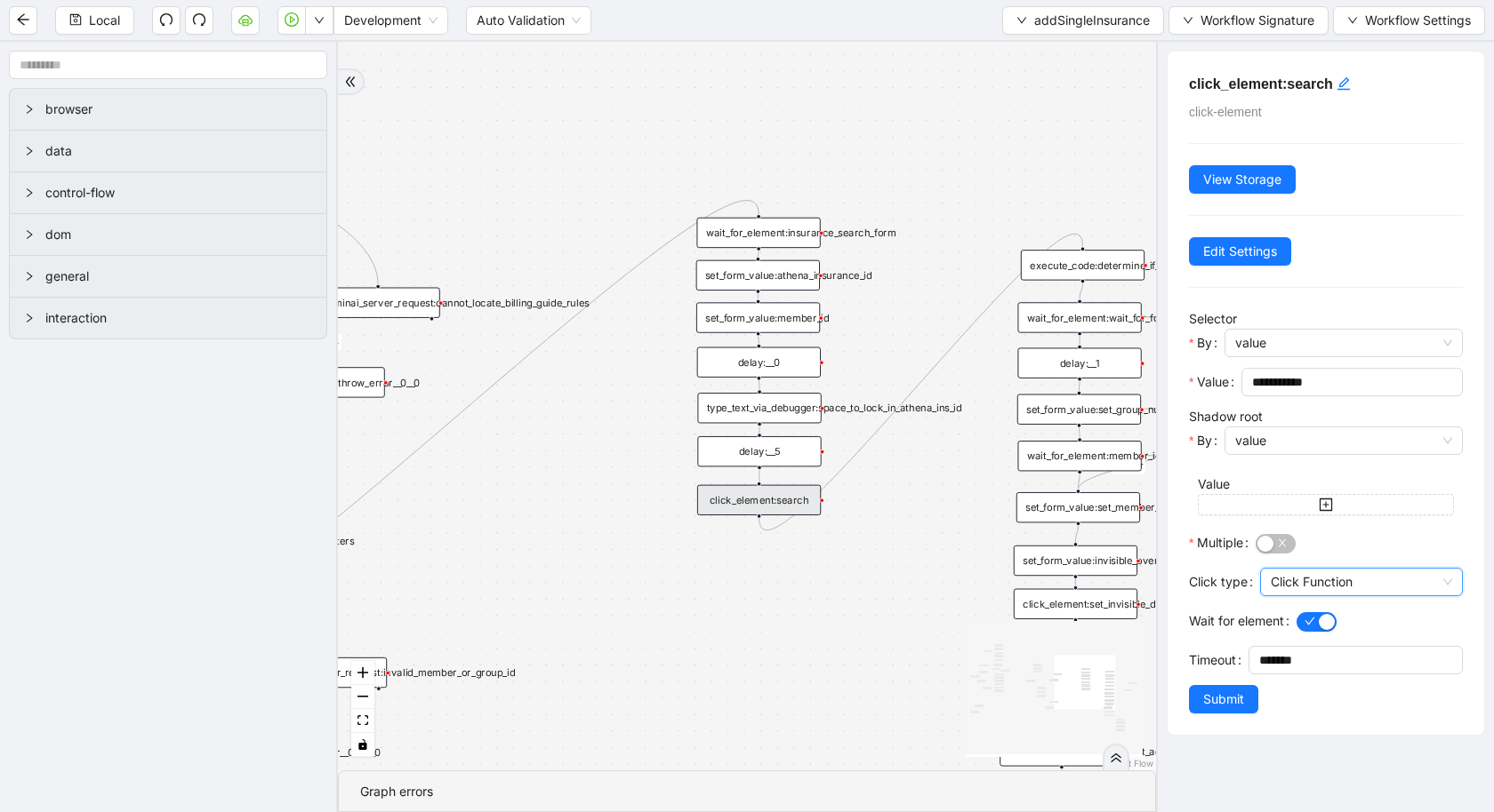
click at [1230, 691] on span "Submit" at bounding box center [1223, 699] width 41 height 19
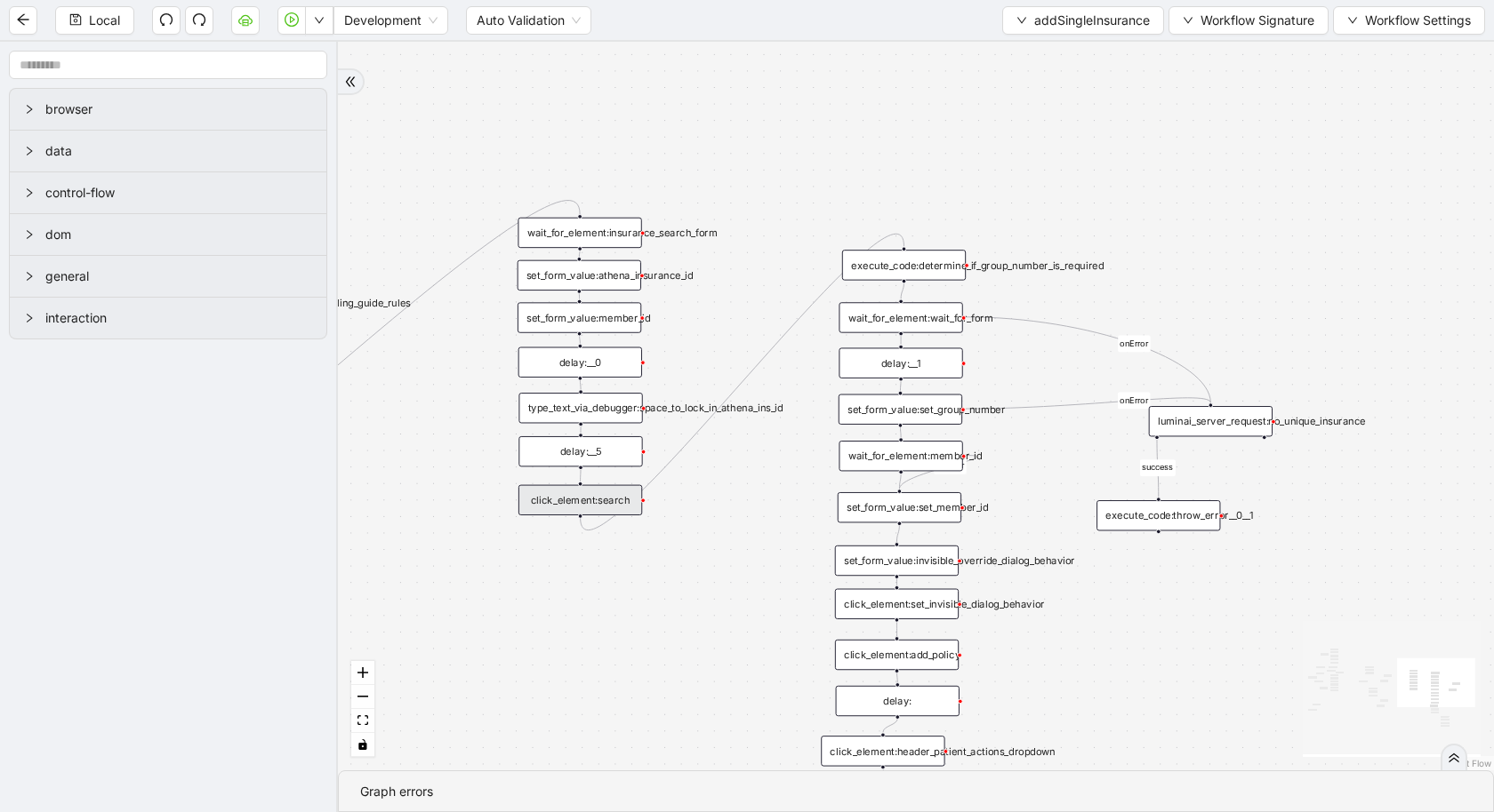
drag, startPoint x: 849, startPoint y: 689, endPoint x: 670, endPoint y: 689, distance: 179.0
click at [670, 689] on div "is_missing_values has_custom_rules success success success fallback fallback su…" at bounding box center [915, 406] width 1156 height 729
click at [596, 509] on div "click_element:search" at bounding box center [580, 501] width 123 height 31
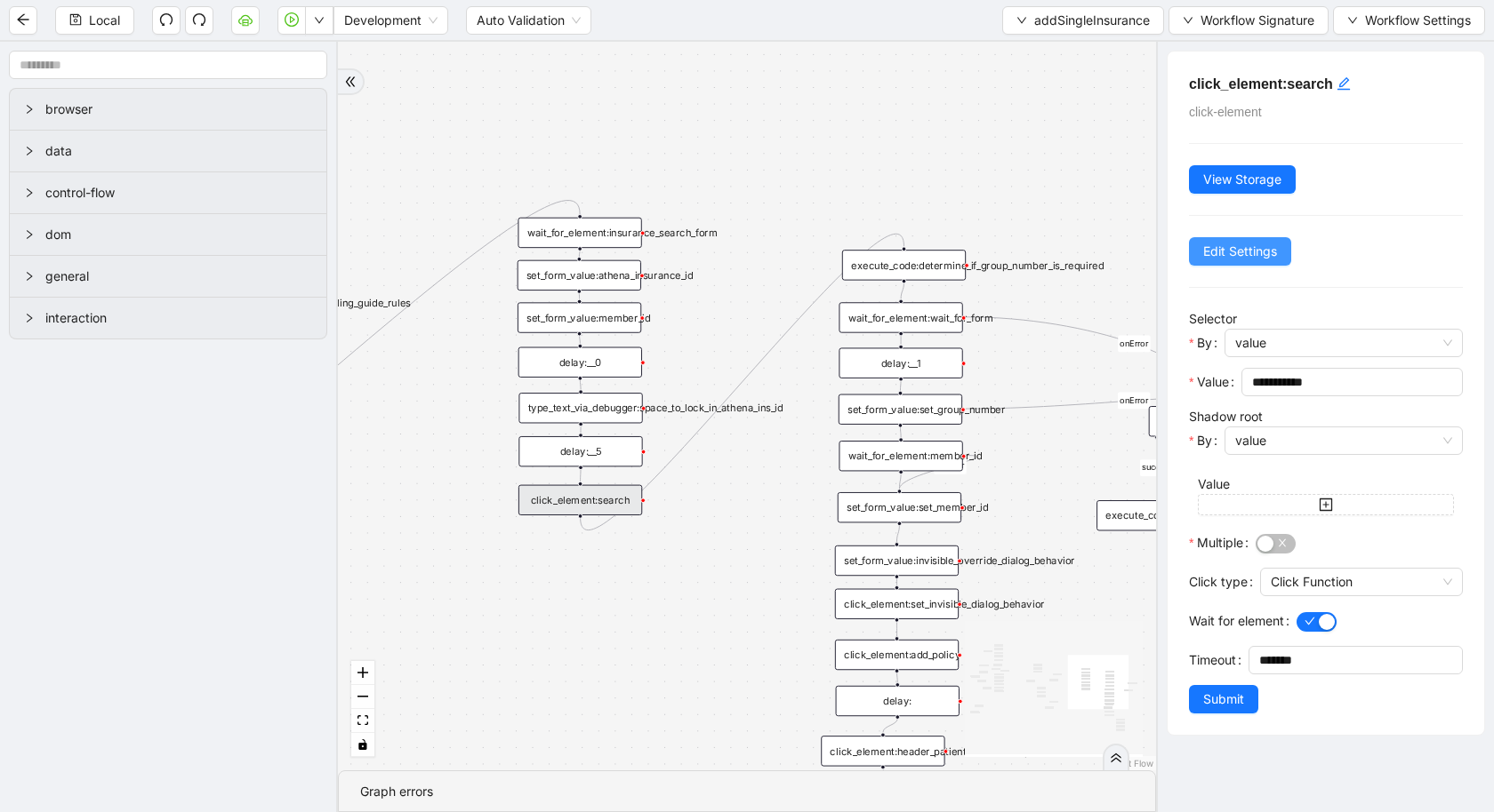
click at [1255, 257] on span "Edit Settings" at bounding box center [1240, 251] width 74 height 19
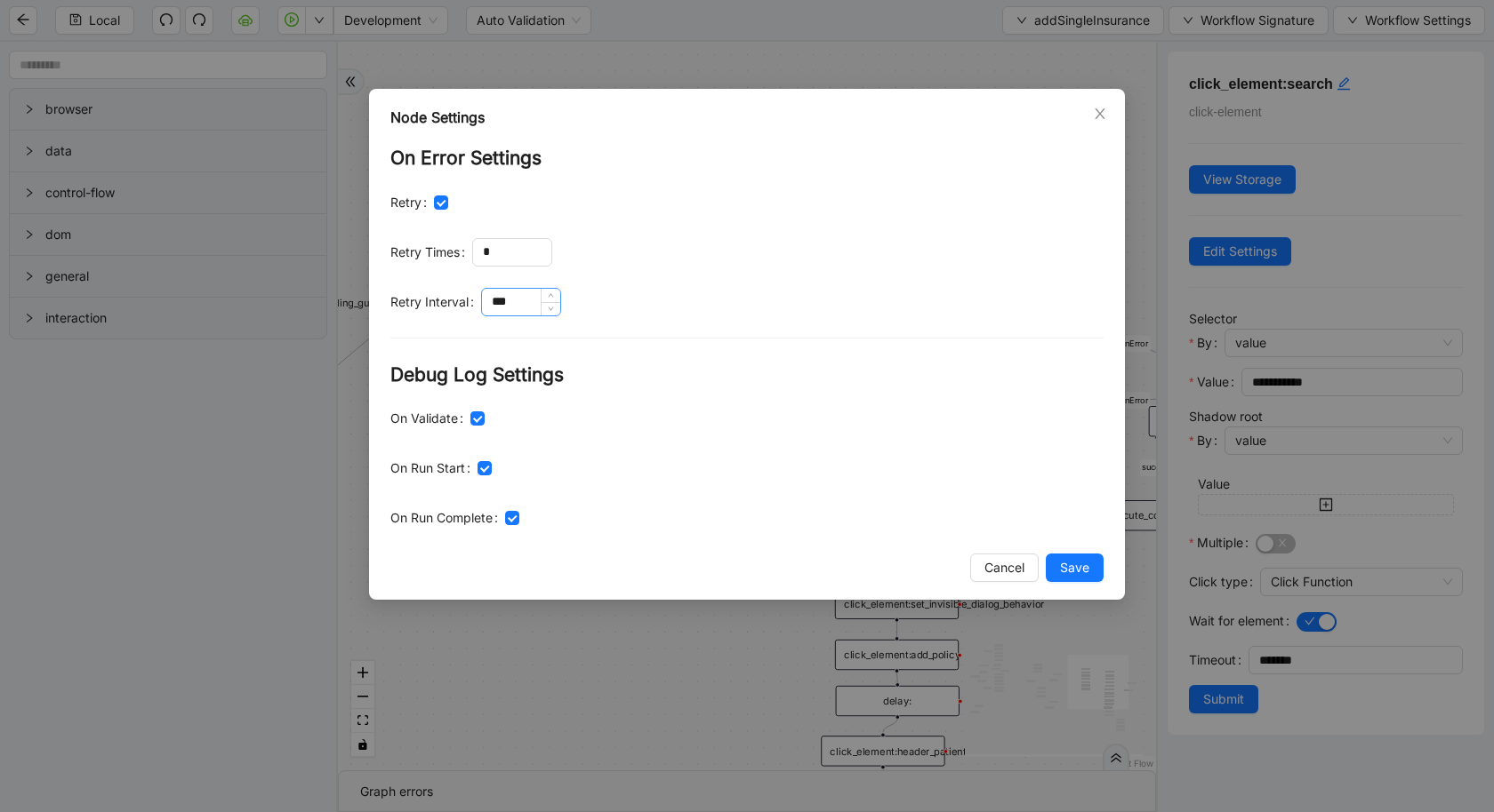
click at [494, 303] on input "***" at bounding box center [521, 302] width 78 height 27
type input "**"
click at [1071, 556] on button "Save" at bounding box center [1075, 567] width 57 height 29
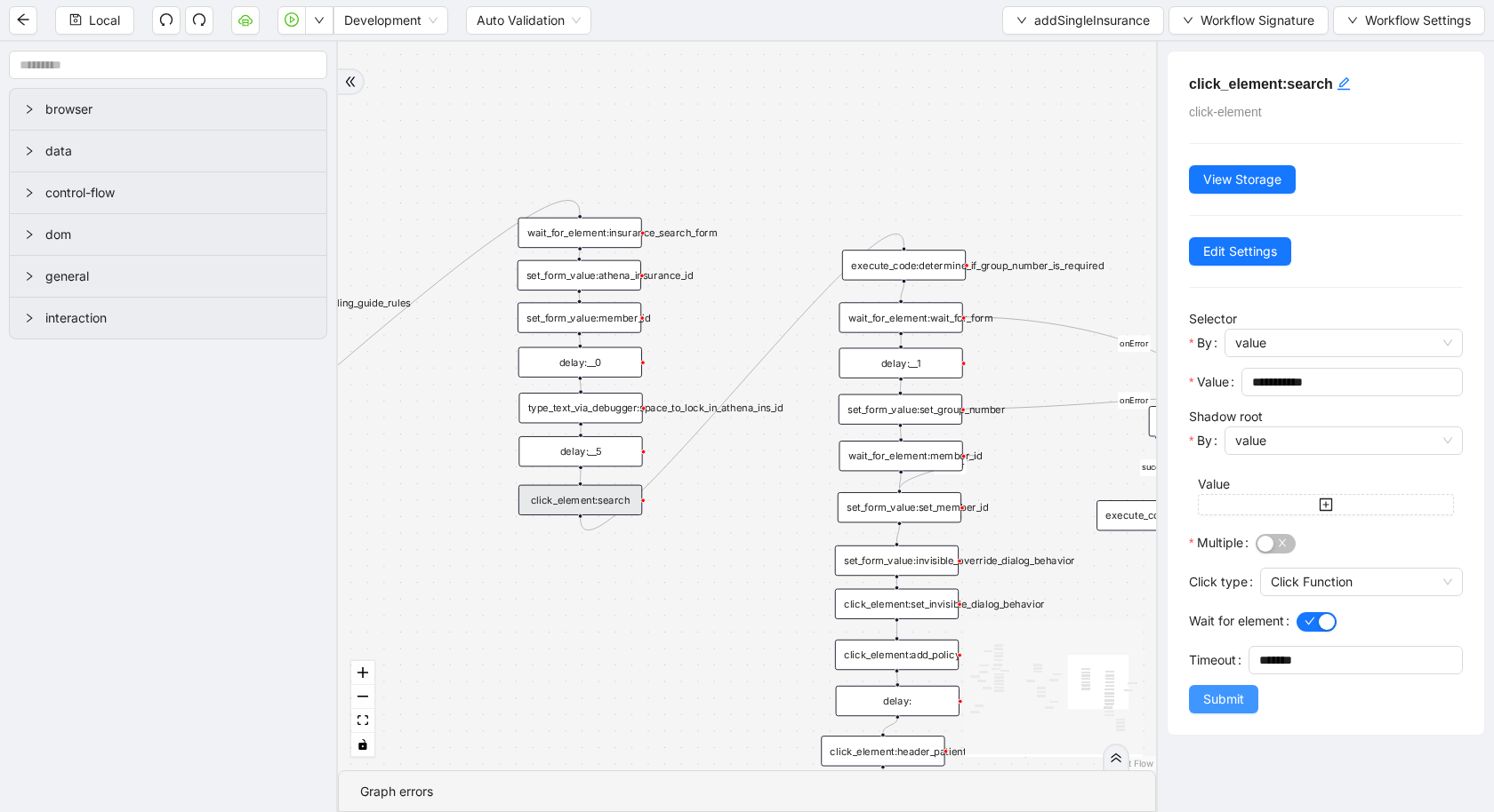
click at [1232, 700] on span "Submit" at bounding box center [1223, 699] width 41 height 19
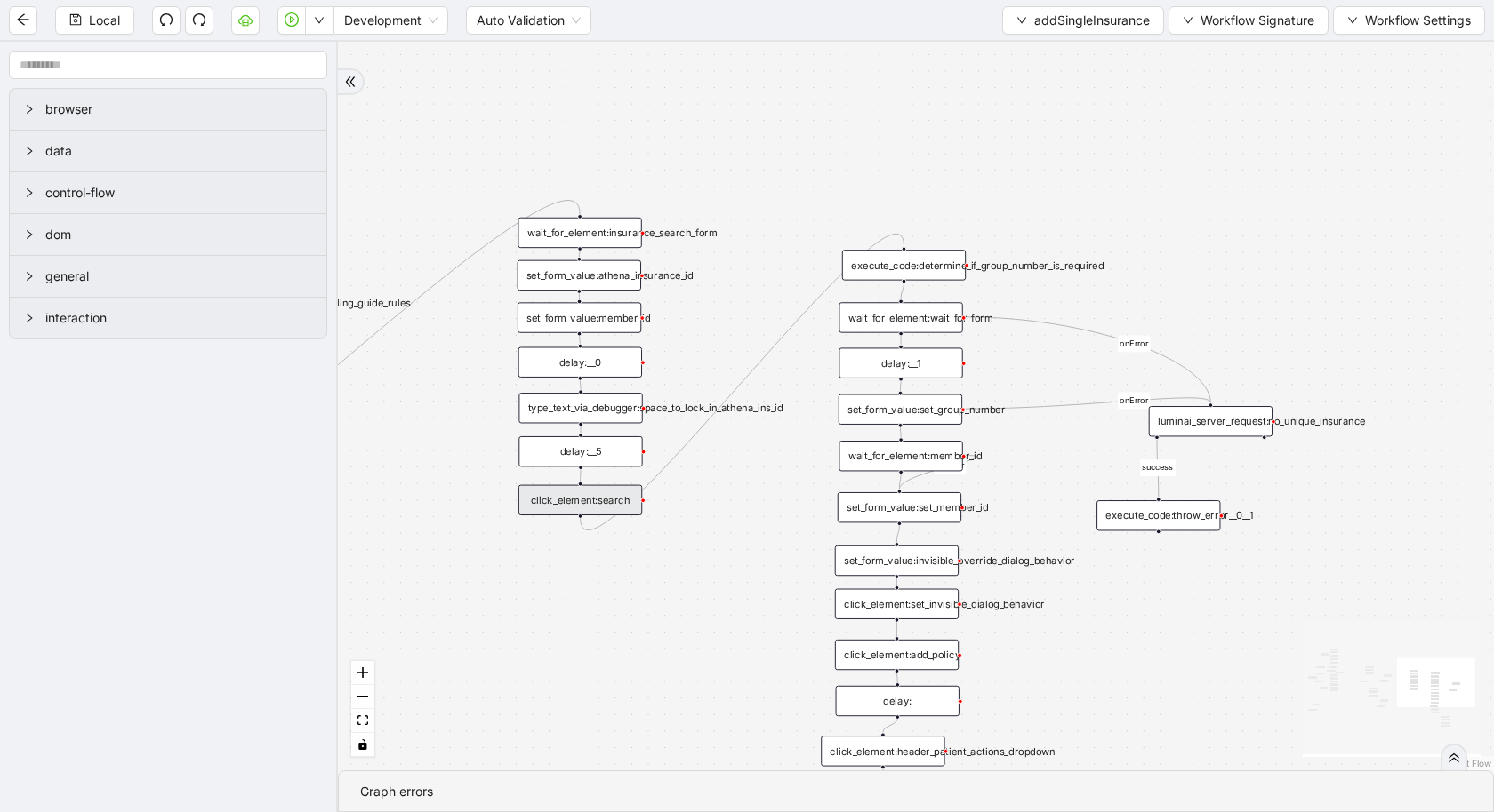
click at [606, 501] on div "click_element:search" at bounding box center [580, 501] width 123 height 31
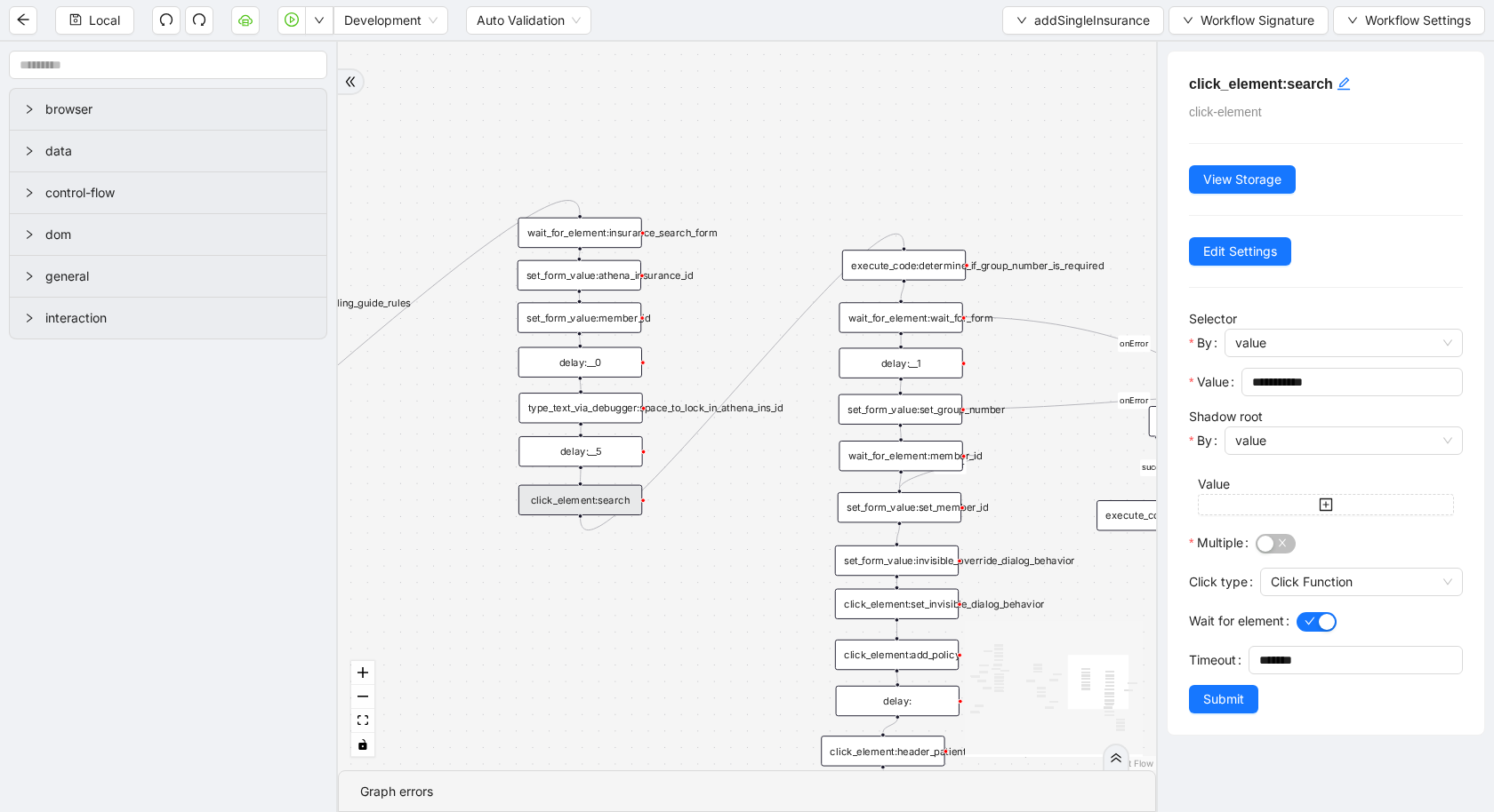
click at [721, 605] on div "is_missing_values has_custom_rules success success success fallback fallback su…" at bounding box center [747, 406] width 818 height 729
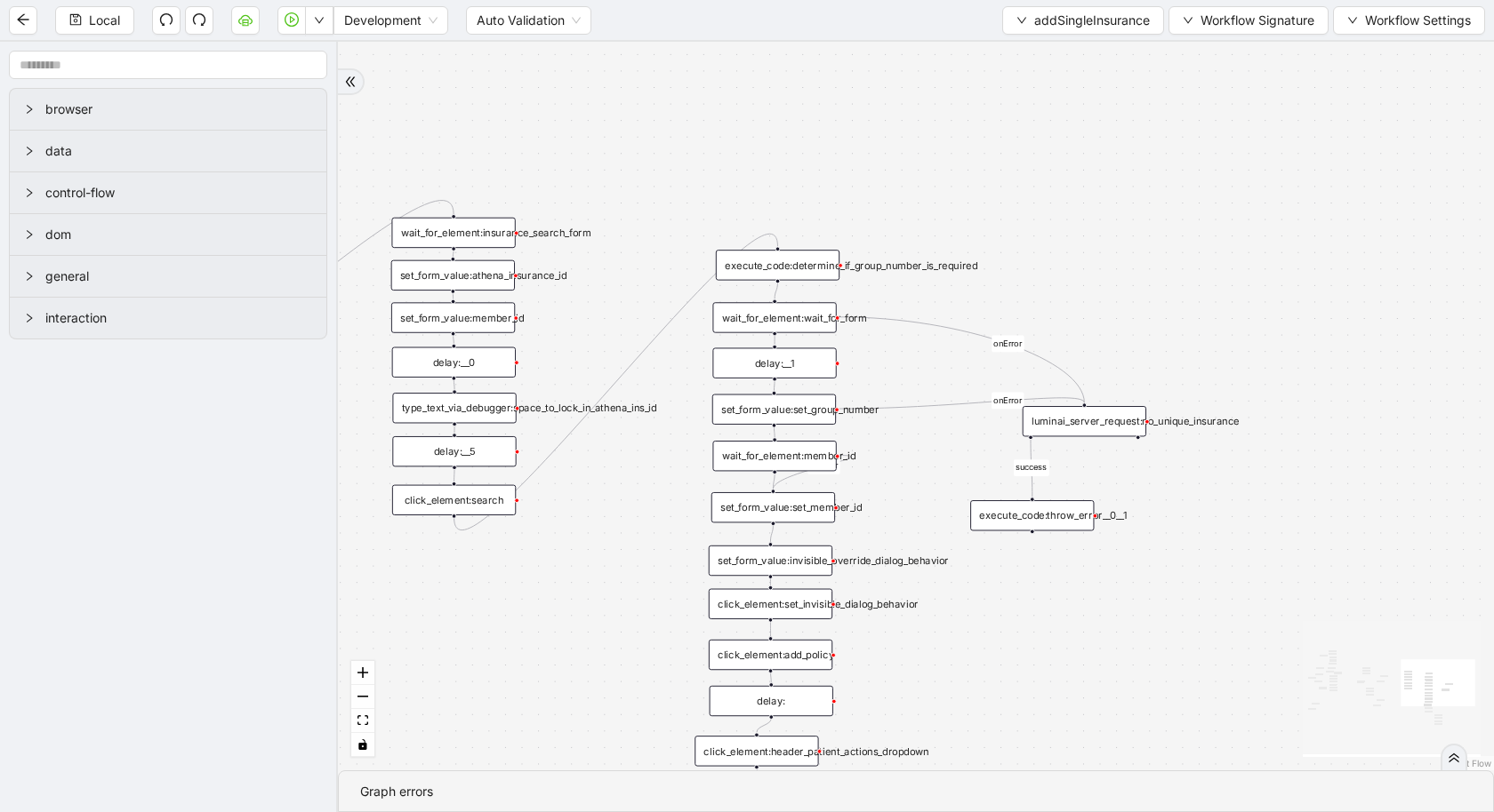
drag, startPoint x: 721, startPoint y: 605, endPoint x: 589, endPoint y: 605, distance: 132.0
click at [589, 605] on div "is_missing_values has_custom_rules success success success fallback fallback su…" at bounding box center [915, 406] width 1156 height 729
click at [779, 326] on div "wait_for_element:wait_for_form" at bounding box center [768, 317] width 123 height 31
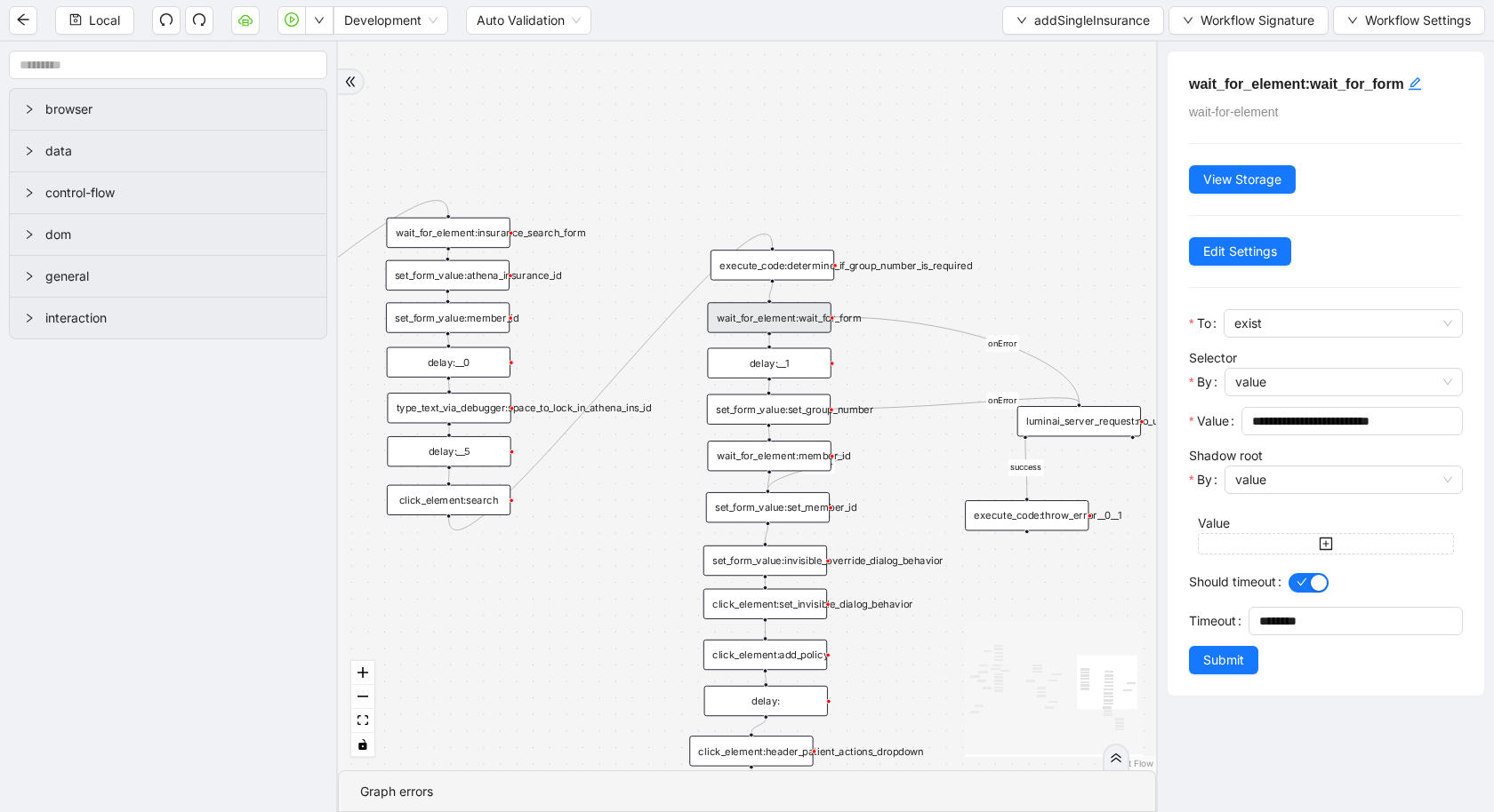
click at [1079, 422] on div "luminai_server_request:no_unique_insurance" at bounding box center [1079, 421] width 123 height 31
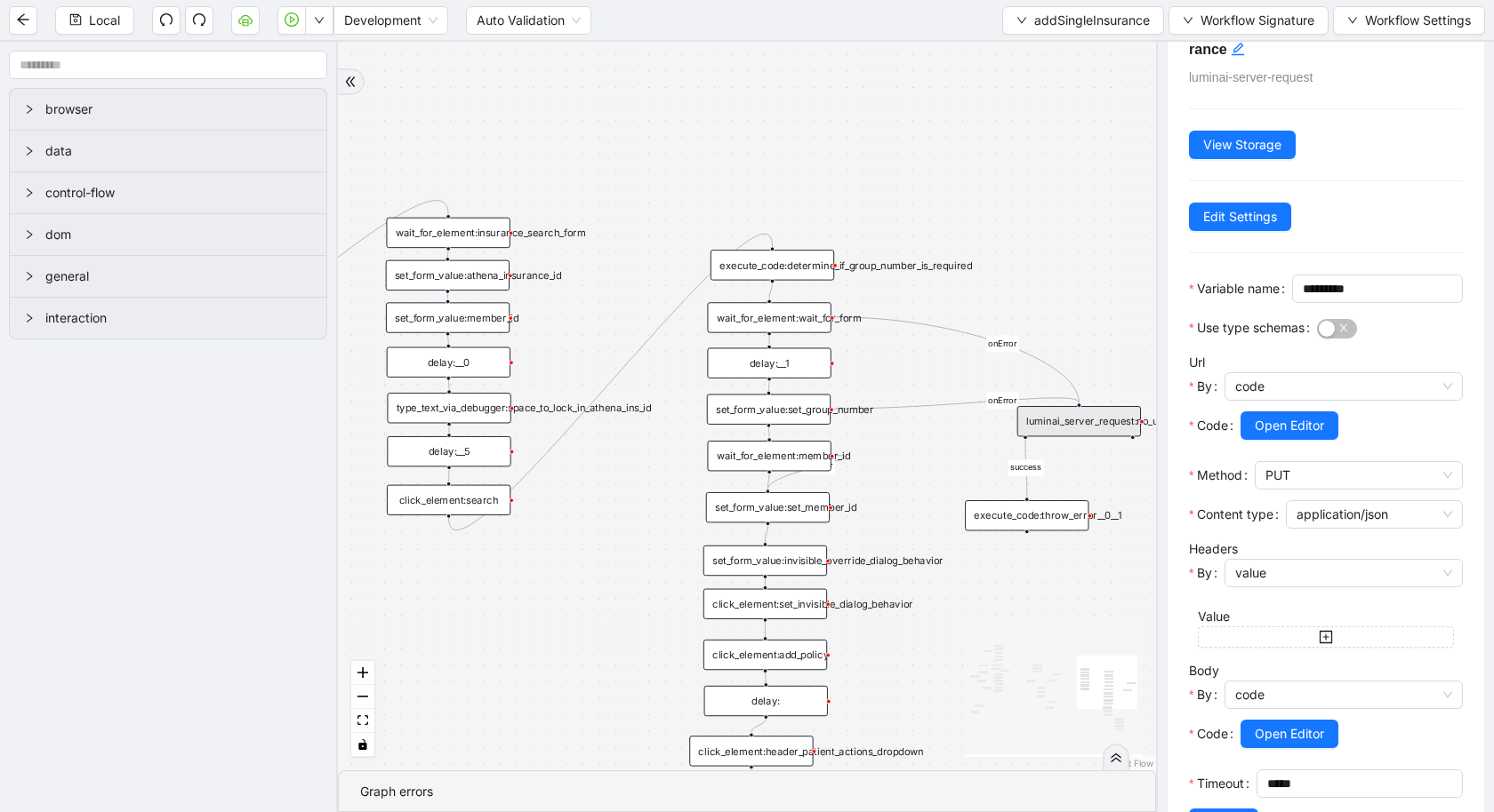
scroll to position [146, 0]
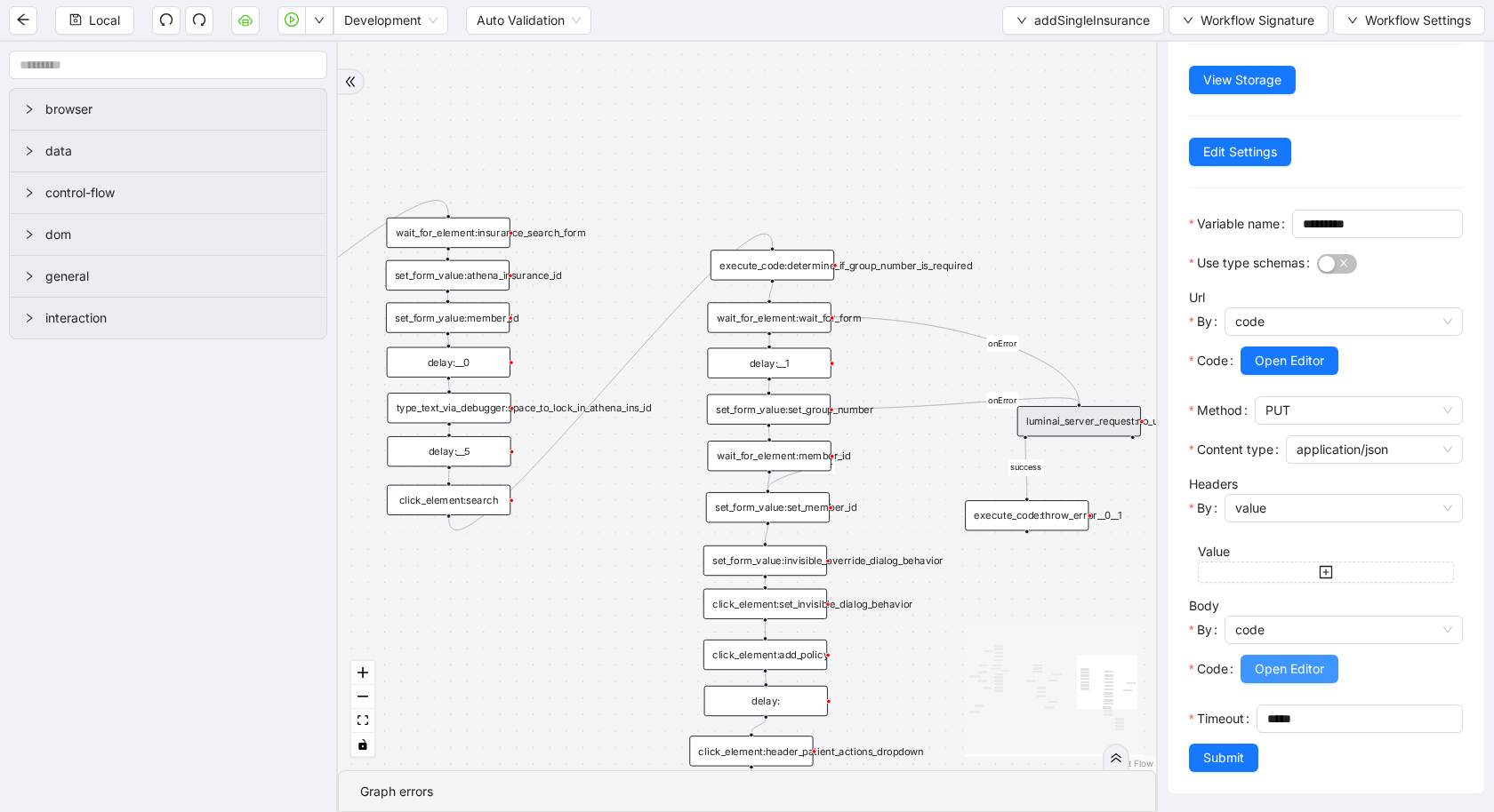
click at [1282, 657] on button "Open Editor" at bounding box center [1289, 669] width 97 height 29
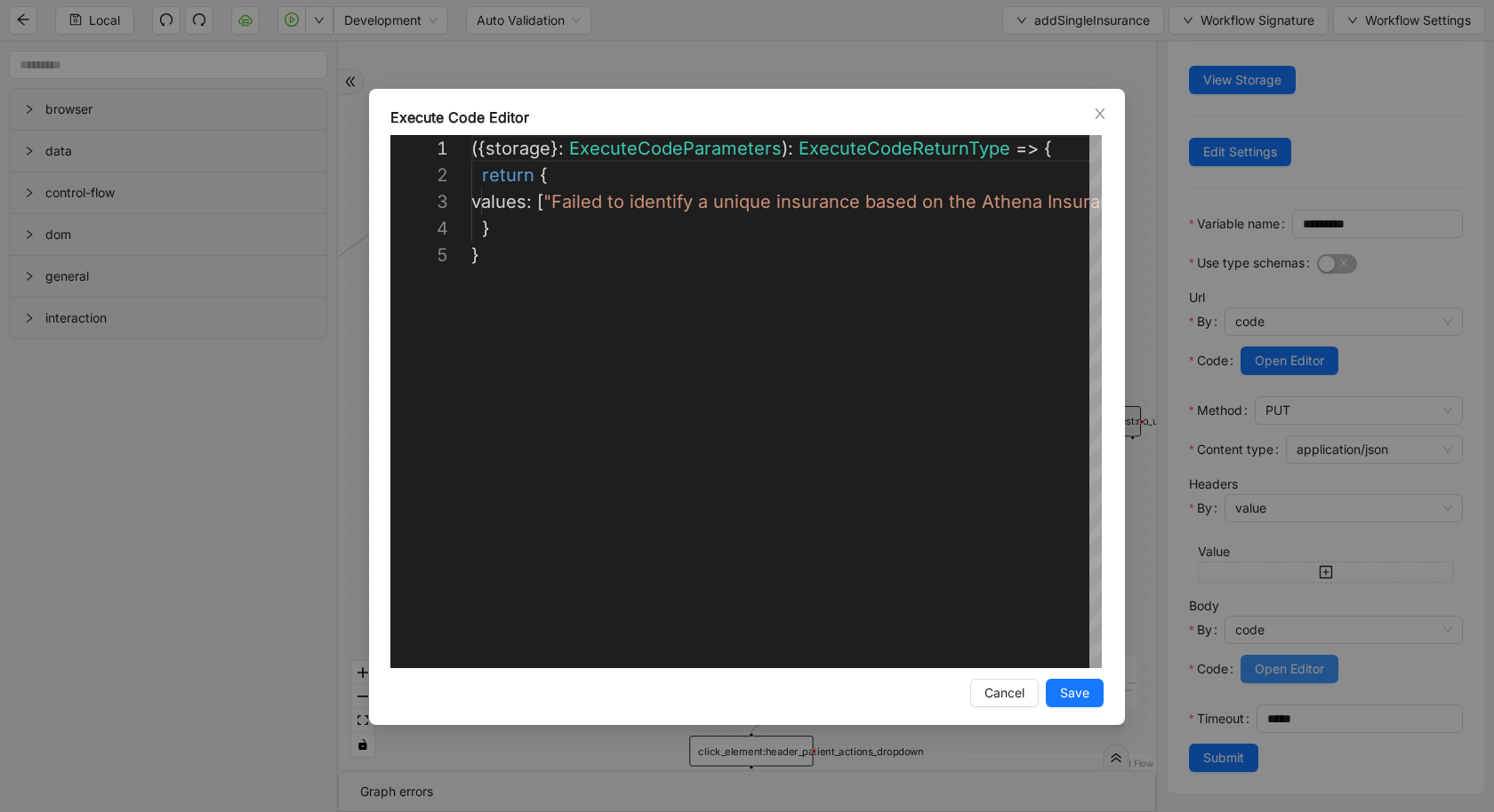
scroll to position [107, 0]
click at [1012, 808] on div "**********" at bounding box center [747, 406] width 1494 height 812
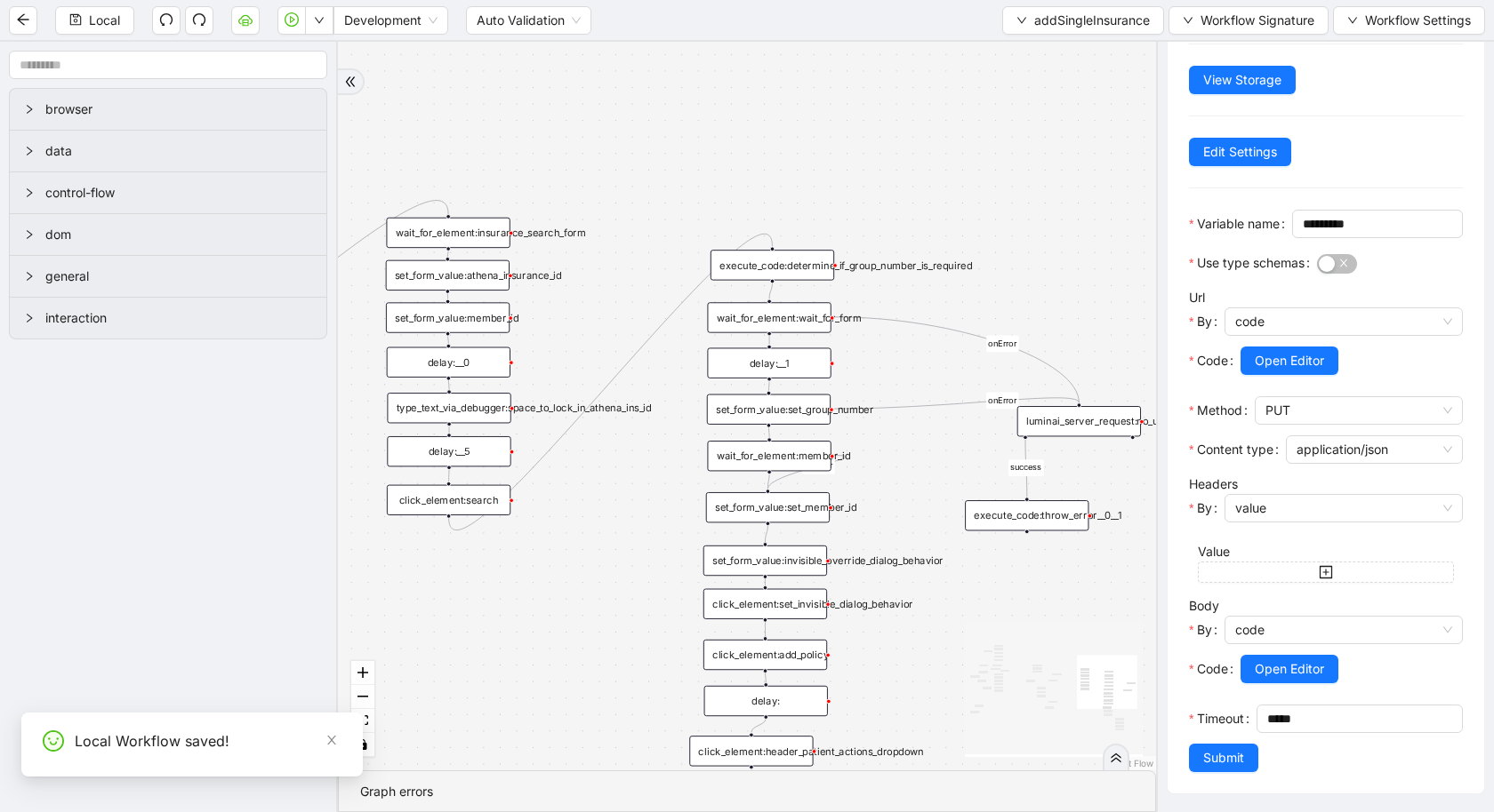
click at [419, 508] on div "click_element:search" at bounding box center [448, 501] width 123 height 31
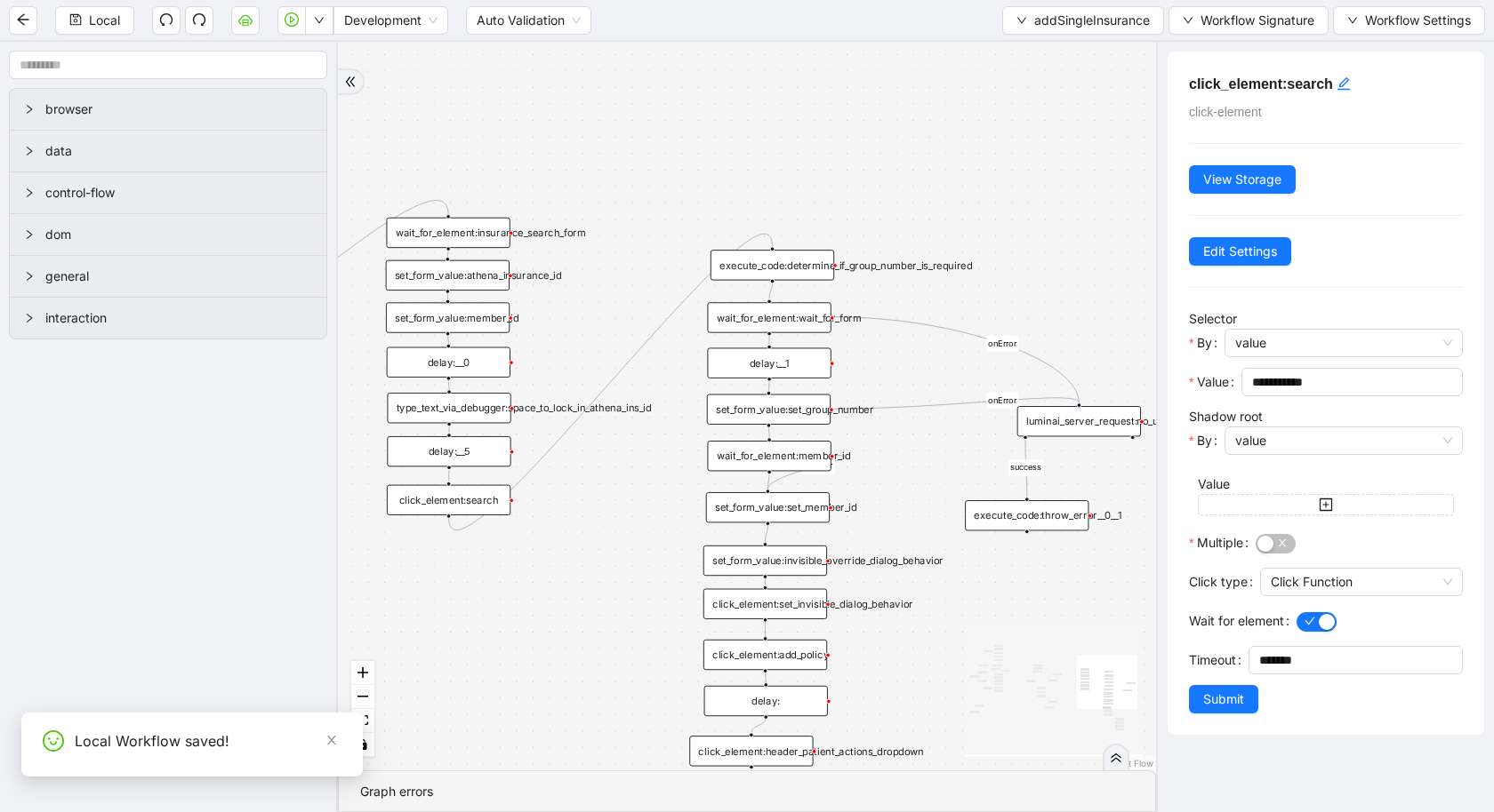
click at [435, 420] on div "type_text_via_debugger:space_to_lock_in_athena_ins_id" at bounding box center [448, 408] width 123 height 31
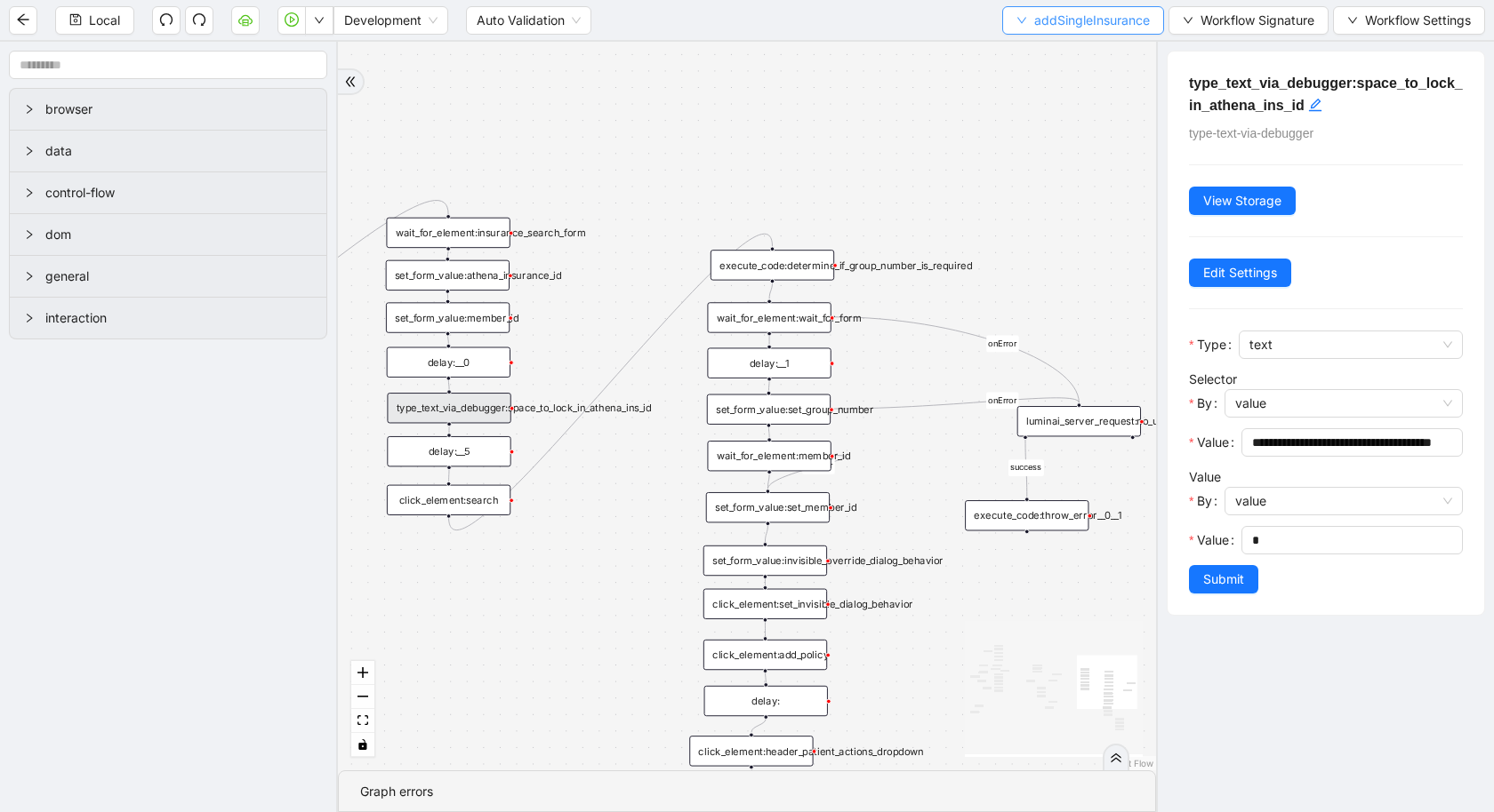
click at [1054, 6] on button "addSingleInsurance" at bounding box center [1083, 20] width 162 height 29
click at [1049, 40] on li "Select" at bounding box center [1081, 54] width 155 height 29
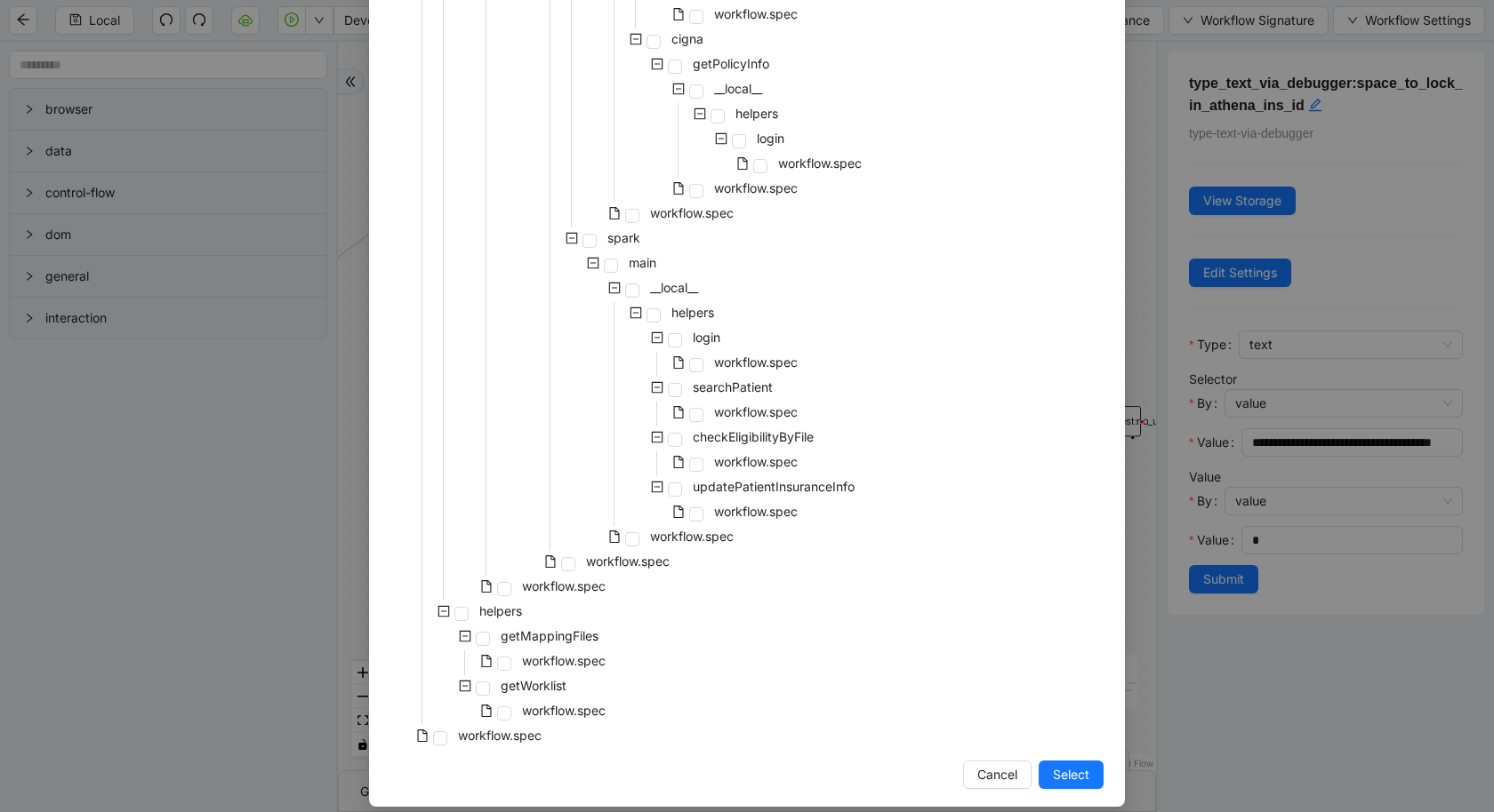
scroll to position [1266, 0]
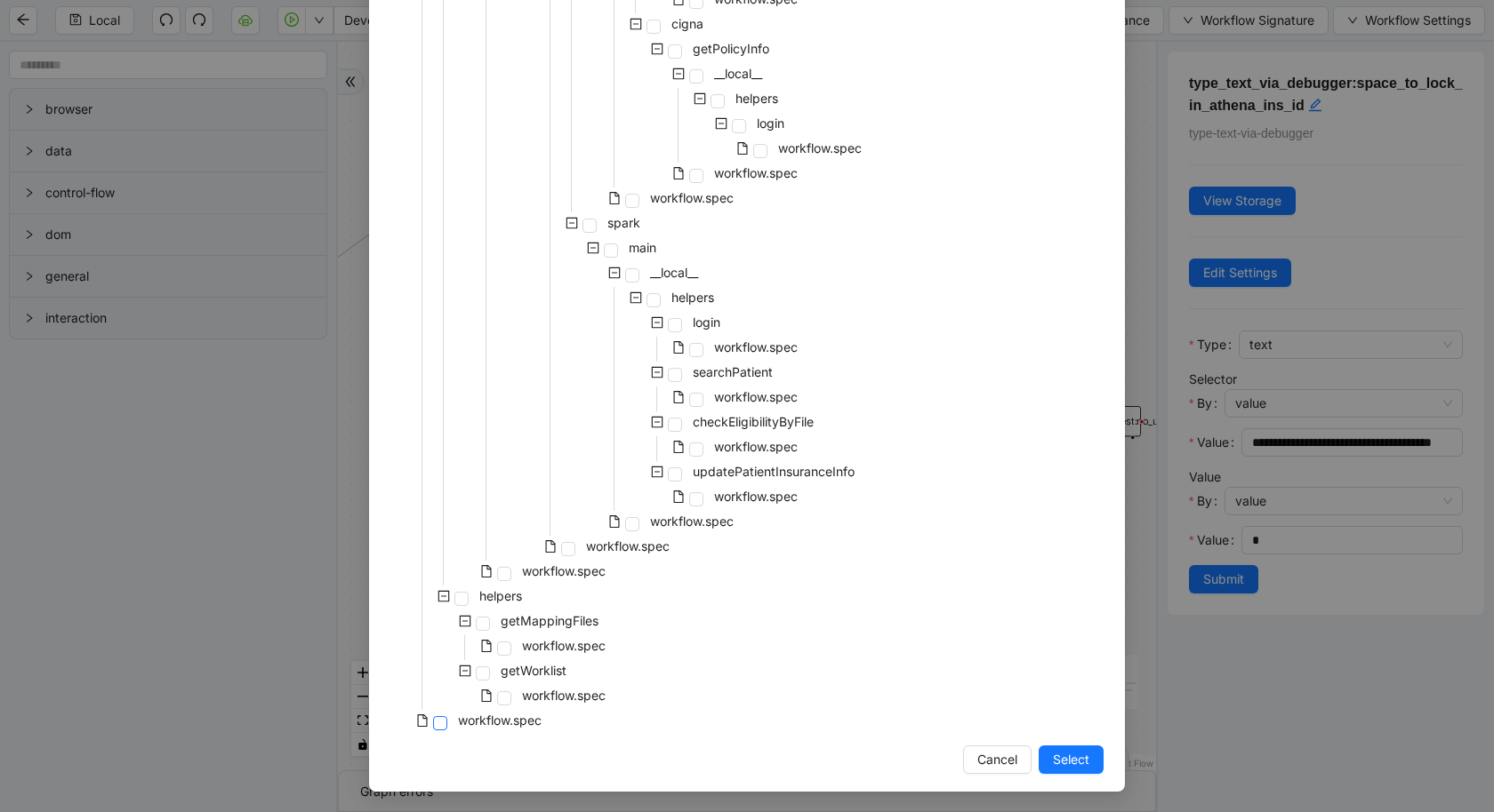
click at [441, 722] on span at bounding box center [440, 723] width 14 height 14
click at [1077, 766] on span "Select" at bounding box center [1070, 759] width 36 height 19
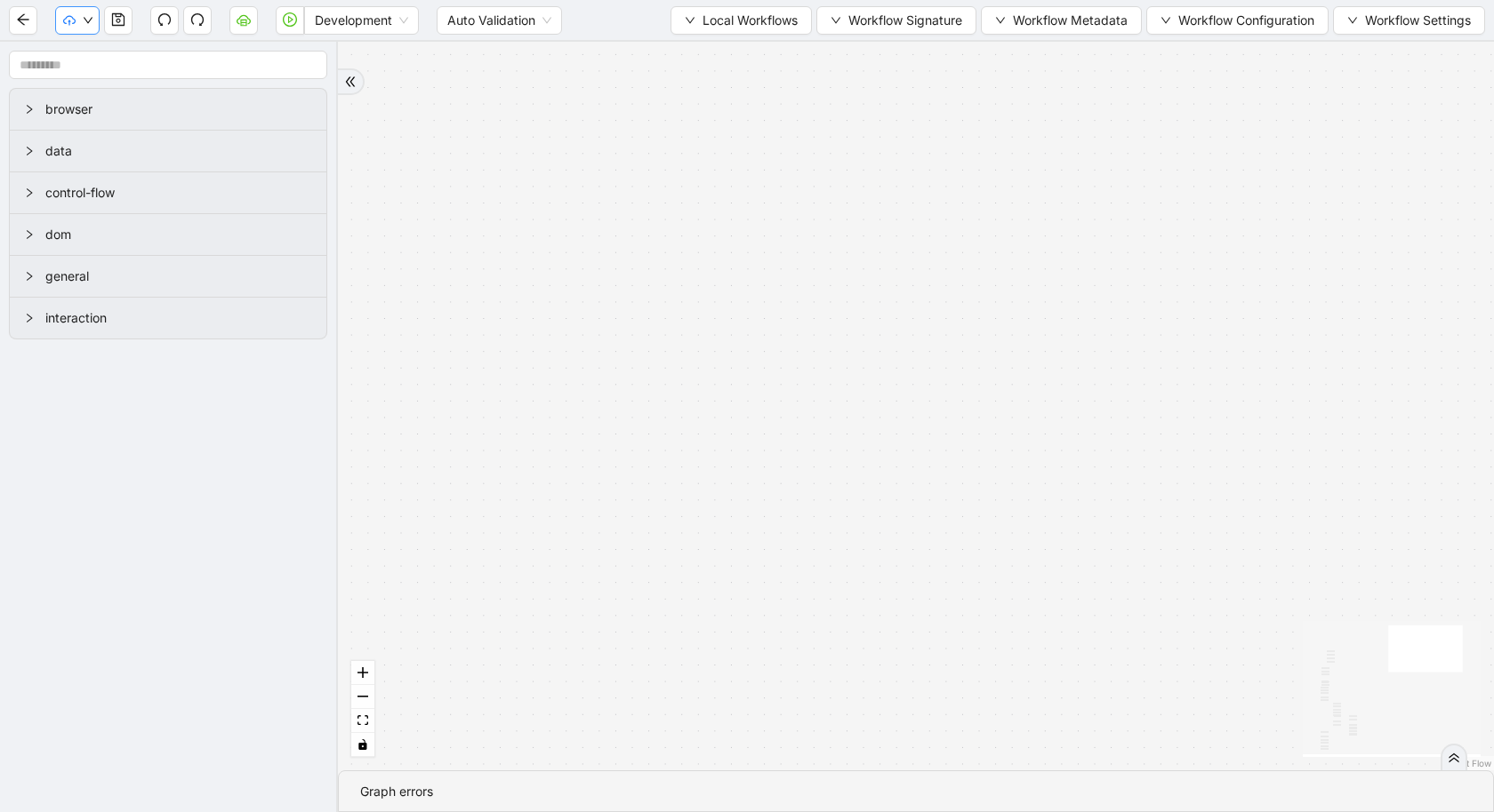
click at [81, 29] on button "button" at bounding box center [77, 20] width 45 height 29
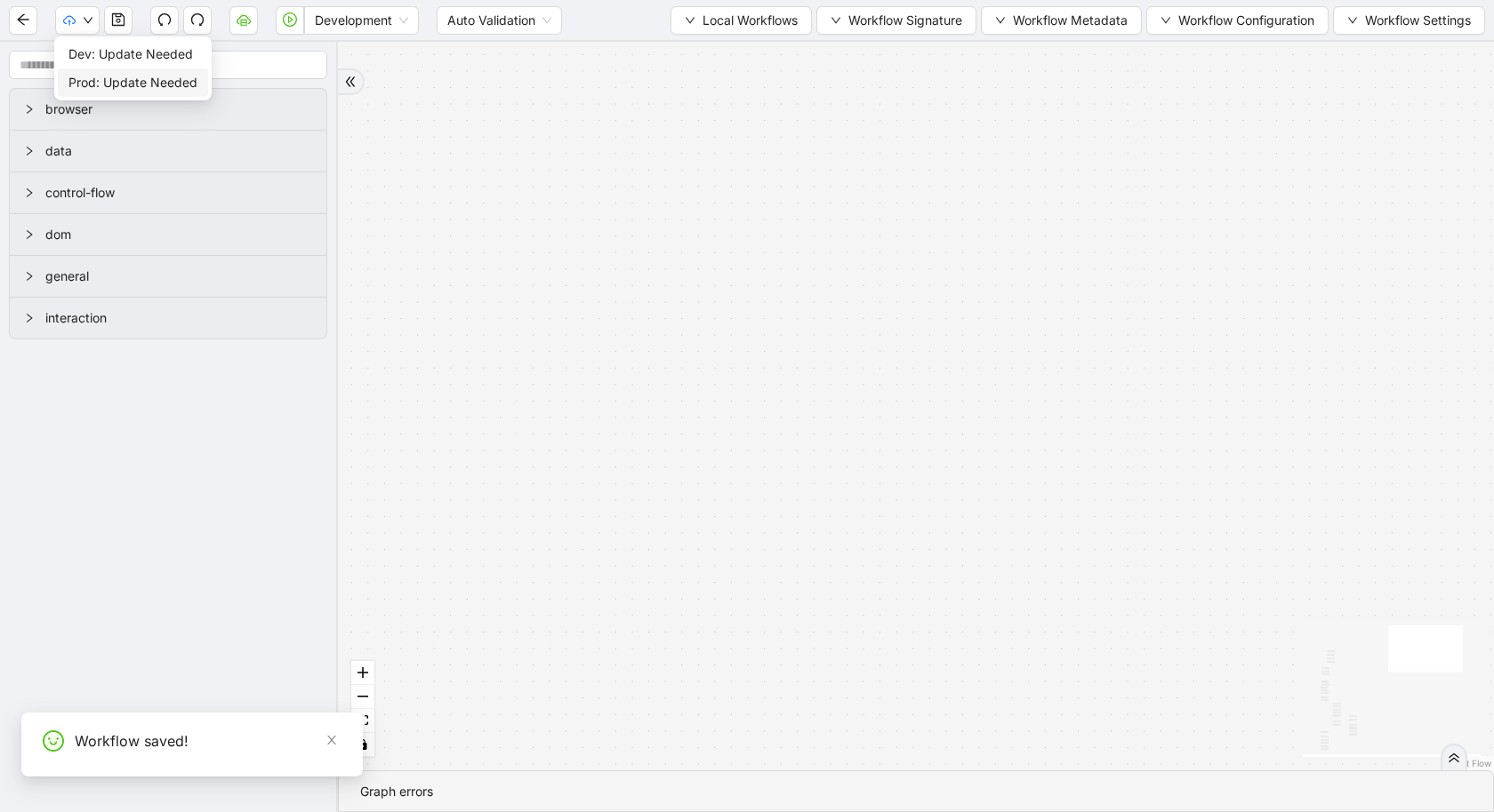
drag, startPoint x: 87, startPoint y: 82, endPoint x: 493, endPoint y: 812, distance: 835.3
click at [88, 82] on span "Prod: Update Needed" at bounding box center [133, 82] width 129 height 19
